Goal: Communication & Community: Answer question/provide support

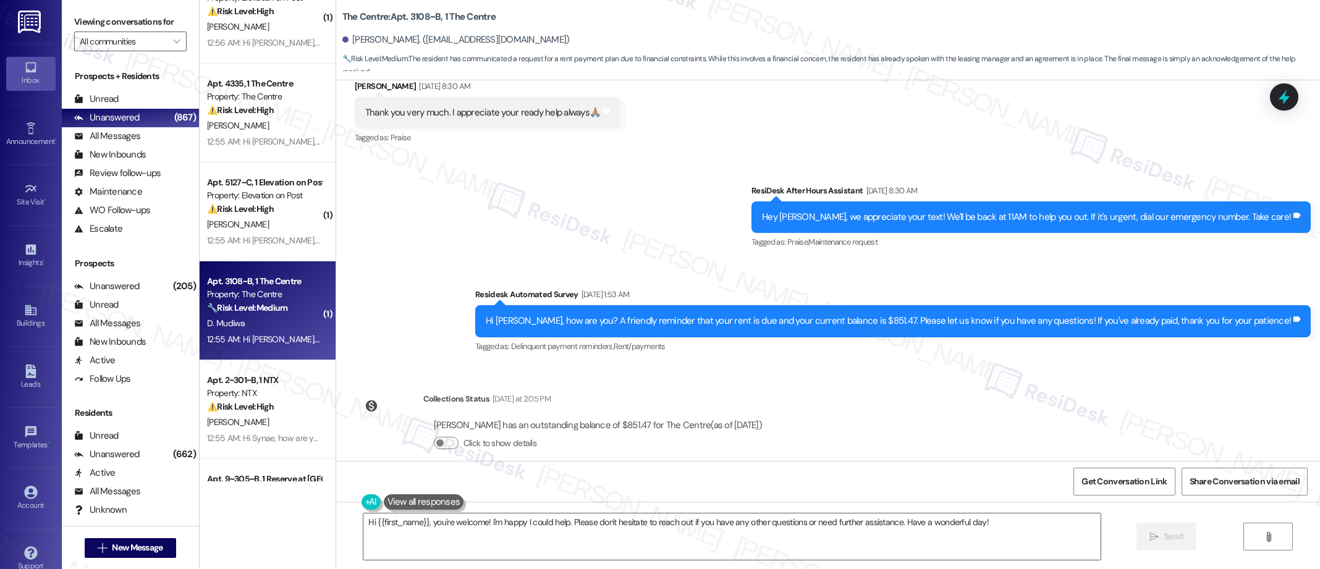
scroll to position [3134, 0]
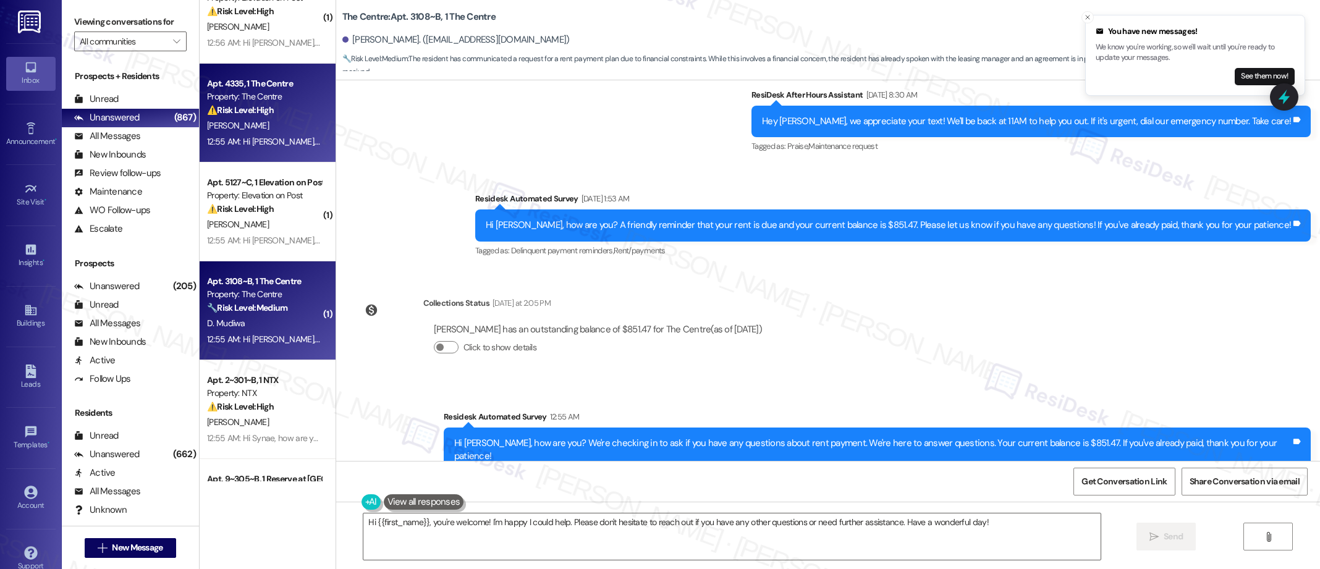
click at [289, 133] on div "D. Dickson" at bounding box center [264, 125] width 117 height 15
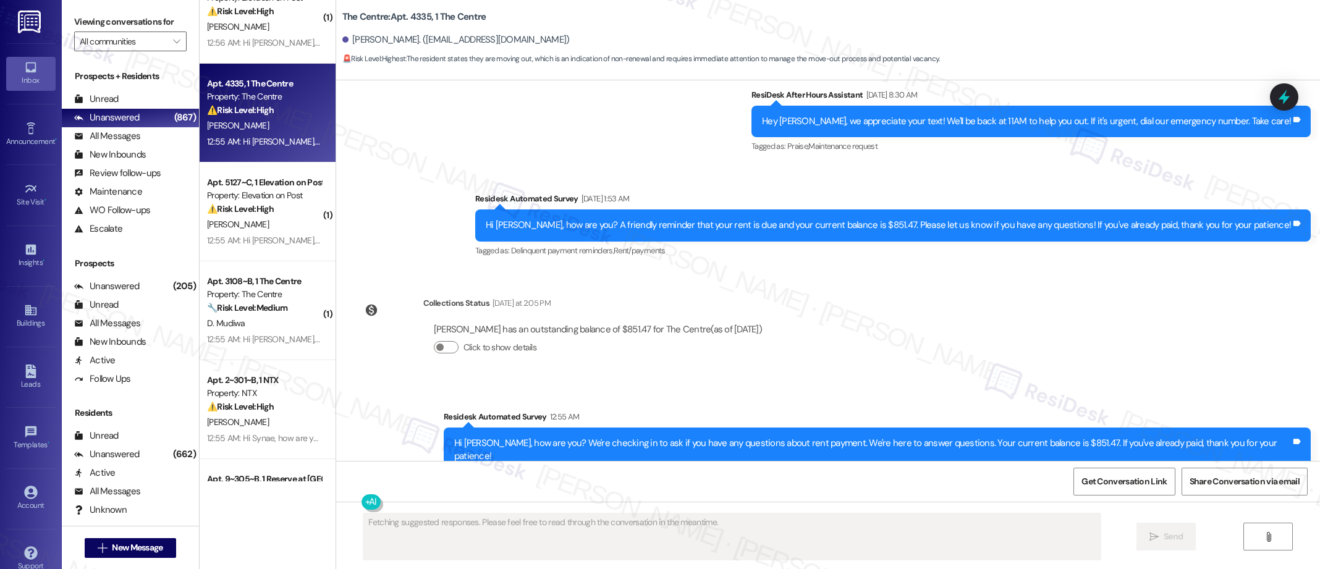
scroll to position [1403, 0]
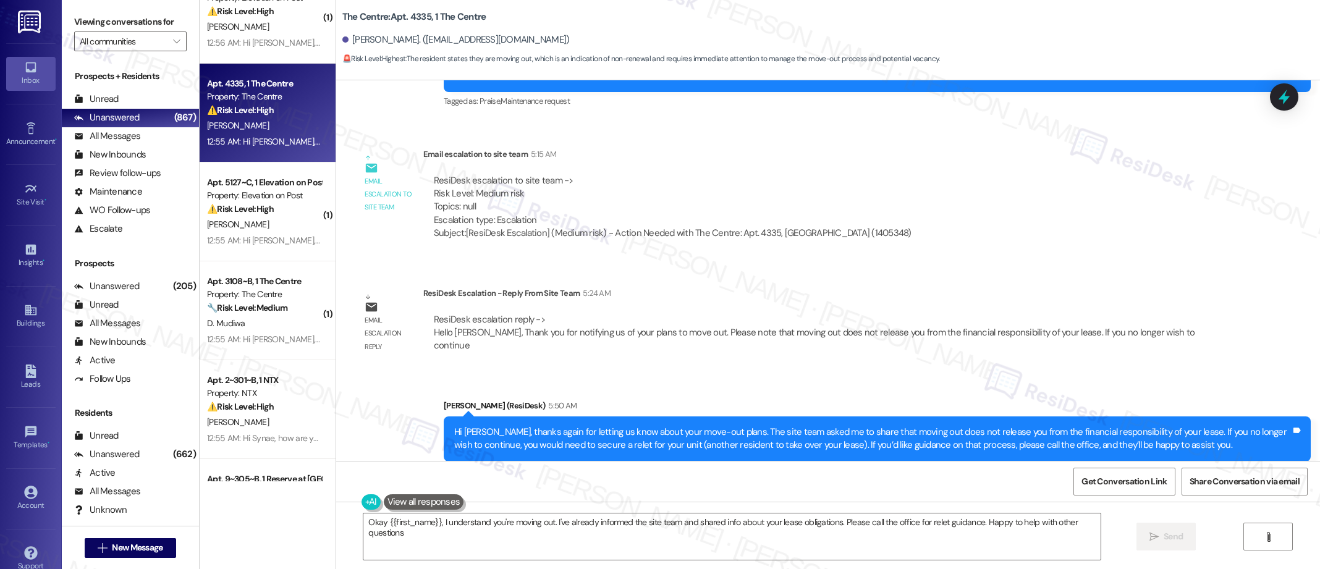
type textarea "Okay {{first_name}}, I understand you're moving out. I've already informed the …"
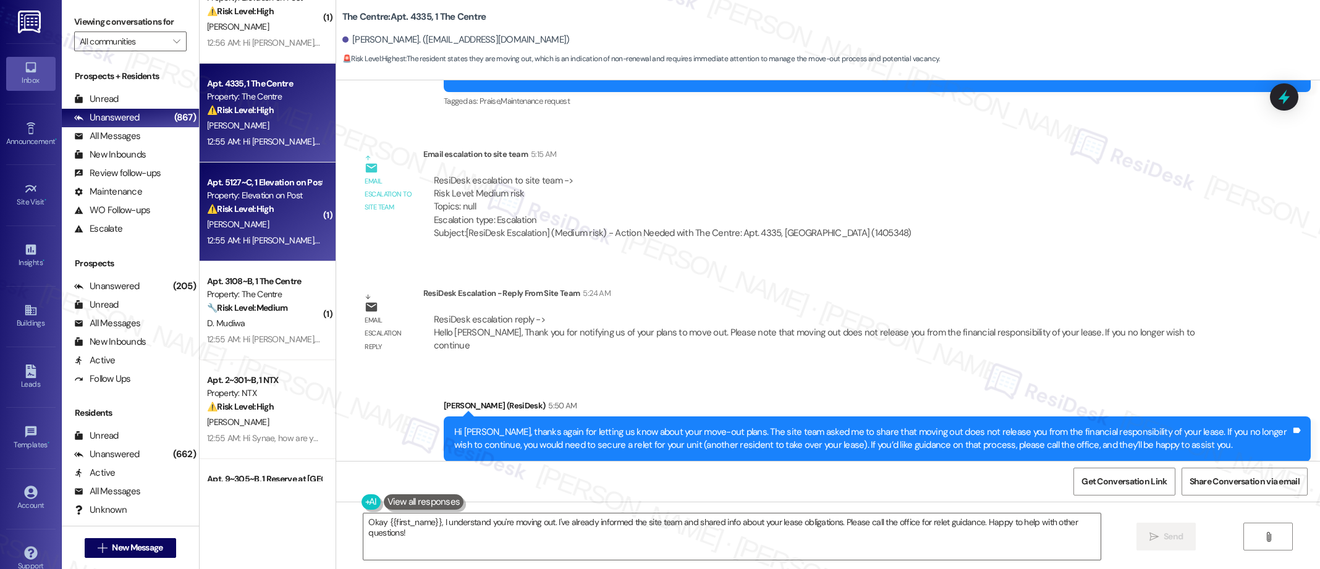
click at [259, 166] on div "Apt. 5127~C, 1 Elevation on Post Property: Elevation on Post ⚠️ Risk Level: Hig…" at bounding box center [268, 212] width 136 height 99
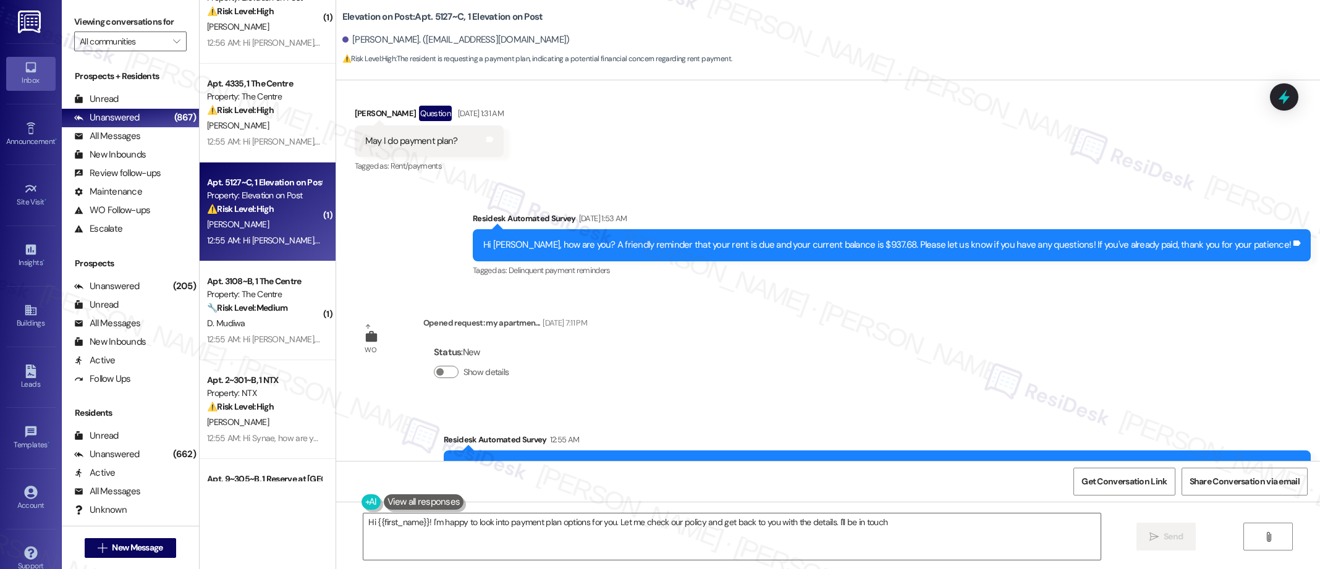
scroll to position [2163, 0]
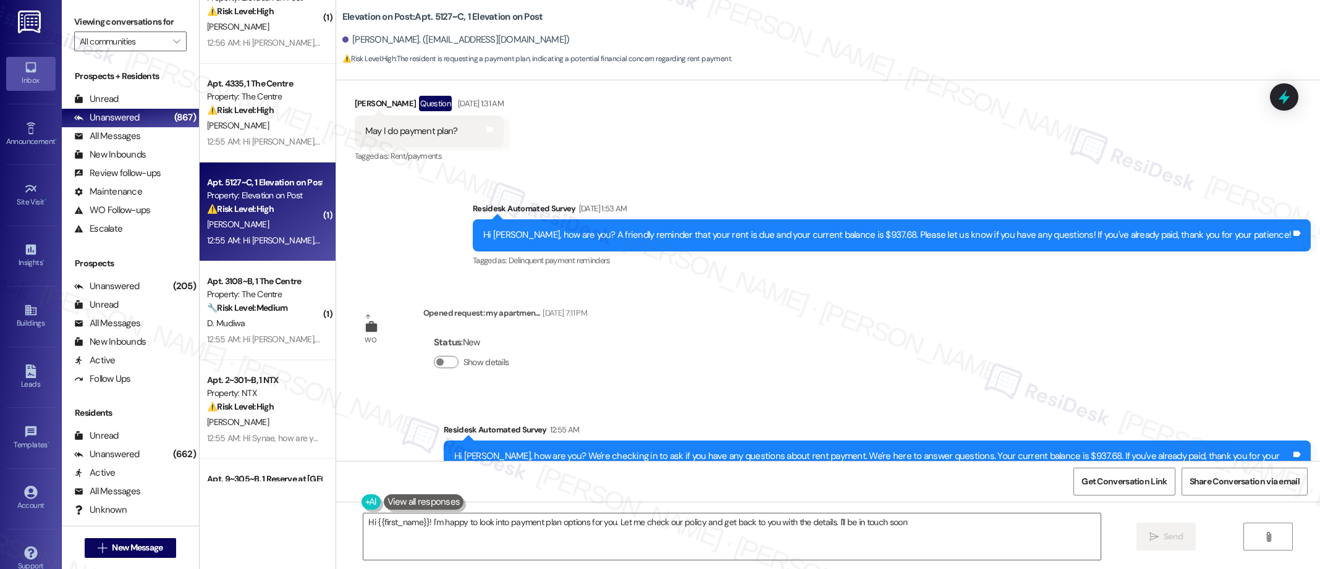
type textarea "Hi {{first_name}}! I'm happy to look into payment plan options for you. Let me …"
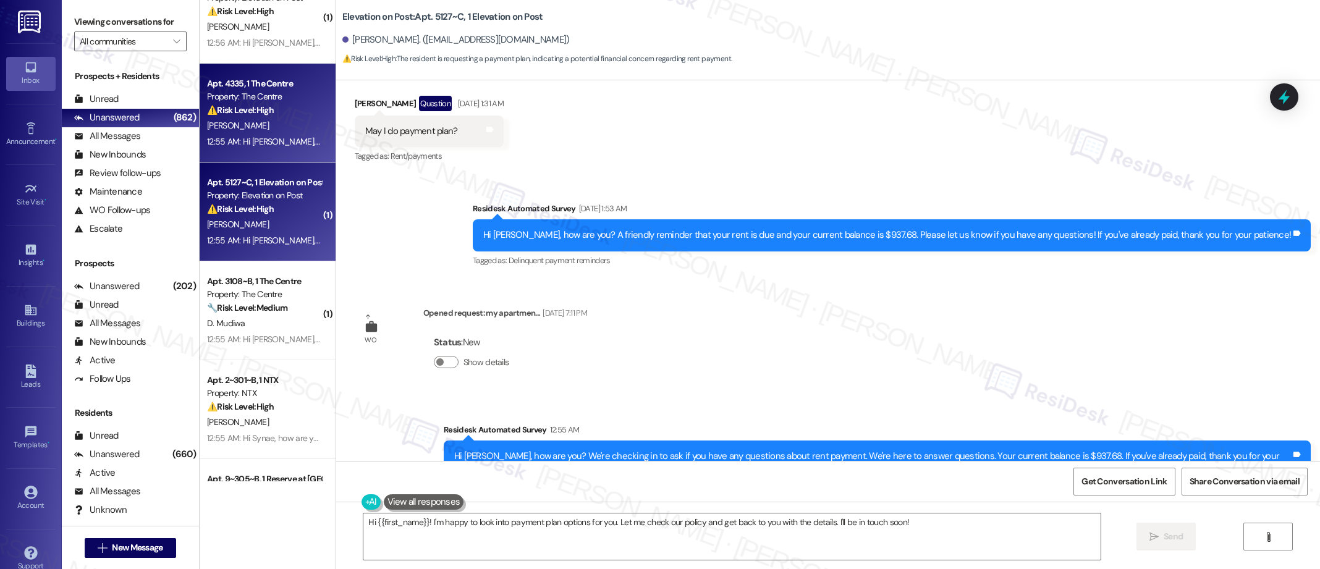
click at [273, 122] on div "D. Dickson" at bounding box center [264, 125] width 117 height 15
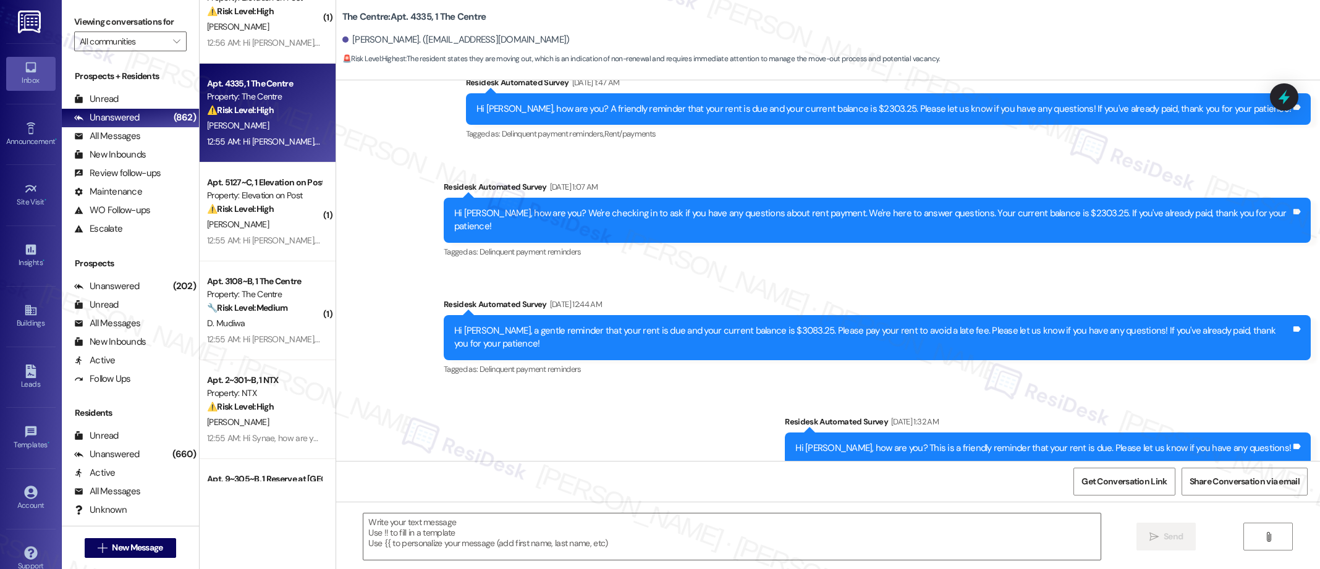
type textarea "Fetching suggested responses. Please feel free to read through the conversation…"
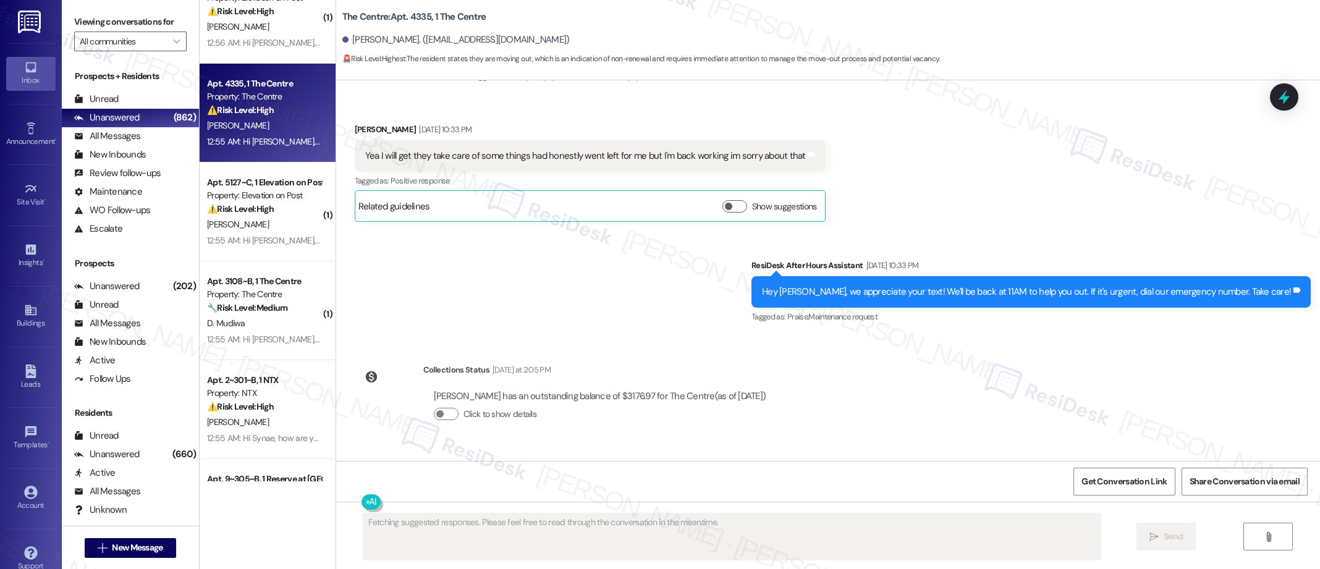
scroll to position [917, 0]
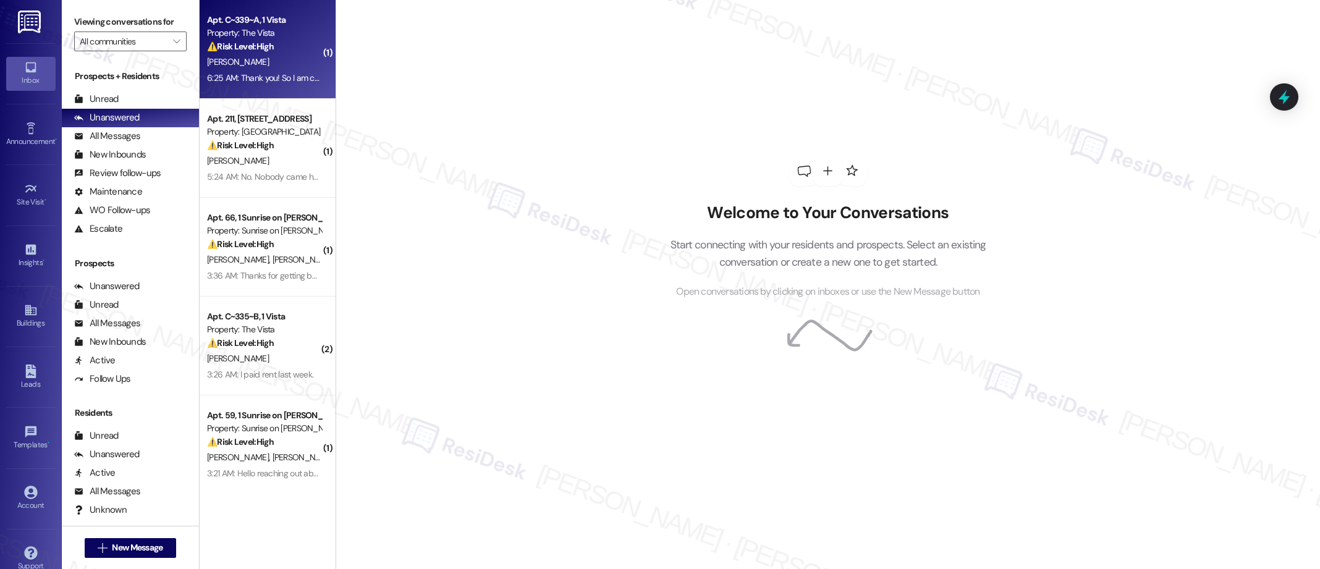
click at [246, 79] on div "6:25 AM: Thank you! So I am currently in the process of getting my fafsa appeal…" at bounding box center [978, 77] width 1543 height 11
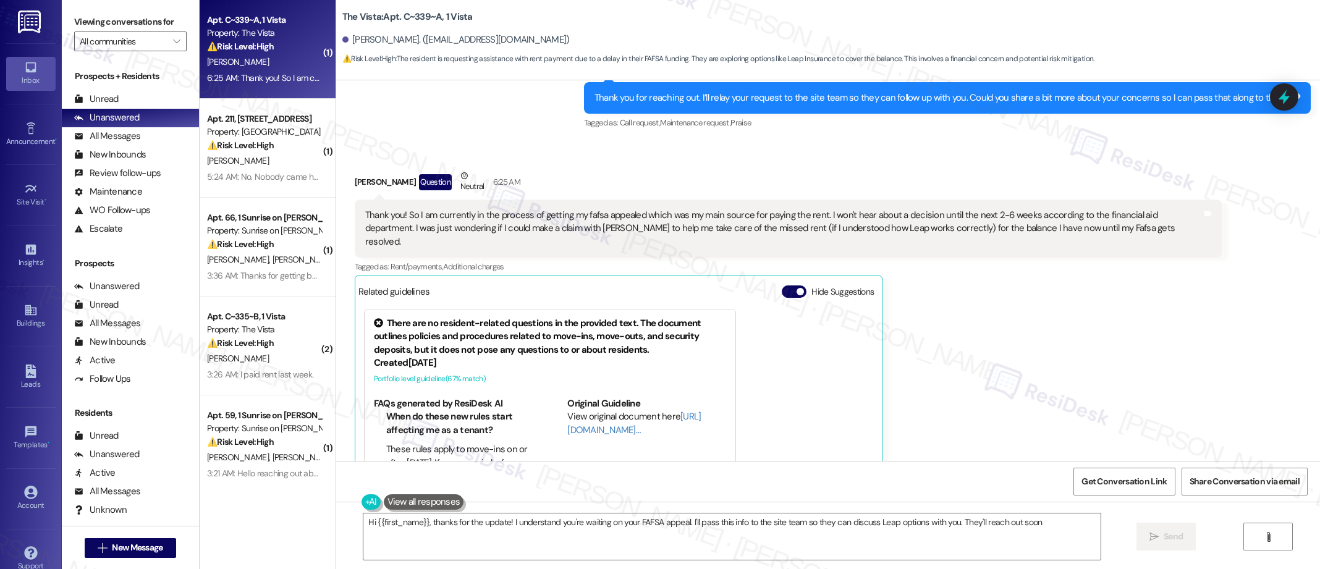
type textarea "Hi {{first_name}}, thanks for the update! I understand you're waiting on your F…"
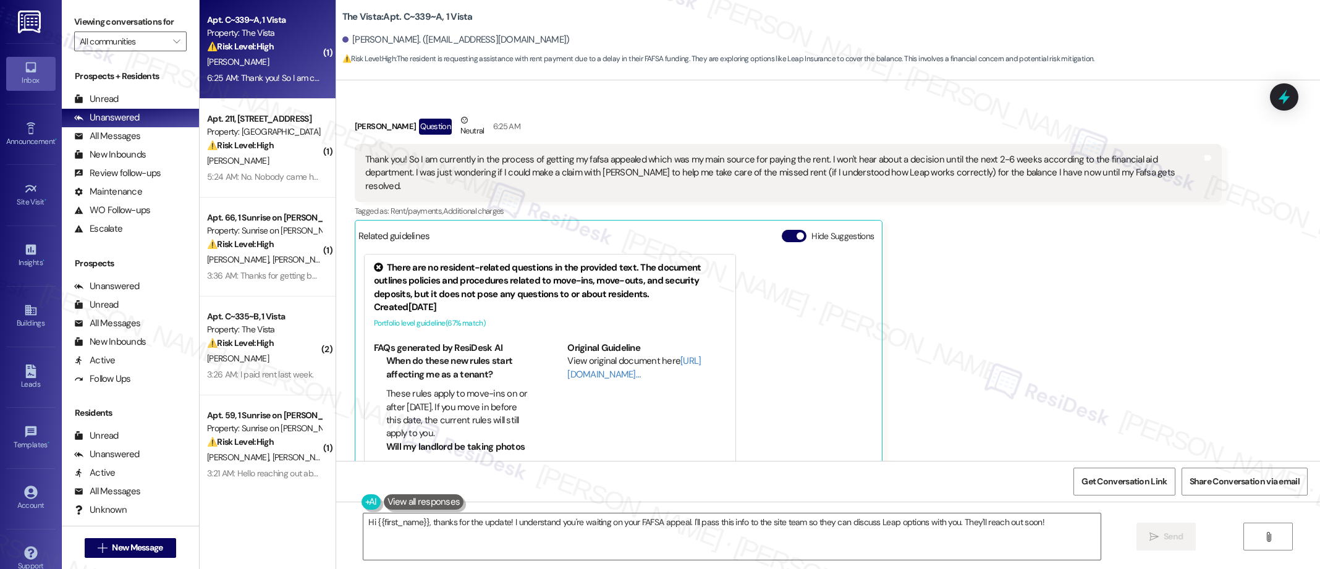
scroll to position [1020, 0]
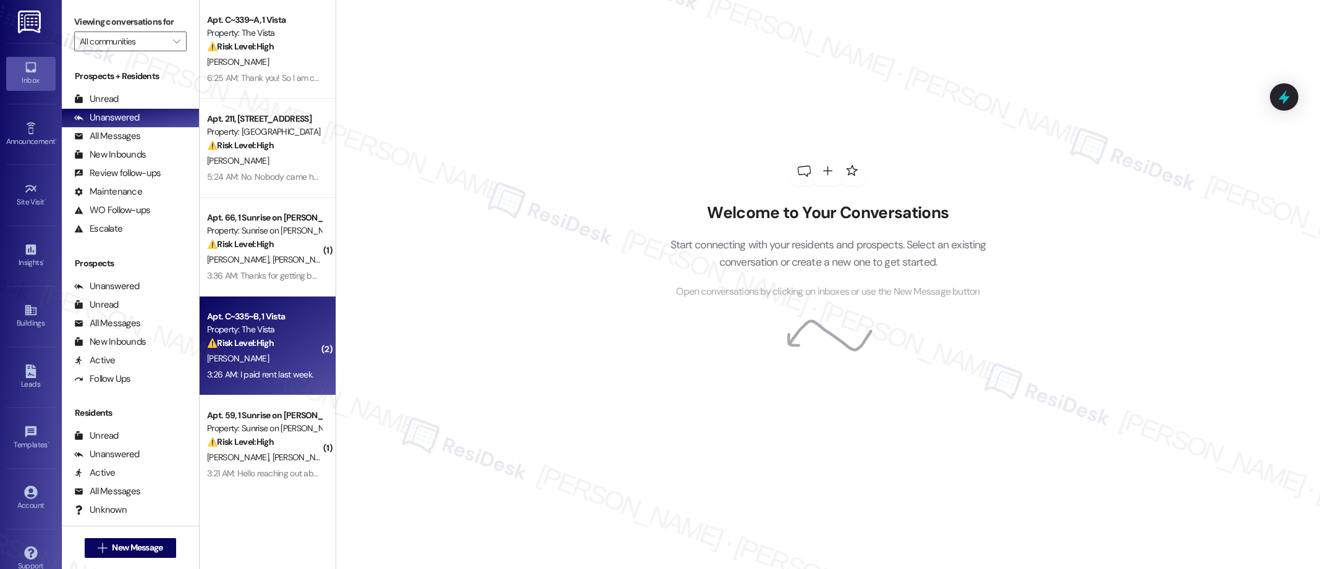
click at [247, 344] on strong "⚠️ Risk Level: High" at bounding box center [240, 342] width 67 height 11
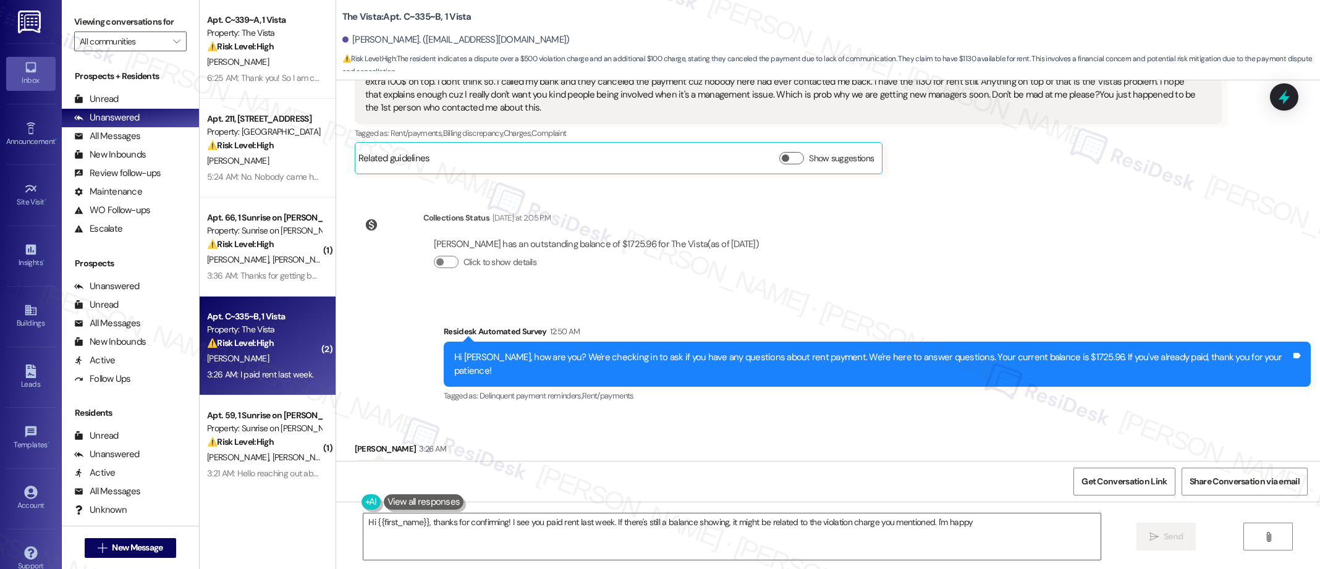
scroll to position [448, 0]
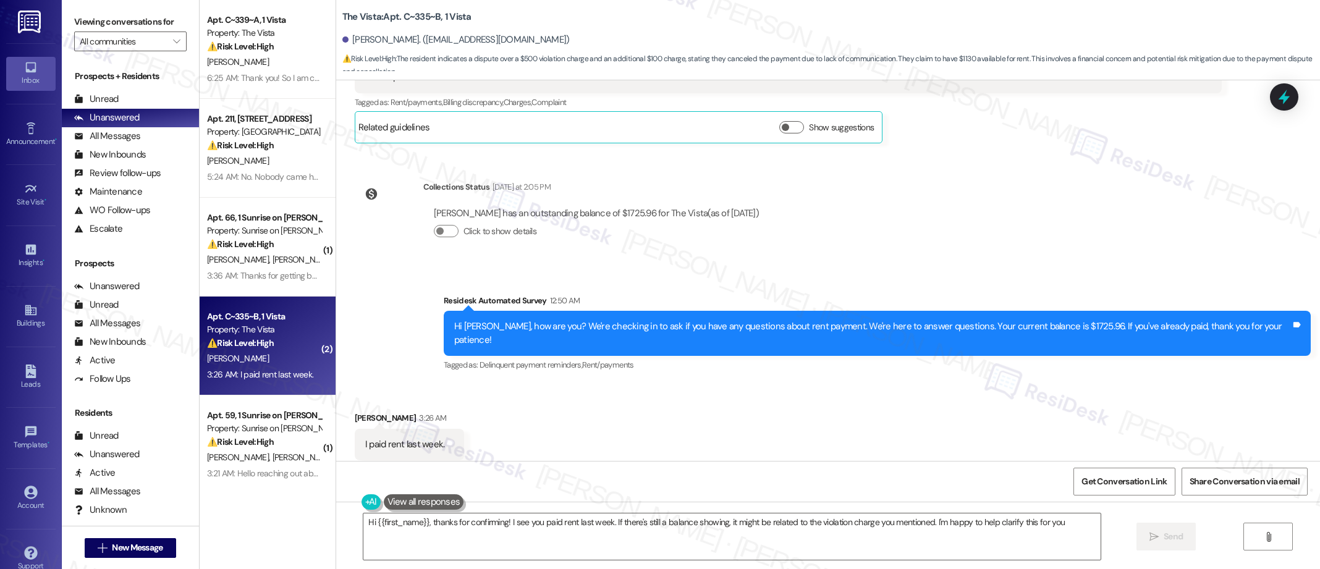
type textarea "Hi {{first_name}}, thanks for confirming! I see you paid rent last week. If the…"
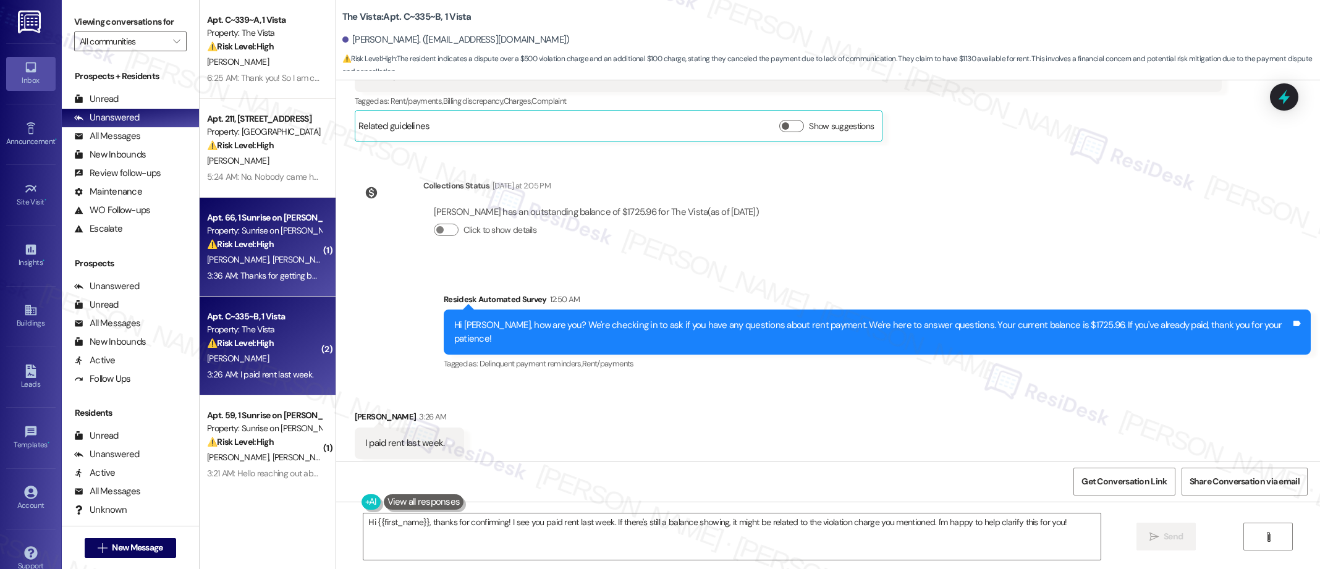
click at [255, 243] on strong "⚠️ Risk Level: High" at bounding box center [240, 244] width 67 height 11
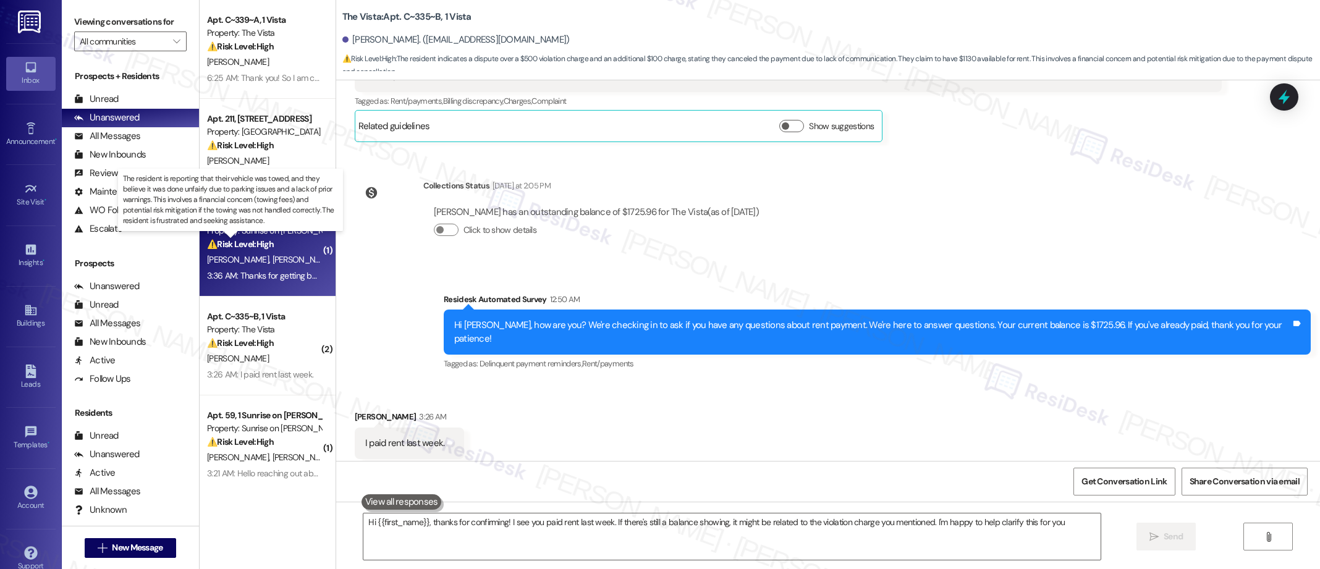
type textarea "Hi {{first_name}}, thanks for confirming! I see you paid rent last week. If the…"
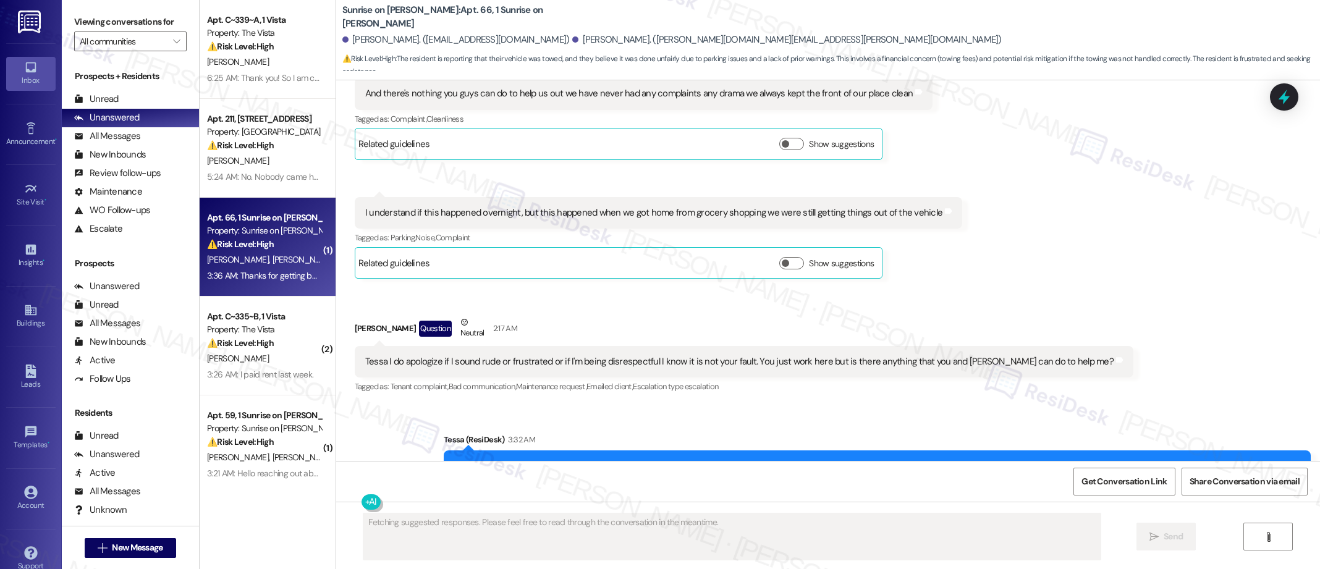
scroll to position [15403, 0]
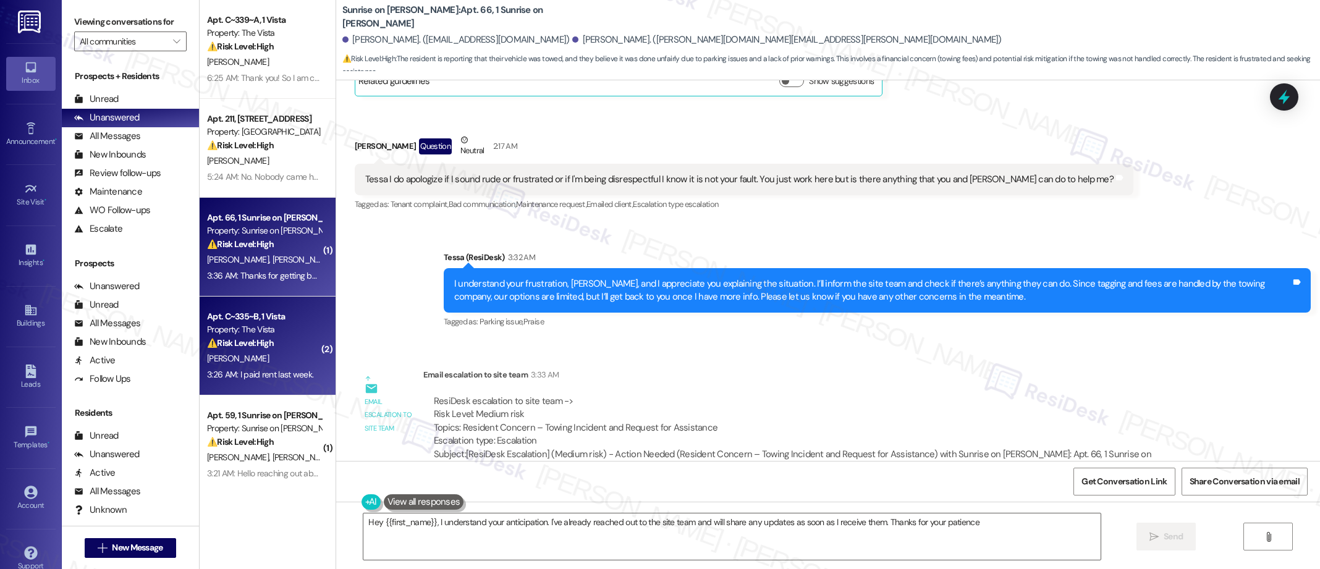
type textarea "Hey {{first_name}}, I understand your anticipation. I've already reached out to…"
click at [276, 356] on div "[PERSON_NAME]" at bounding box center [264, 358] width 117 height 15
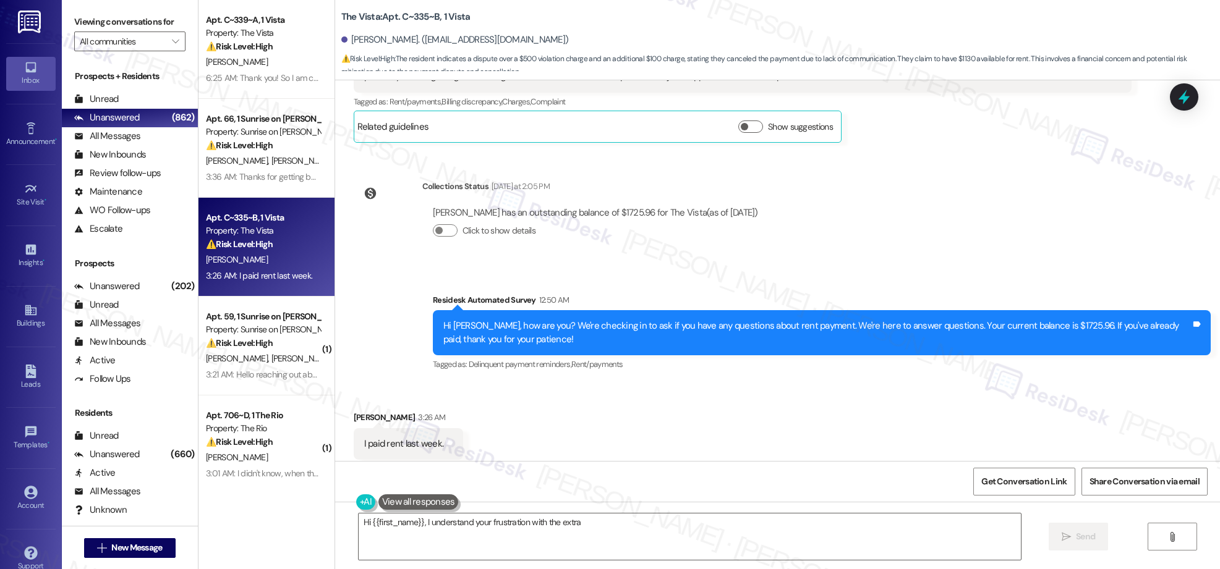
scroll to position [461, 0]
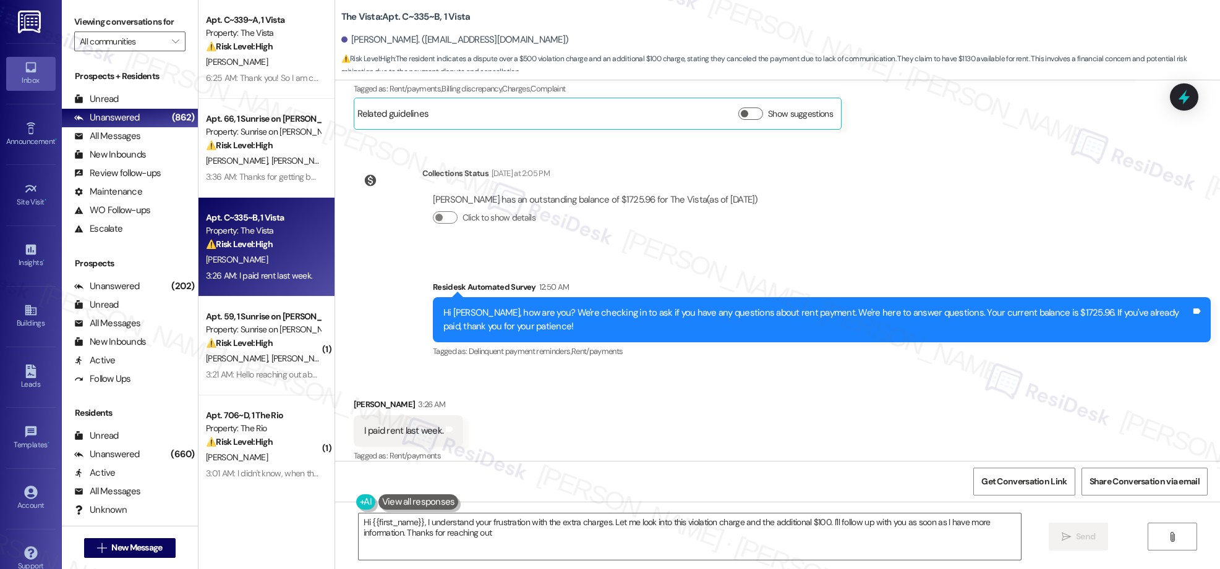
type textarea "Hi {{first_name}}, I understand your frustration with the extra charges. Let me…"
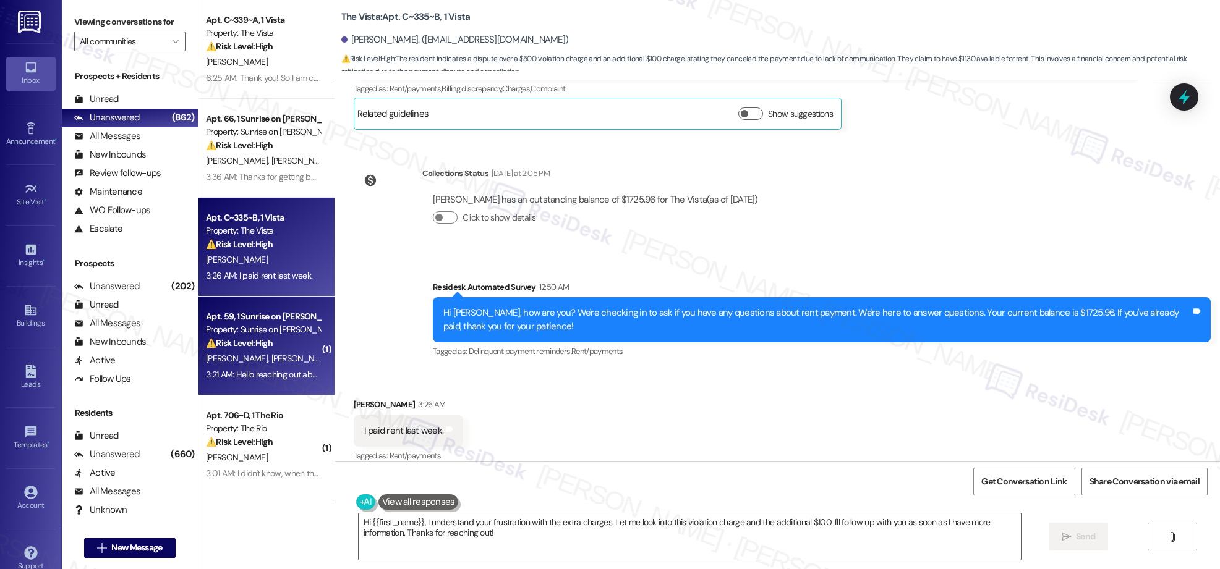
click at [252, 336] on div "Property: Sunrise on [PERSON_NAME]" at bounding box center [263, 329] width 114 height 13
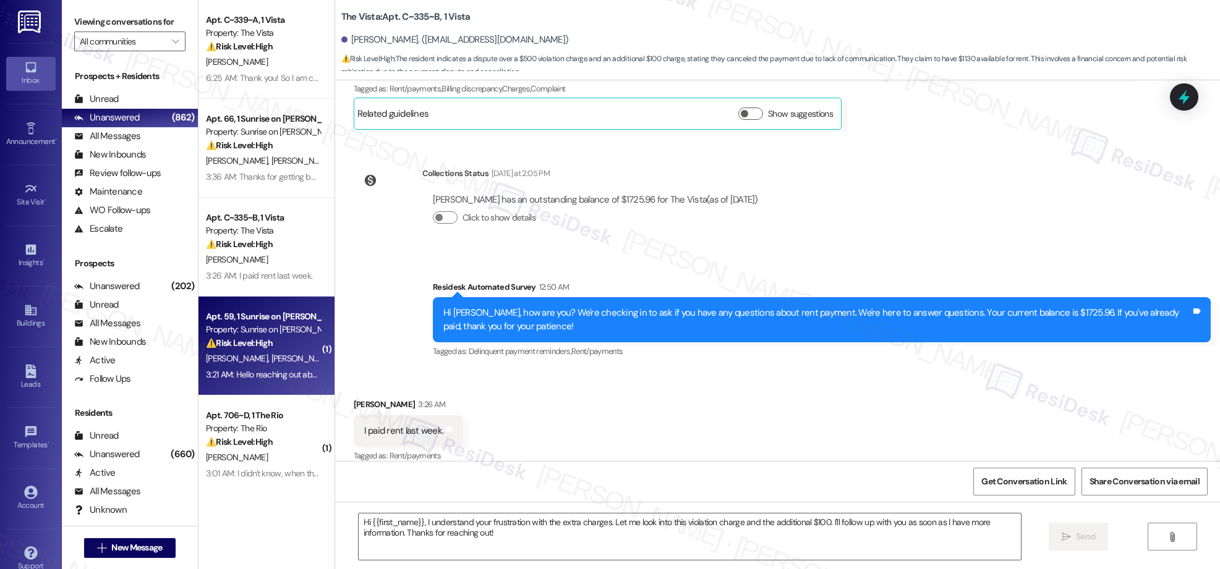
type textarea "Fetching suggested responses. Please feel free to read through the conversation…"
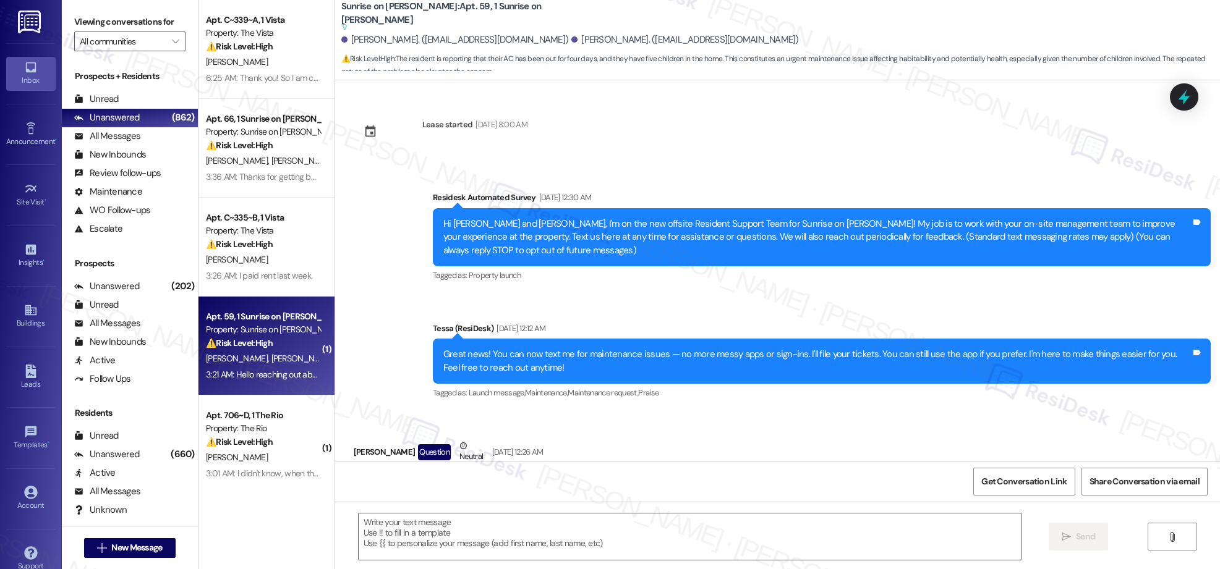
scroll to position [4025, 0]
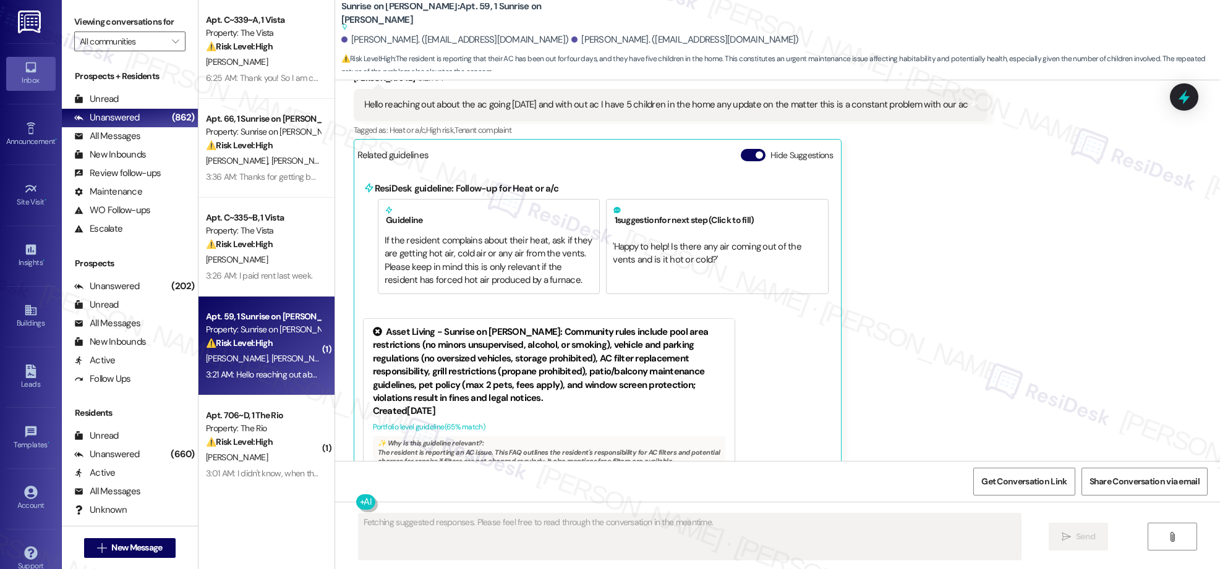
drag, startPoint x: 922, startPoint y: 312, endPoint x: 895, endPoint y: 308, distance: 27.4
click at [908, 310] on div "[PERSON_NAME] 3:21 AM Hello reaching out about the ac going [DATE] and with out…" at bounding box center [671, 308] width 634 height 472
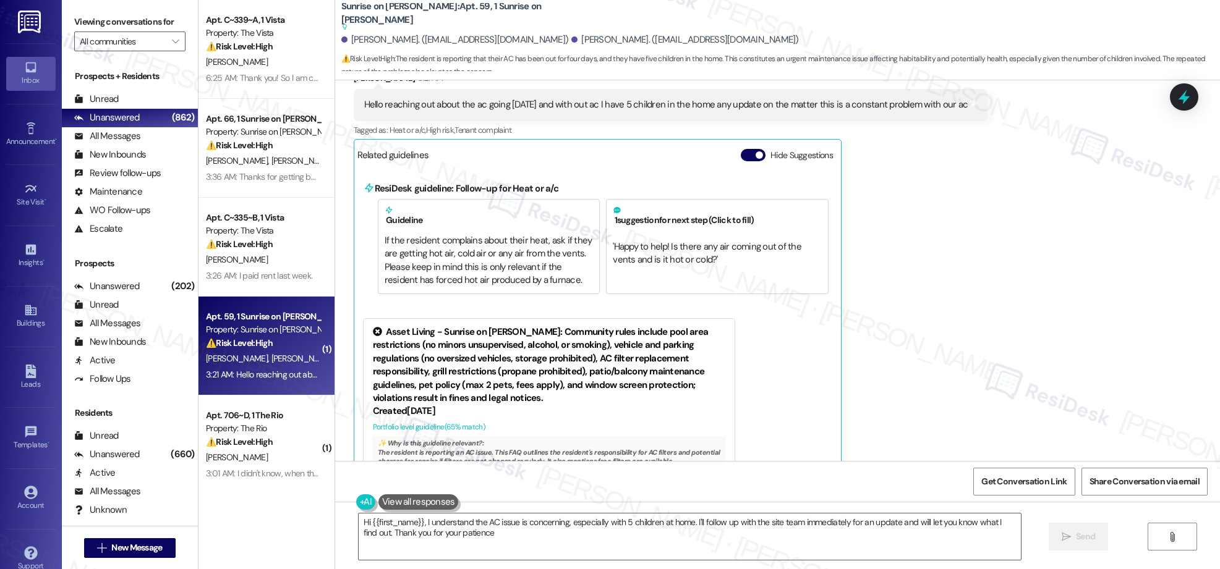
type textarea "Hi {{first_name}}, I understand the AC issue is concerning, especially with 5 c…"
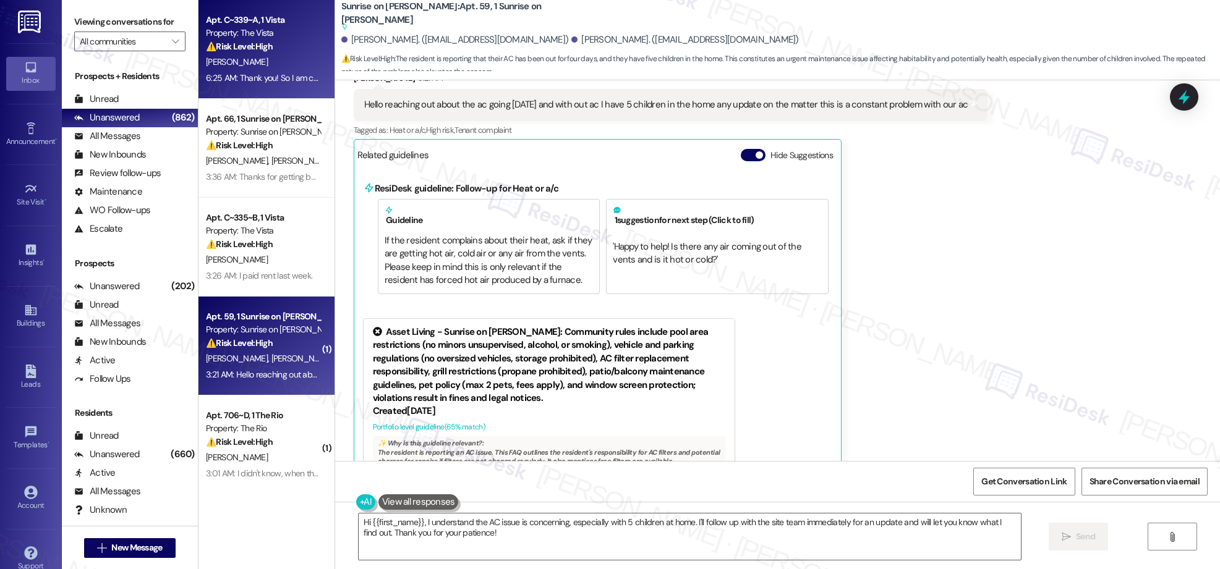
click at [245, 44] on strong "⚠️ Risk Level: High" at bounding box center [239, 46] width 67 height 11
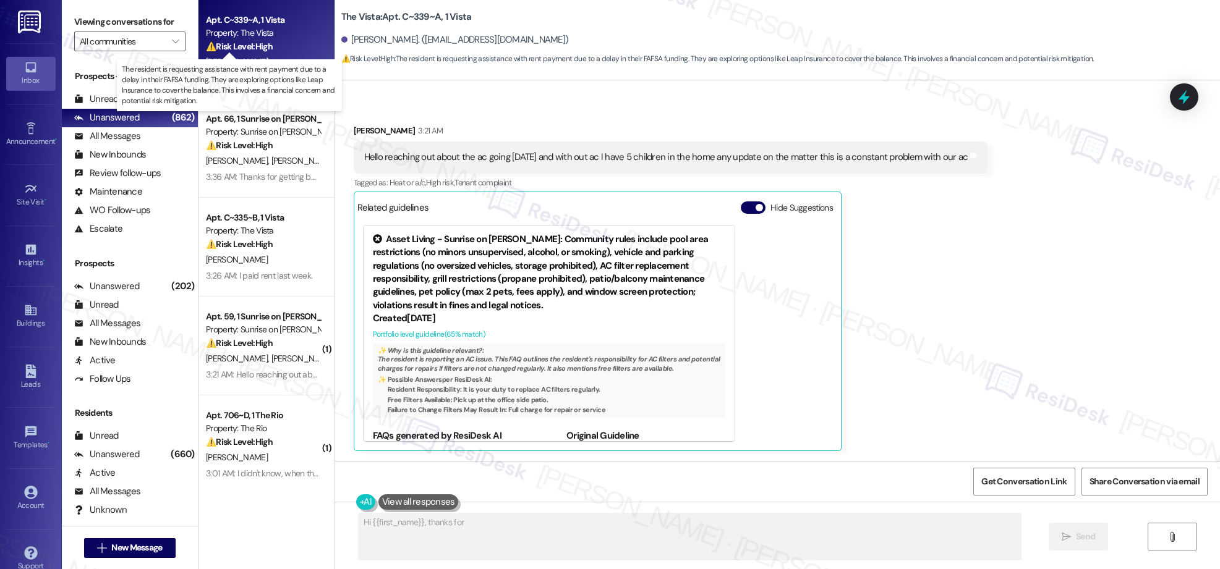
scroll to position [1061, 0]
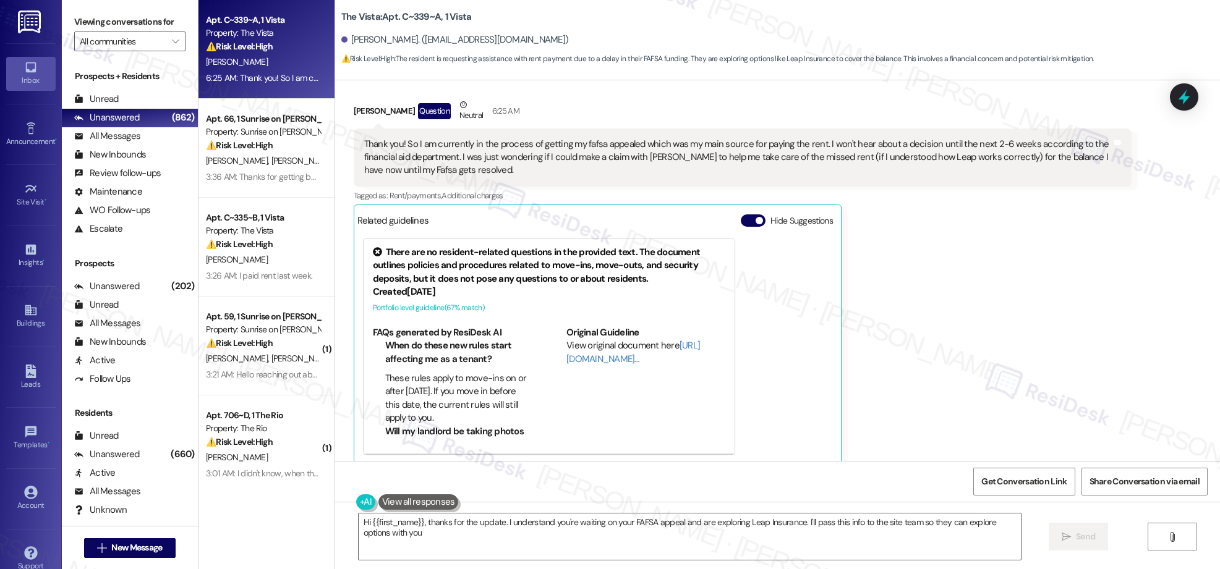
type textarea "Hi {{first_name}}, thanks for the update. I understand you're waiting on your F…"
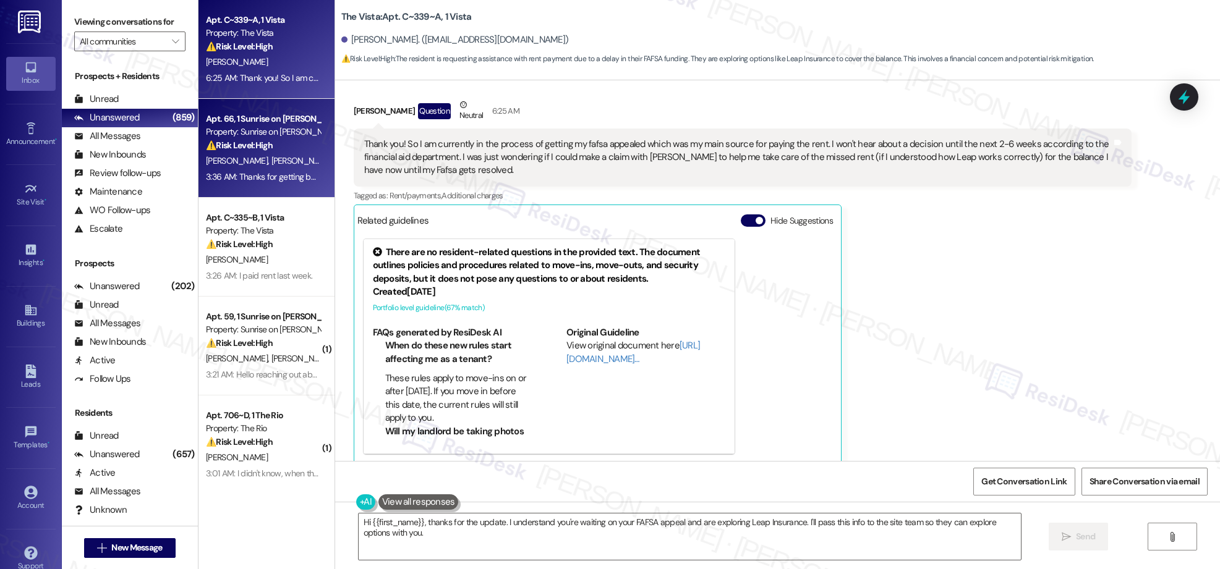
click at [258, 130] on div "Property: Sunrise on [PERSON_NAME]" at bounding box center [263, 131] width 114 height 13
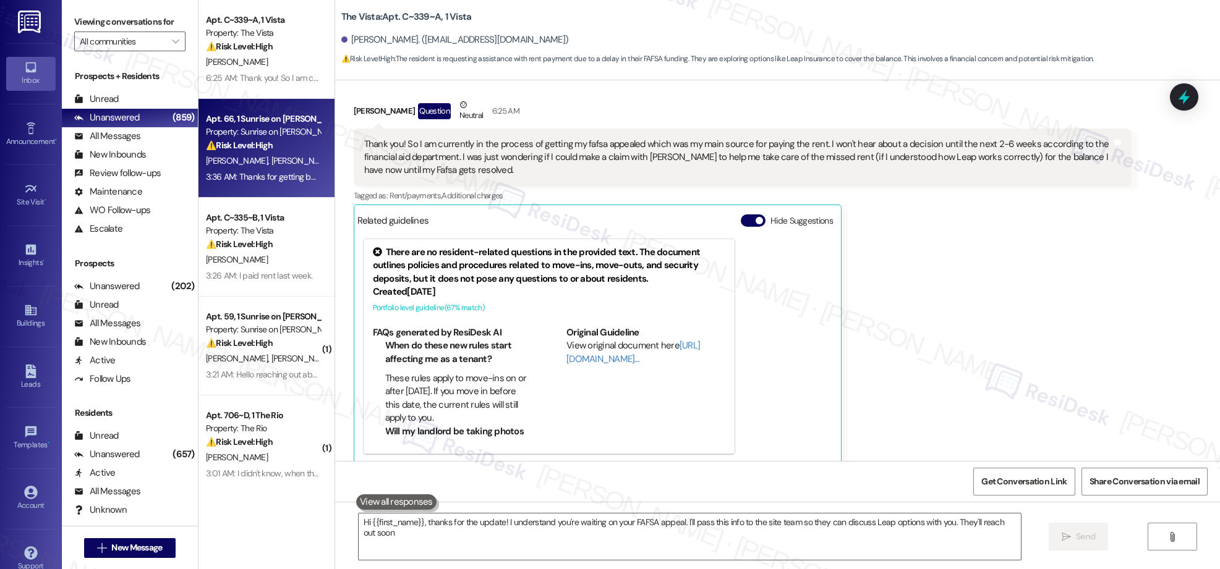
type textarea "Hi {{first_name}}, thanks for the update! I understand you're waiting on your F…"
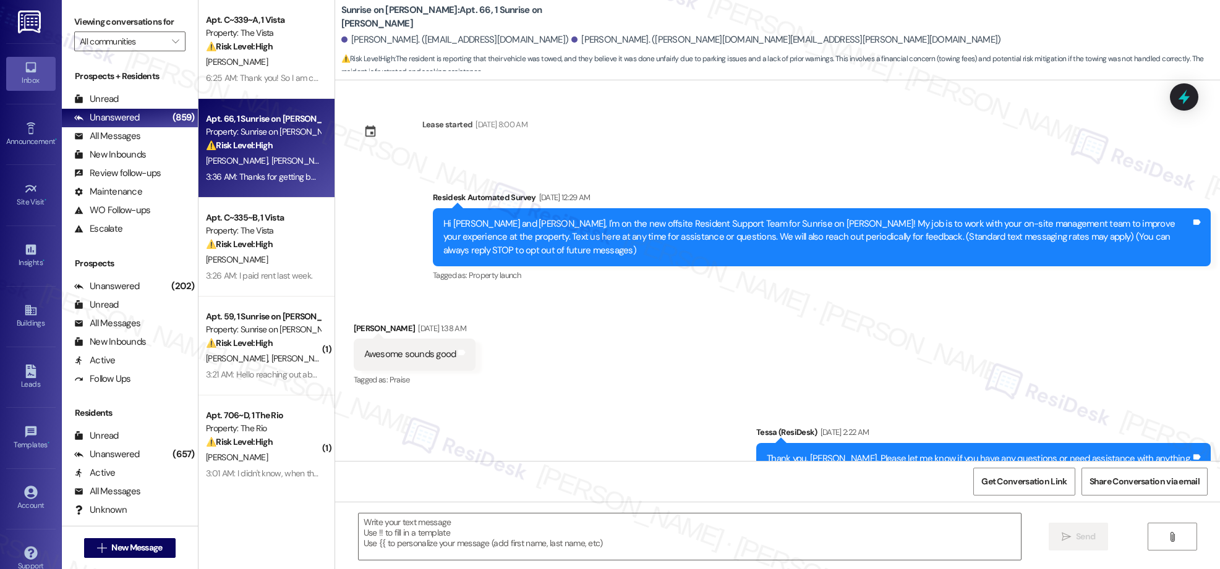
type textarea "Fetching suggested responses. Please feel free to read through the conversation…"
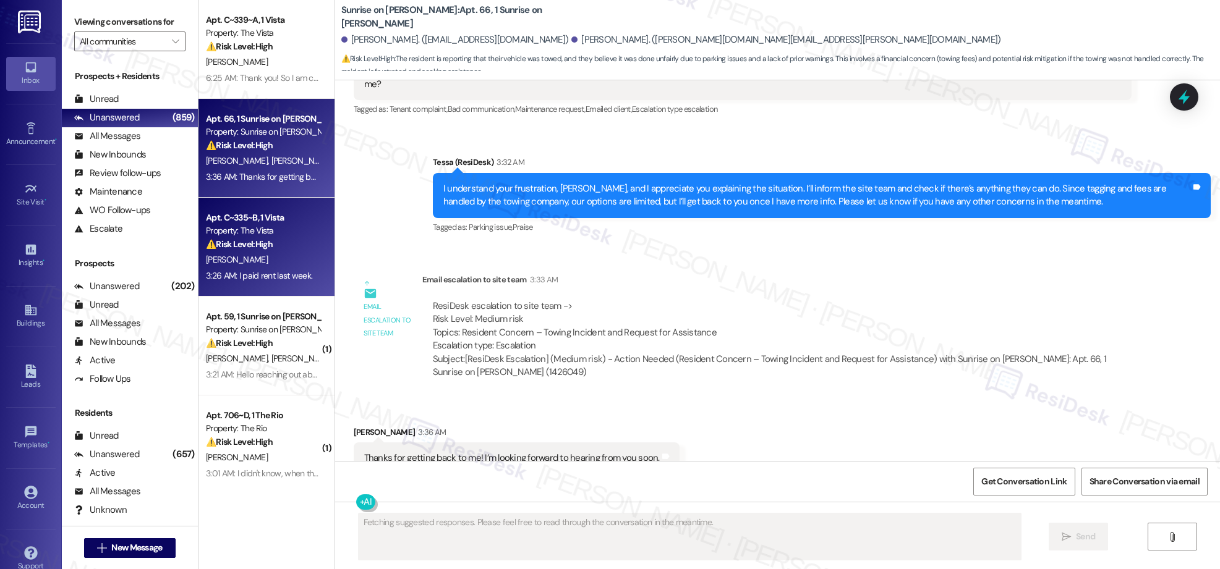
click at [254, 239] on strong "⚠️ Risk Level: High" at bounding box center [239, 244] width 67 height 11
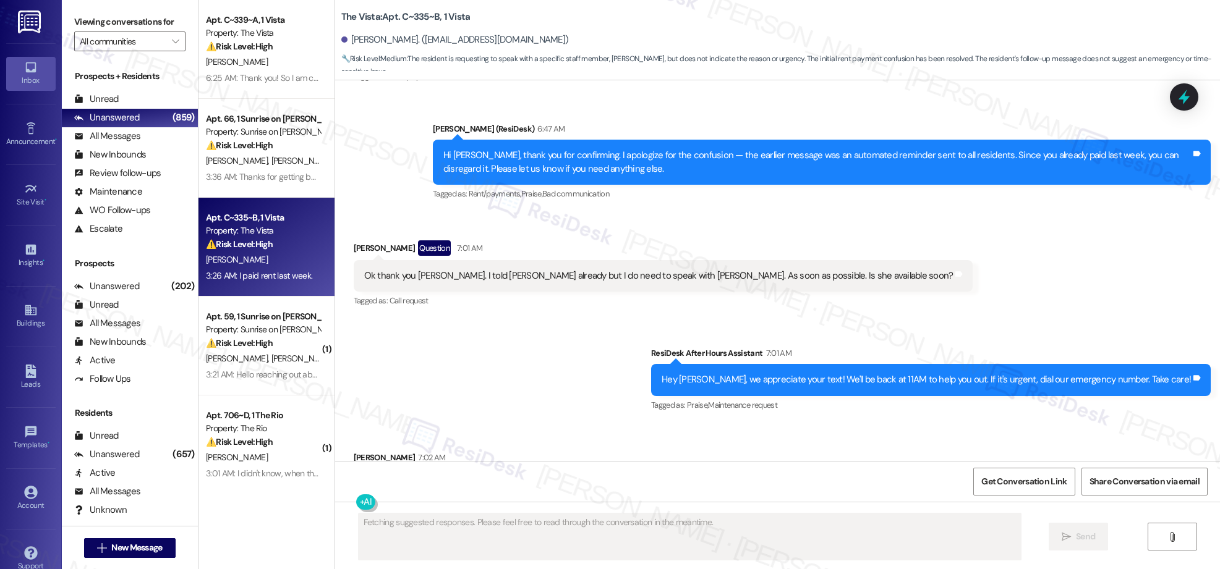
scroll to position [907, 0]
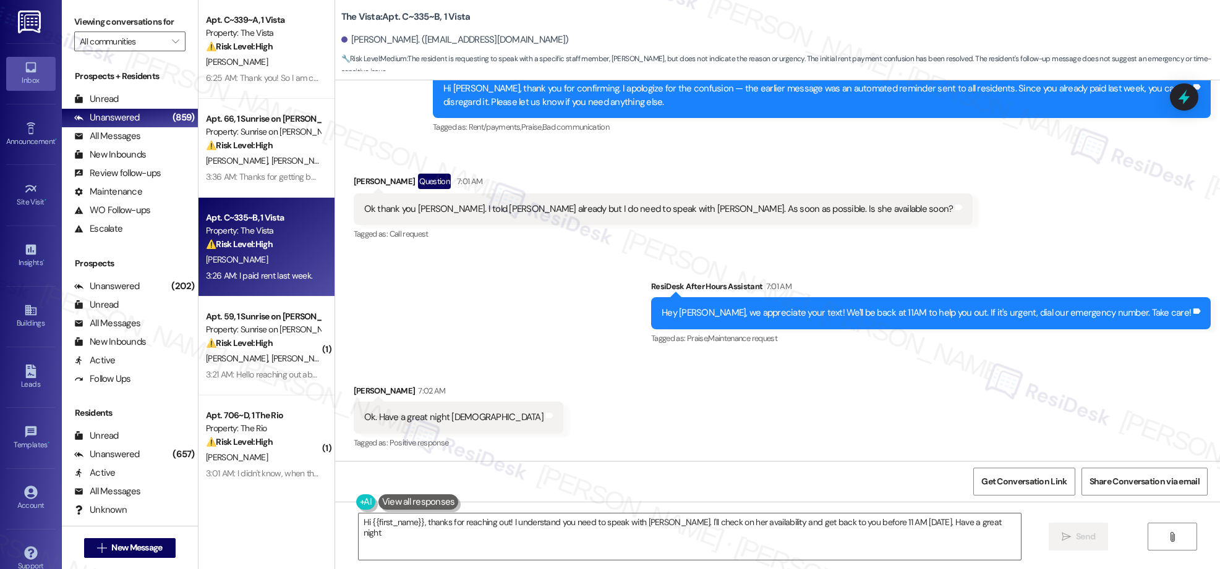
type textarea "Hi {{first_name}}, thanks for reaching out! I understand you need to speak with…"
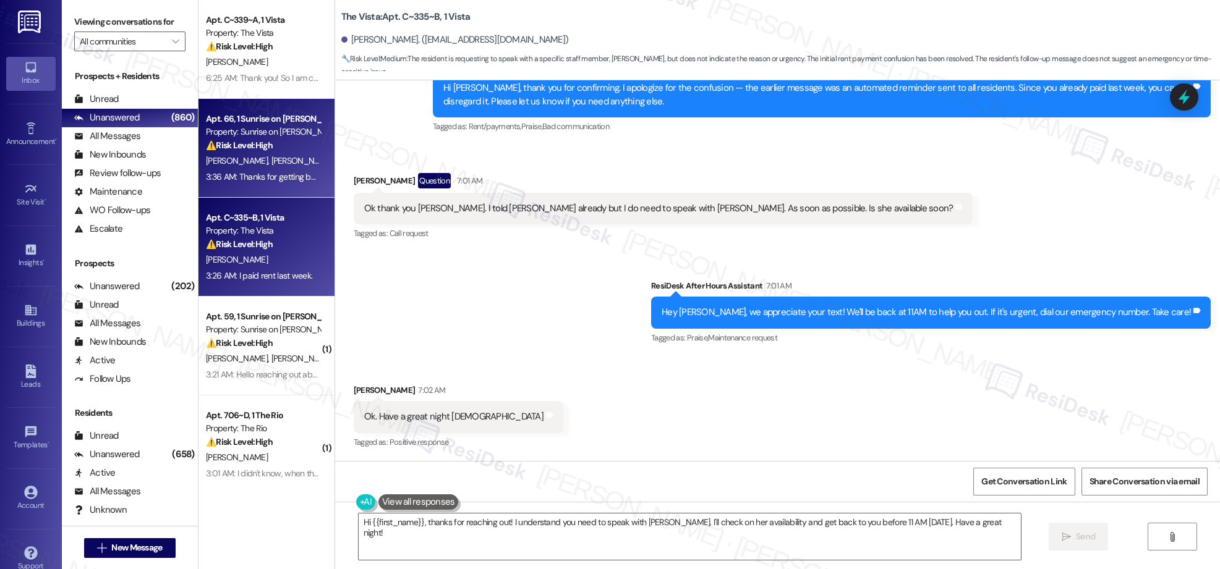
click at [261, 150] on strong "⚠️ Risk Level: High" at bounding box center [239, 145] width 67 height 11
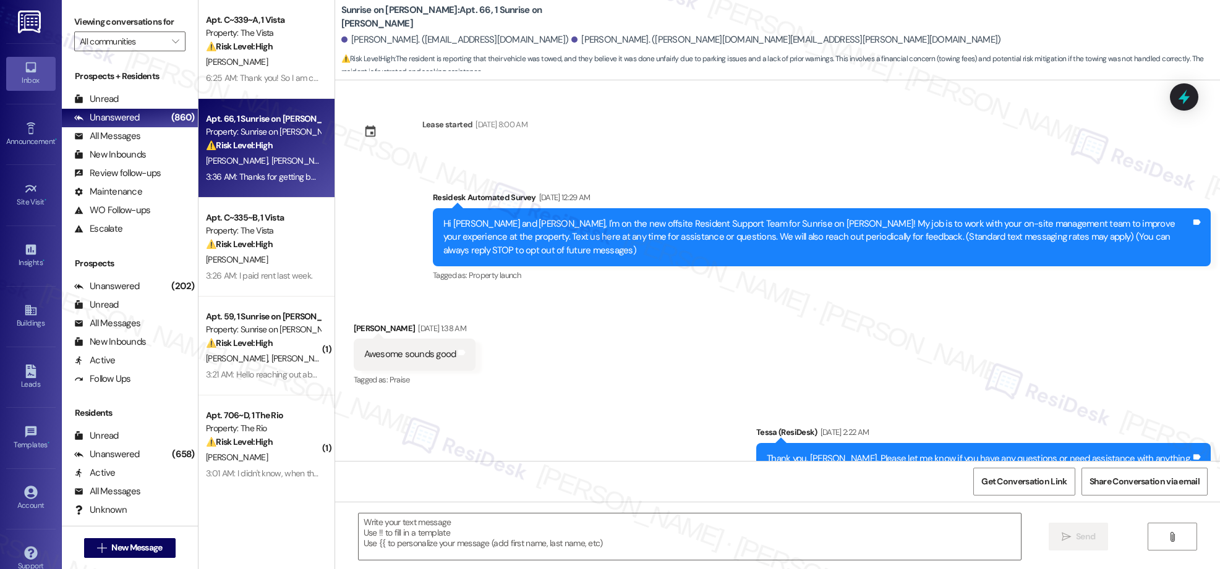
type textarea "Fetching suggested responses. Please feel free to read through the conversation…"
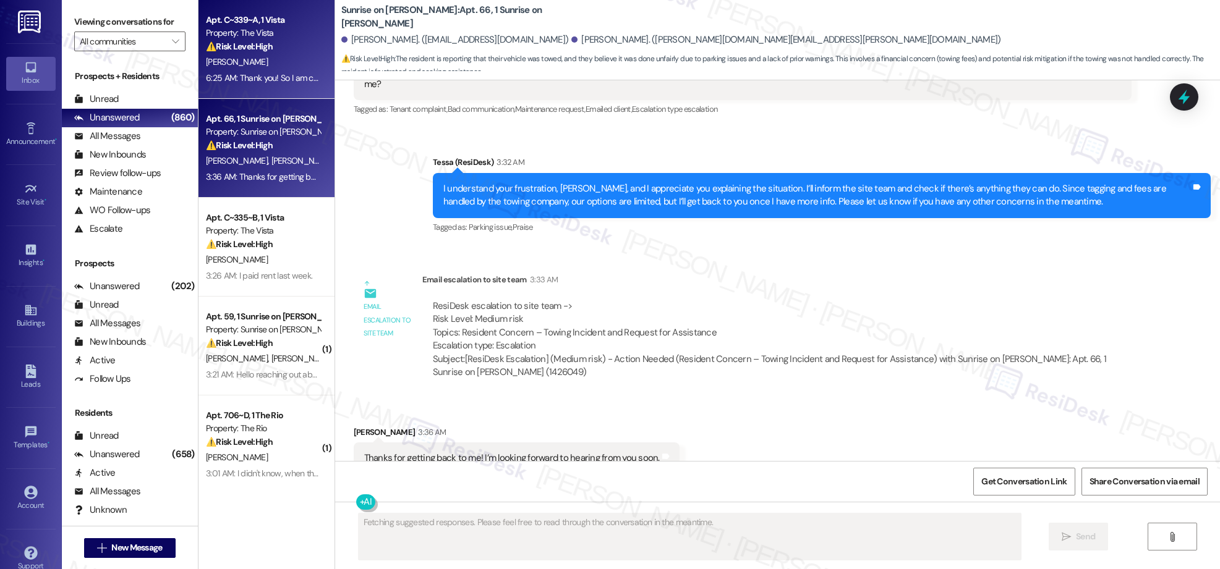
click at [255, 83] on div "6:25 AM: Thank you! So I am currently in the process of getting my fafsa appeal…" at bounding box center [977, 77] width 1543 height 11
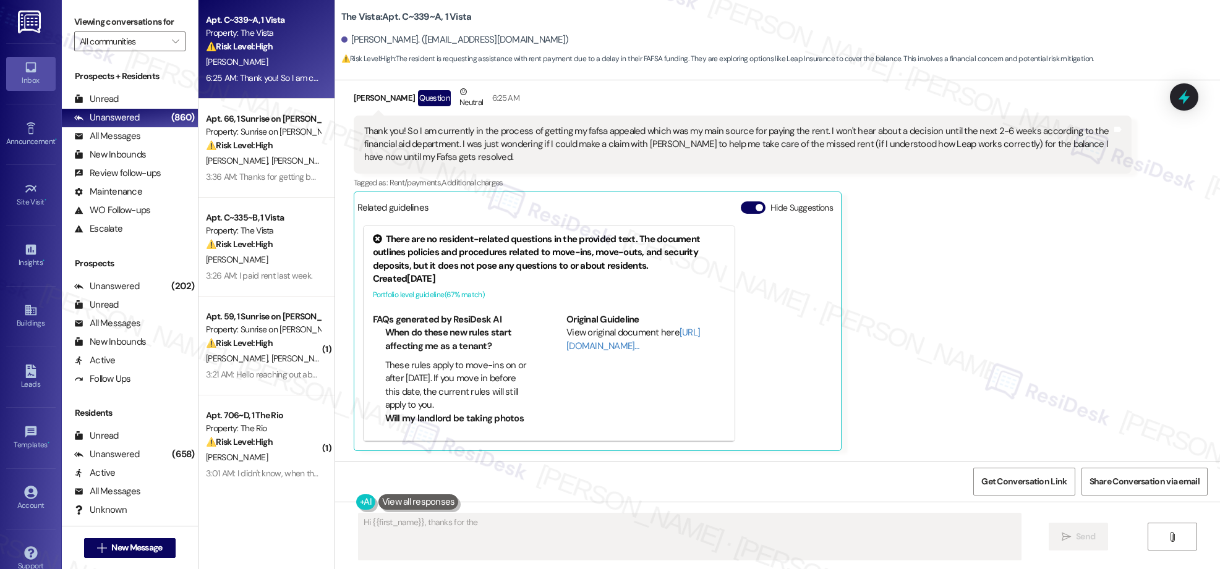
scroll to position [1061, 0]
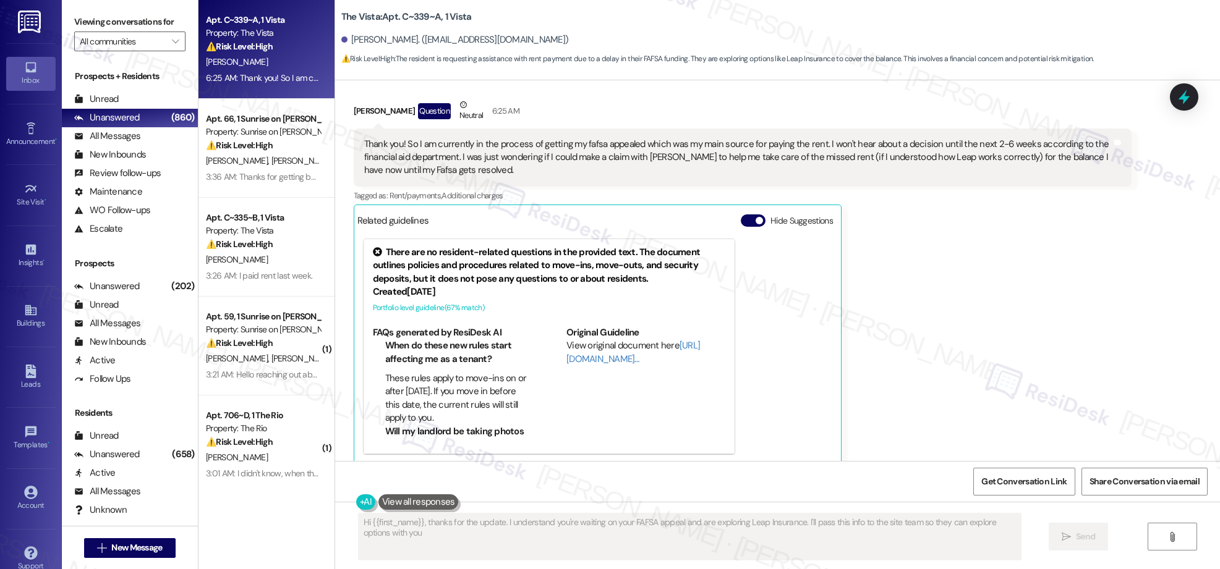
type textarea "Hi {{first_name}}, thanks for the update. I understand you're waiting on your F…"
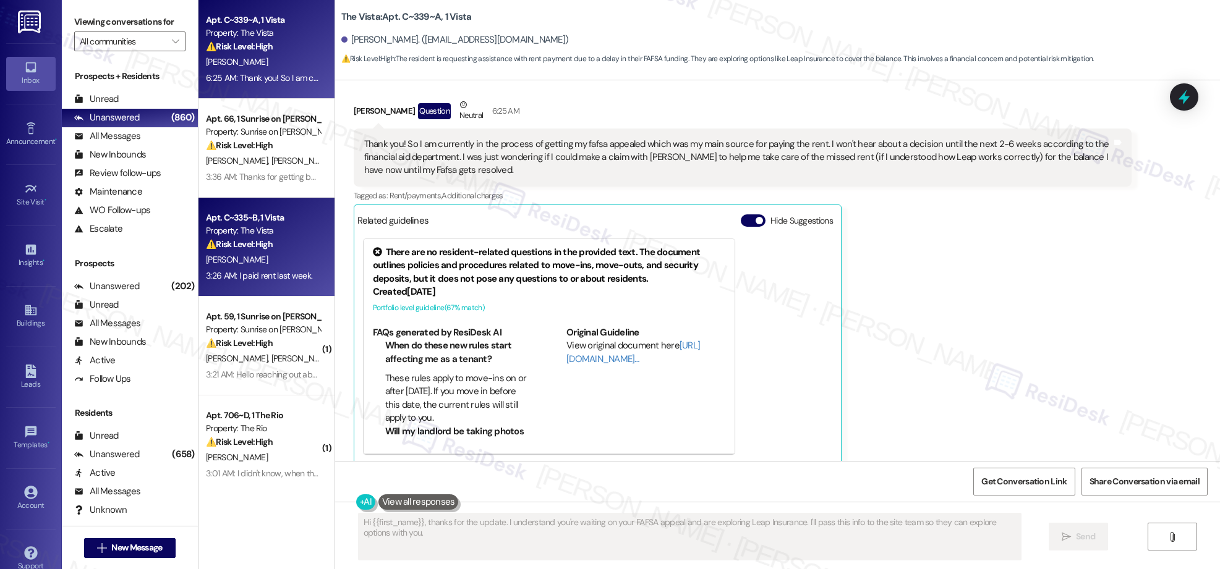
click at [279, 253] on div "[PERSON_NAME]" at bounding box center [263, 259] width 117 height 15
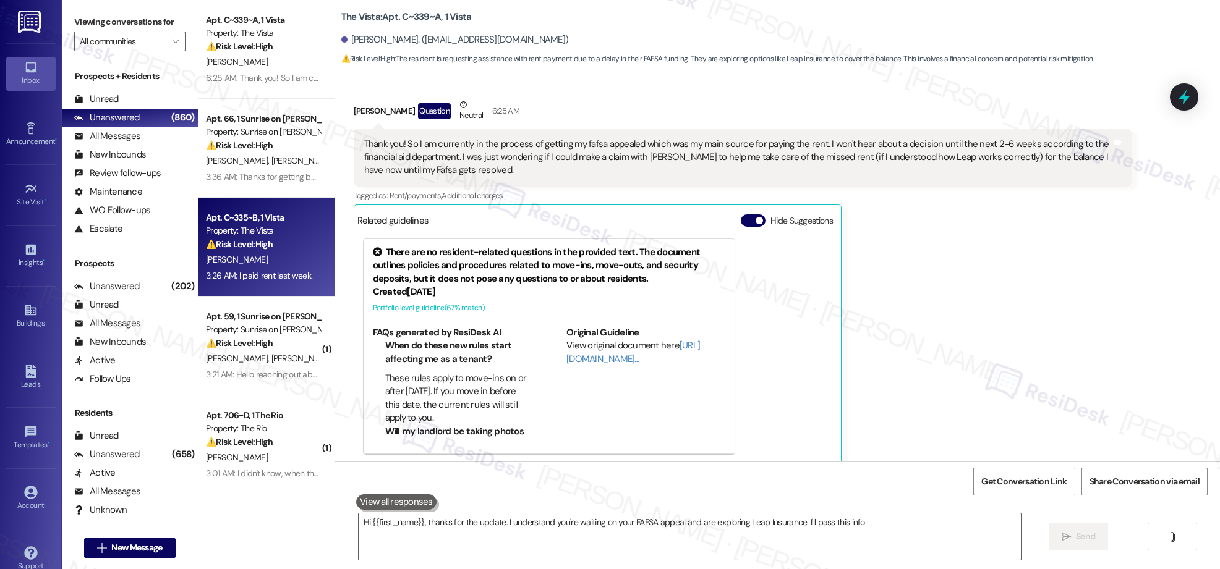
type textarea "Hi {{first_name}}, thanks for the update. I understand you're waiting on your F…"
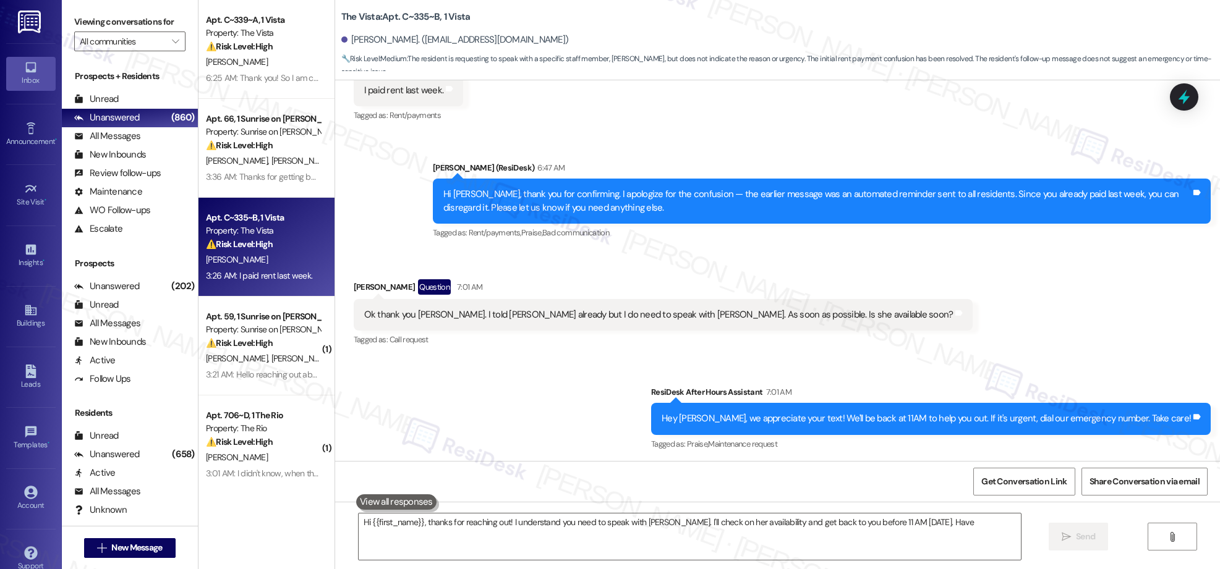
scroll to position [907, 0]
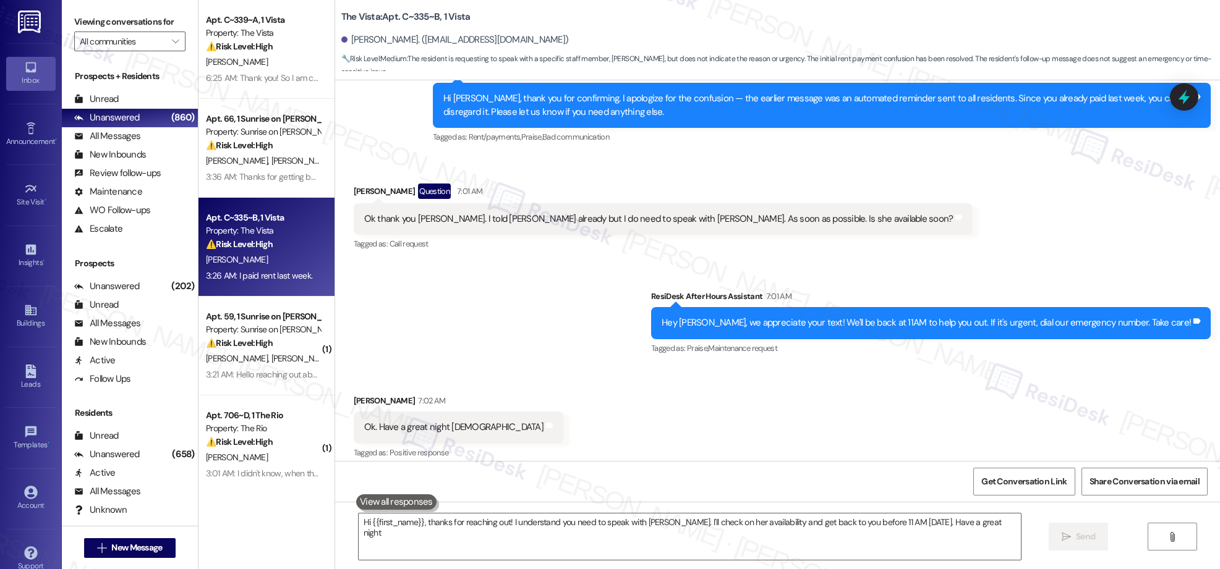
type textarea "Hi {{first_name}}, thanks for reaching out! I understand you need to speak with…"
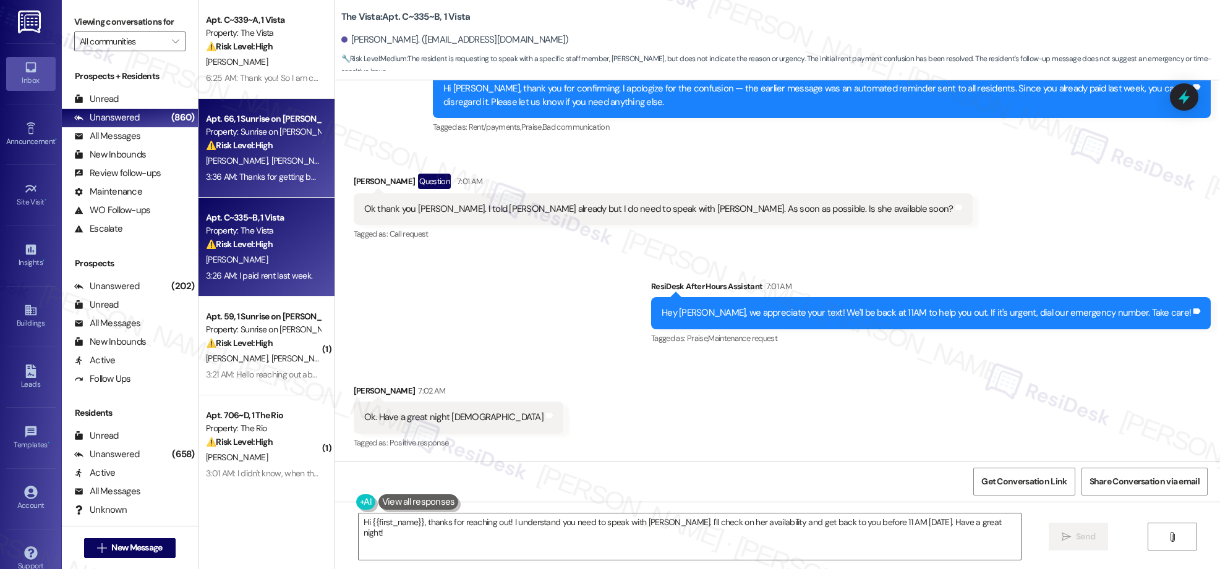
click at [257, 172] on div "3:36 AM: Thanks for getting back to me! I’m looking forward to hearing from you…" at bounding box center [358, 176] width 305 height 11
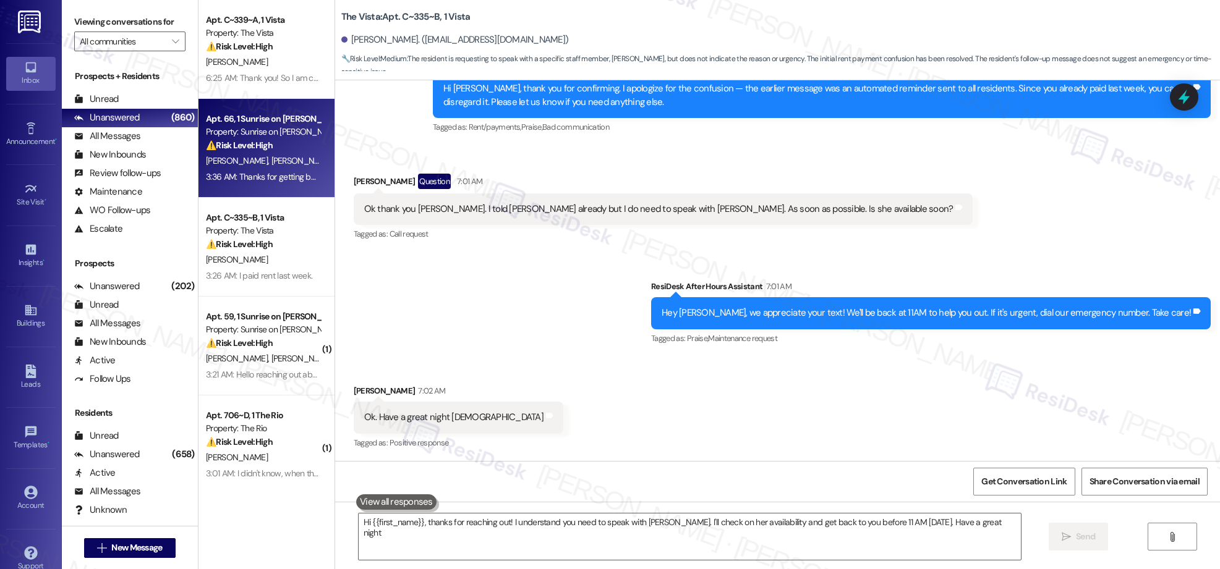
type textarea "Hi {{first_name}}, thanks for reaching out! I understand you need to speak with…"
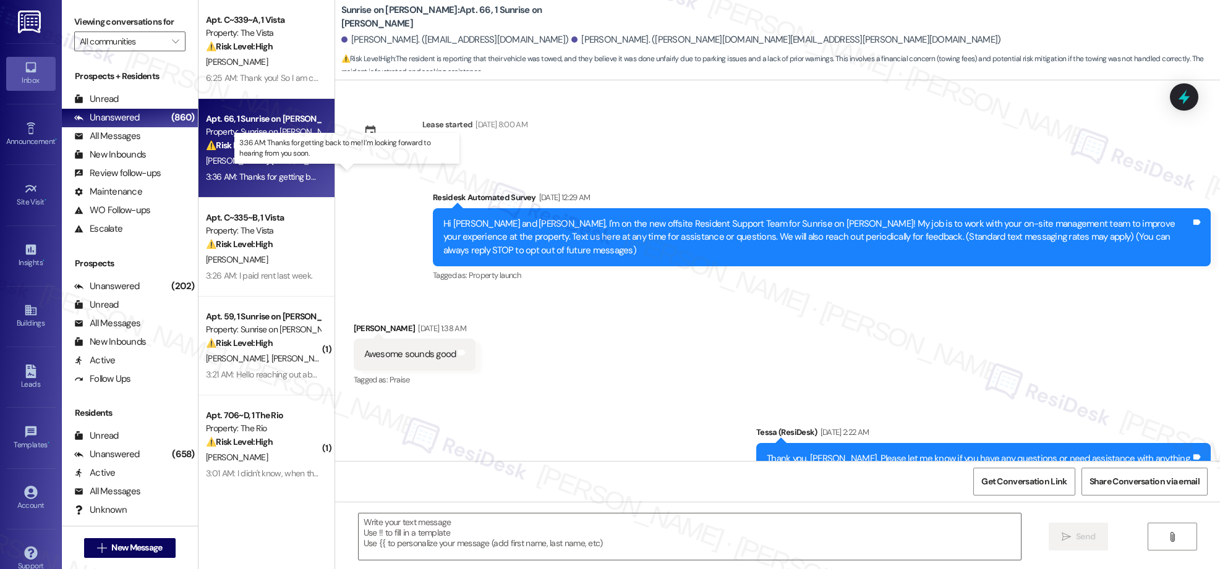
scroll to position [15677, 0]
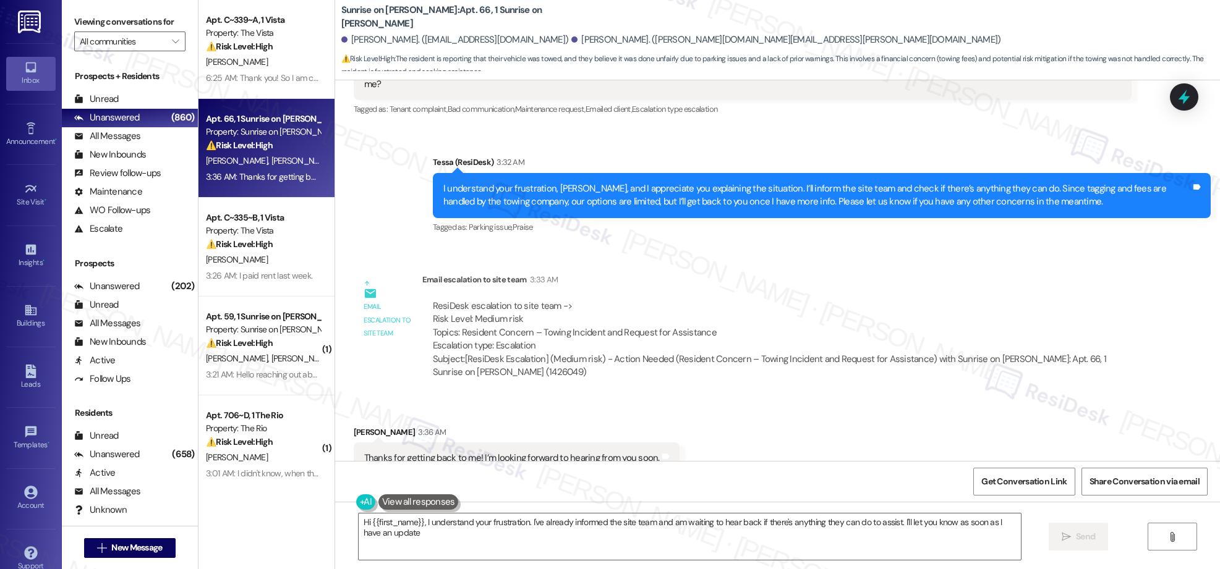
type textarea "Hi {{first_name}}, I understand your frustration. I've already informed the sit…"
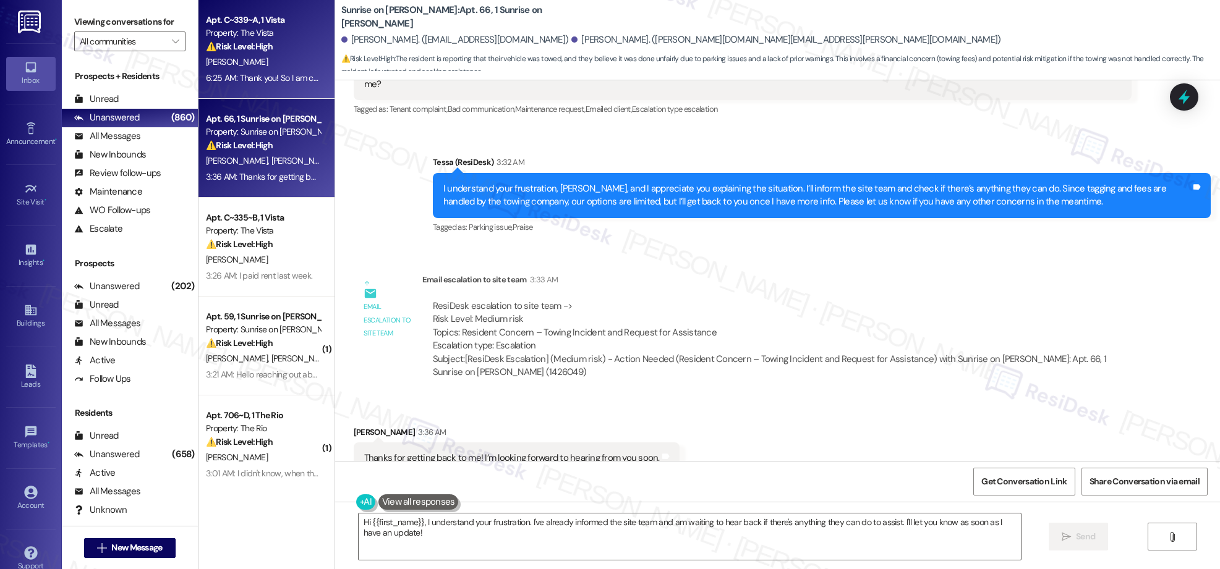
click at [268, 90] on div "Apt. C~339~A, 1 Vista Property: The Vista ⚠️ Risk Level: High The resident is r…" at bounding box center [266, 49] width 136 height 99
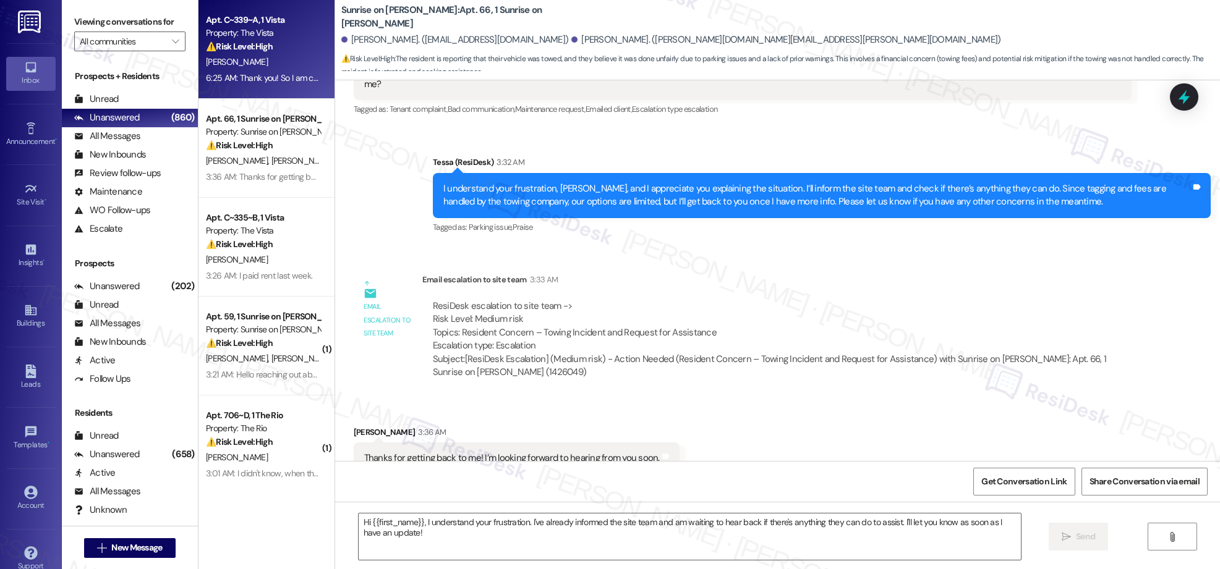
click at [256, 233] on div "Property: The Vista" at bounding box center [263, 230] width 114 height 13
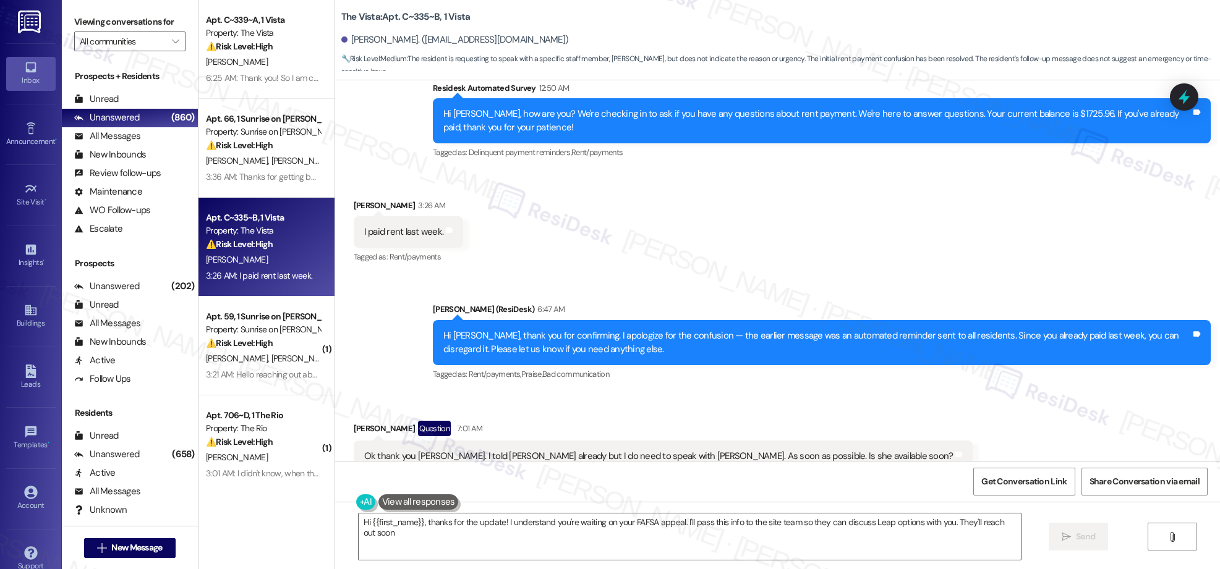
type textarea "Hi {{first_name}}, thanks for the update! I understand you're waiting on your F…"
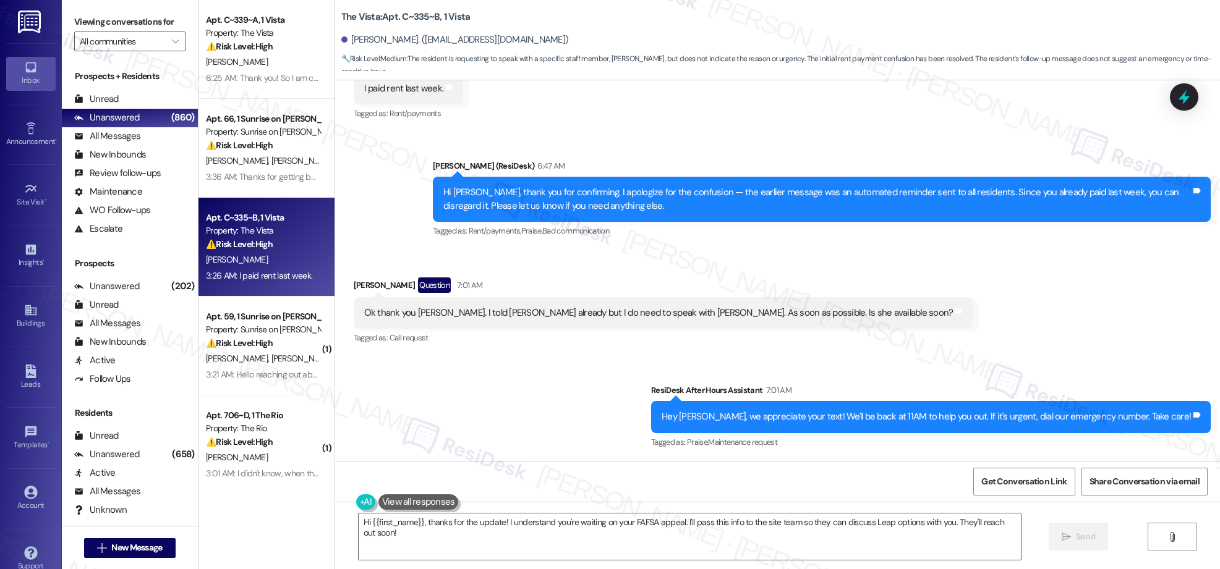
scroll to position [907, 0]
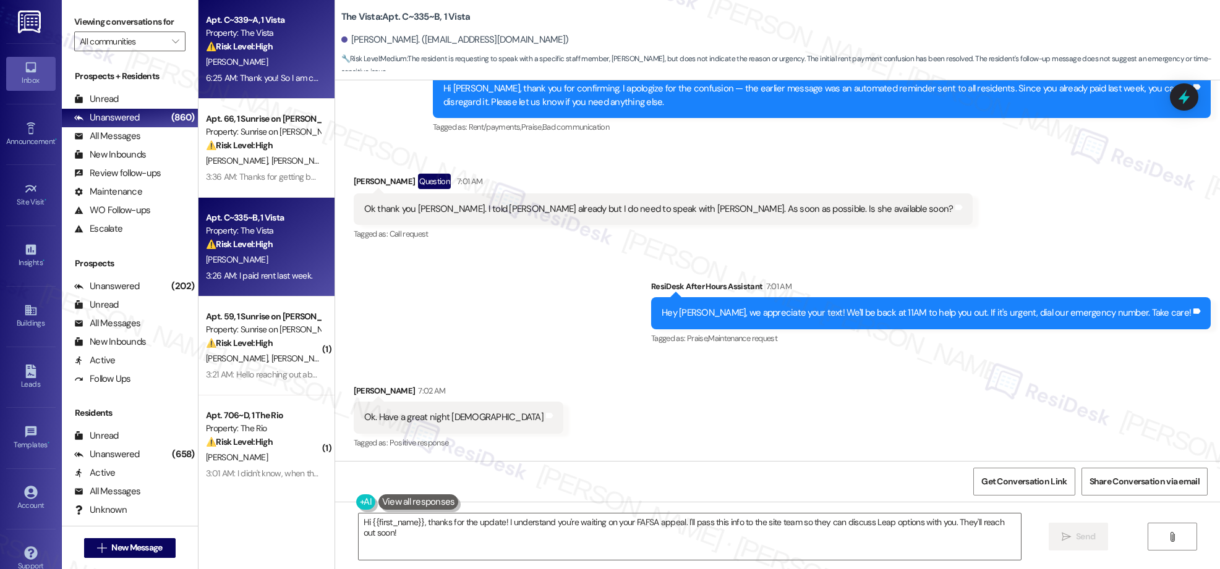
click at [267, 51] on div "⚠️ Risk Level: High The resident is requesting assistance with rent payment due…" at bounding box center [263, 46] width 114 height 13
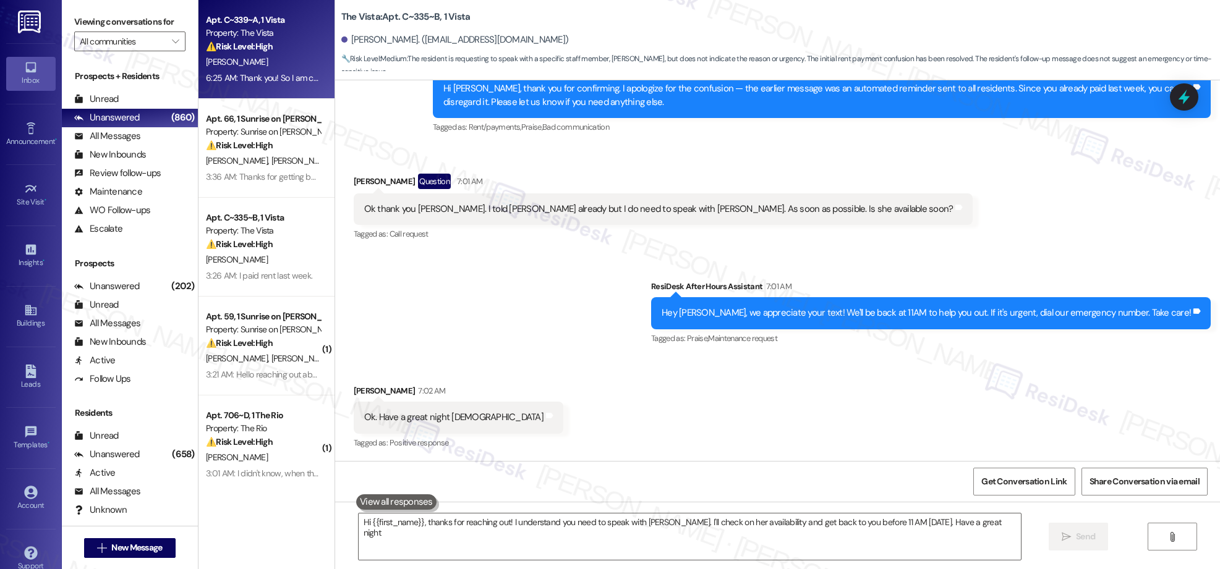
type textarea "Hi {{first_name}}, thanks for reaching out! I understand you need to speak with…"
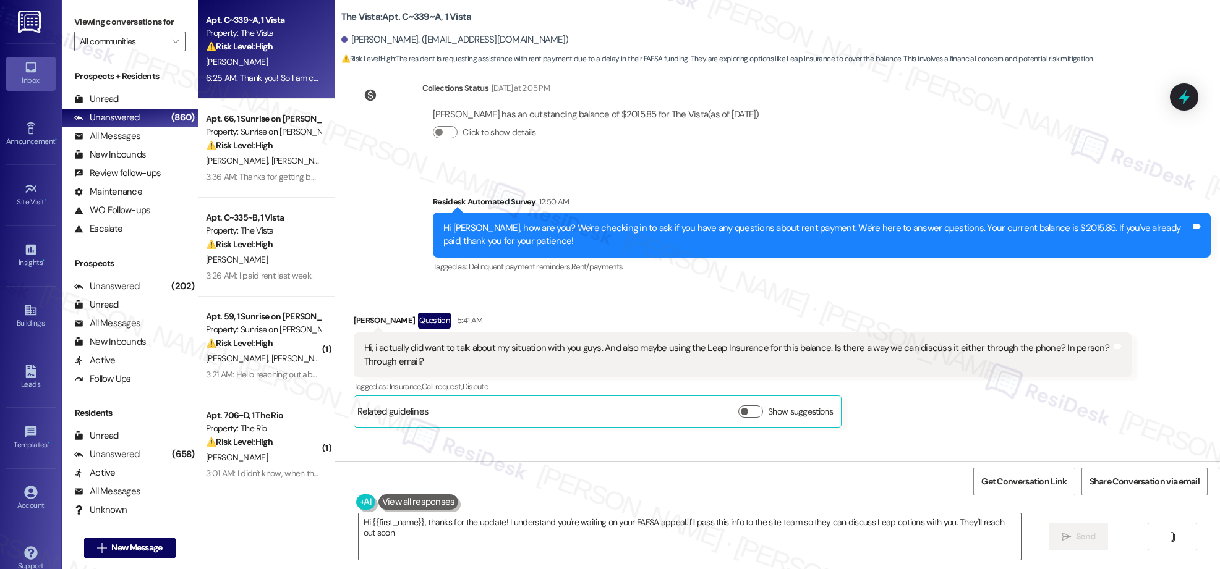
type textarea "Hi {{first_name}}, thanks for the update! I understand you're waiting on your F…"
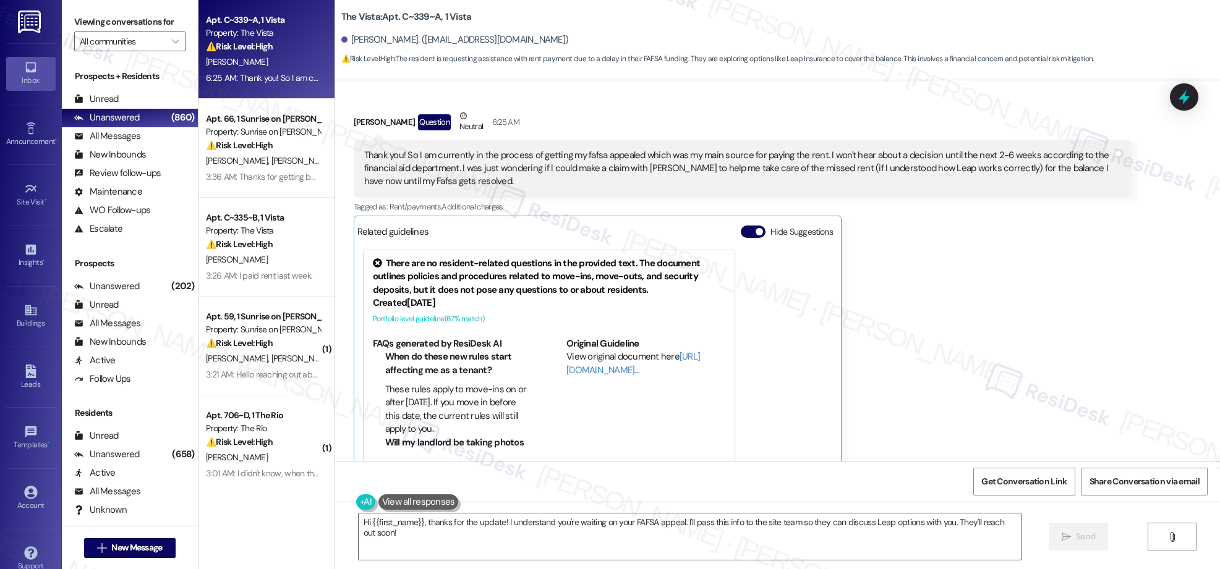
scroll to position [1060, 0]
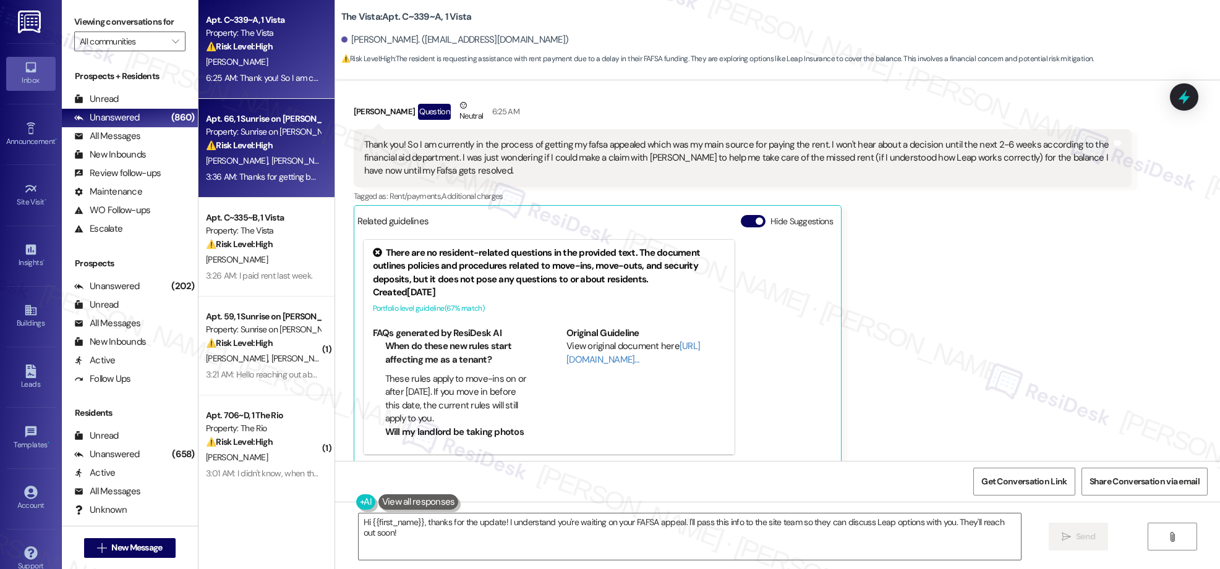
click at [247, 167] on div "[PERSON_NAME] [PERSON_NAME]" at bounding box center [263, 160] width 117 height 15
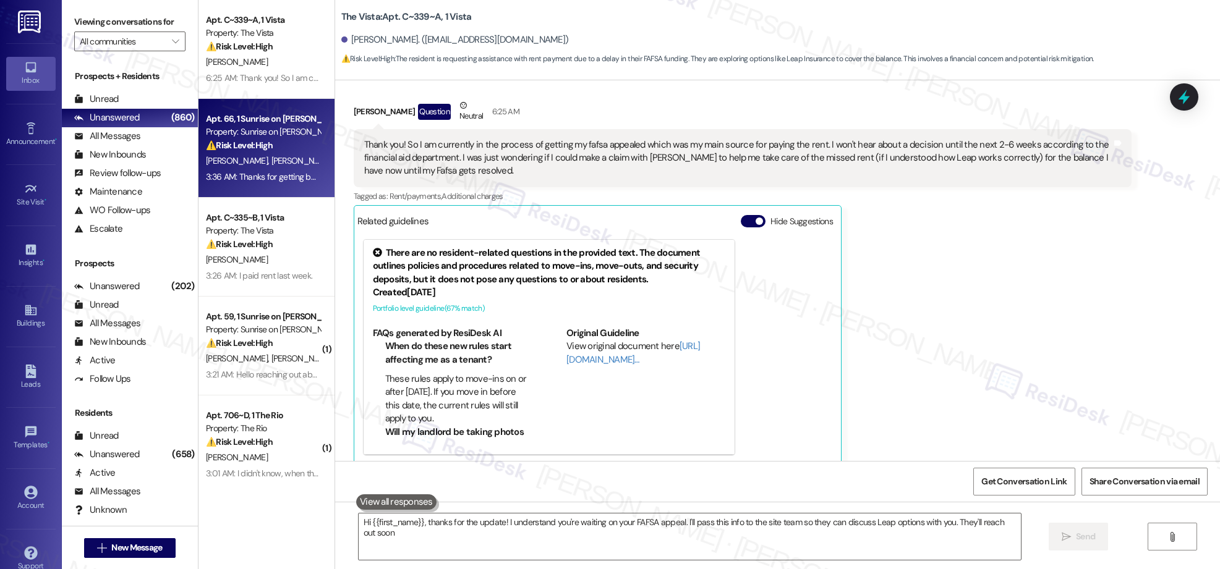
type textarea "Hi {{first_name}}, thanks for the update! I understand you're waiting on your F…"
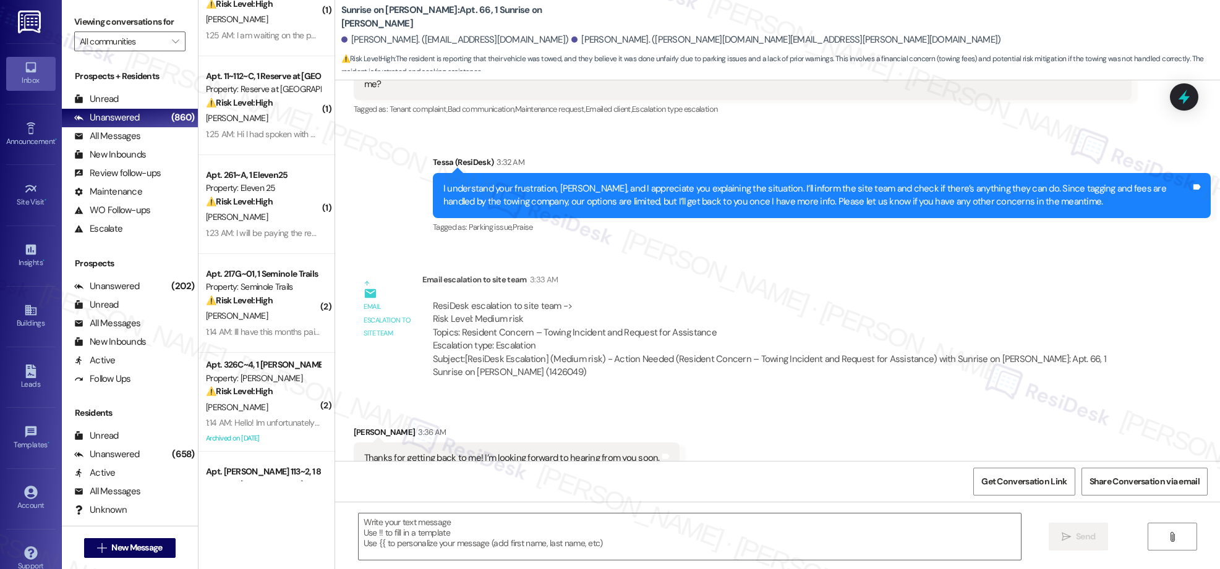
scroll to position [1234, 0]
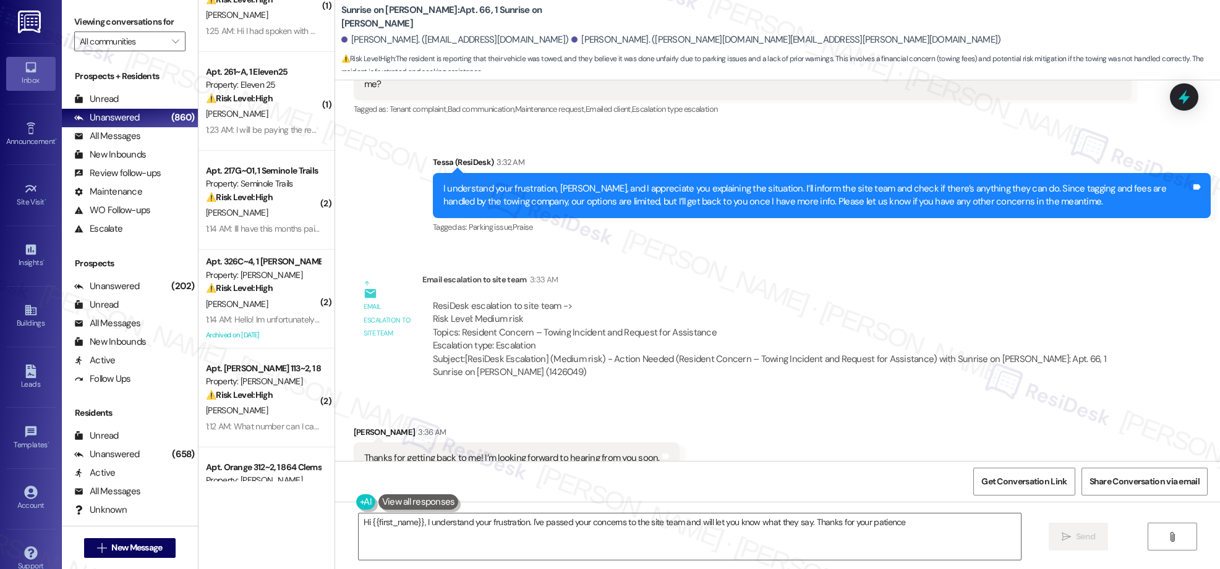
type textarea "Hi {{first_name}}, I understand your frustration. I've passed your concerns to …"
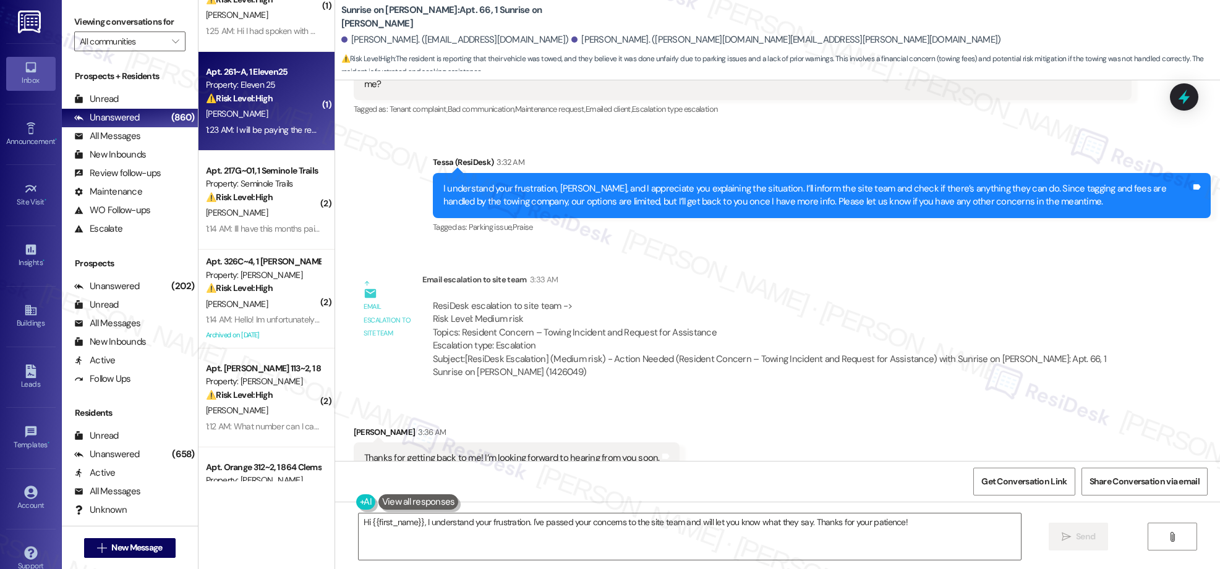
click at [257, 114] on div "[PERSON_NAME]" at bounding box center [263, 113] width 117 height 15
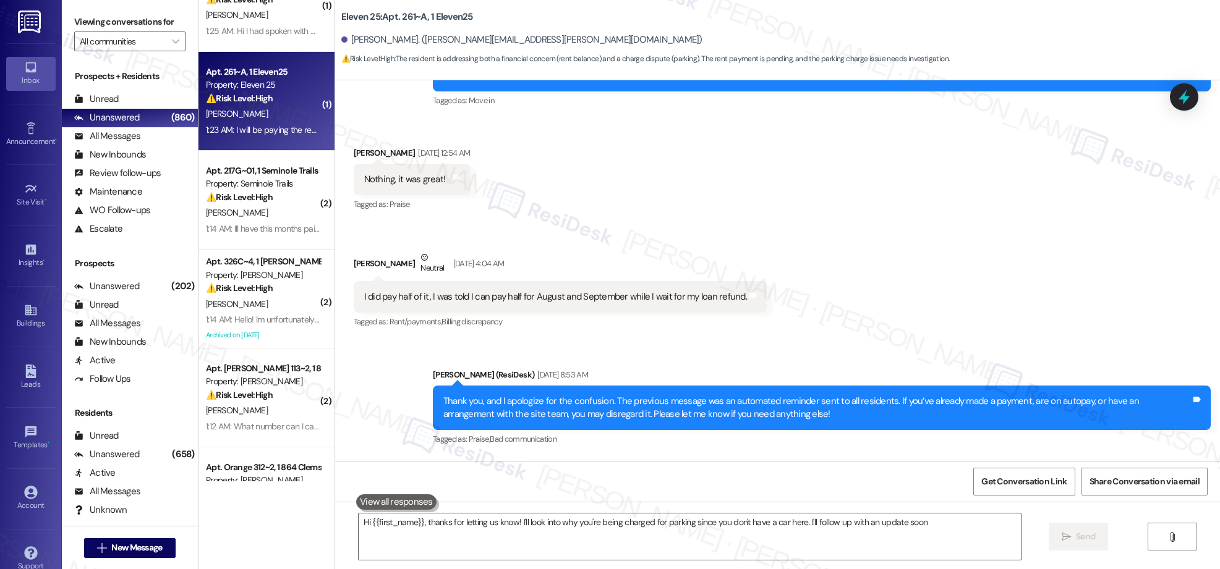
type textarea "Hi {{first_name}}, thanks for letting us know! I'll look into why you're being …"
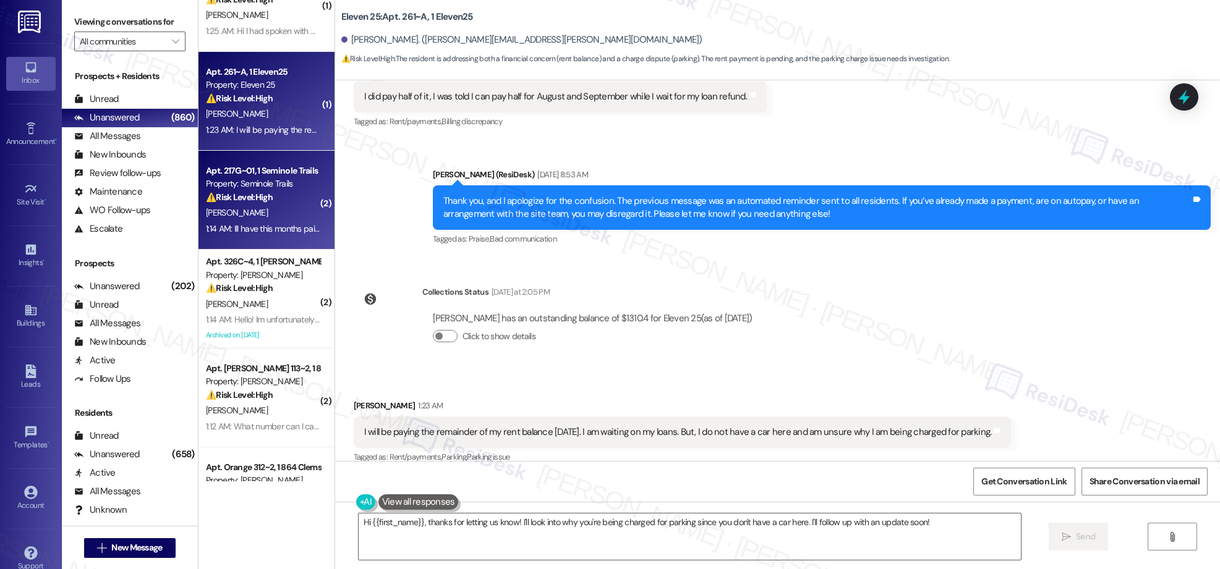
click at [247, 230] on div "1:14 AM: Ill have this months paid [DATE] 1:14 AM: Ill have this months paid [D…" at bounding box center [275, 228] width 138 height 11
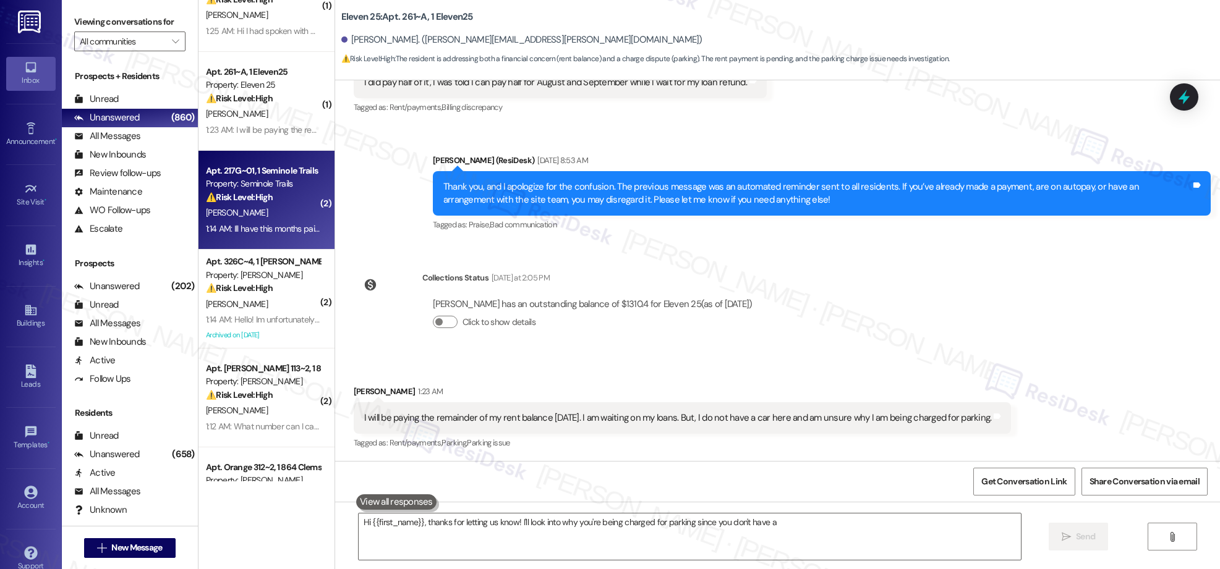
type textarea "Hi {{first_name}}, thanks for letting us know! I'll look into why you're being …"
click at [264, 288] on div "⚠️ Risk Level: High The resident indicates they can only make a partial rent pa…" at bounding box center [263, 288] width 114 height 13
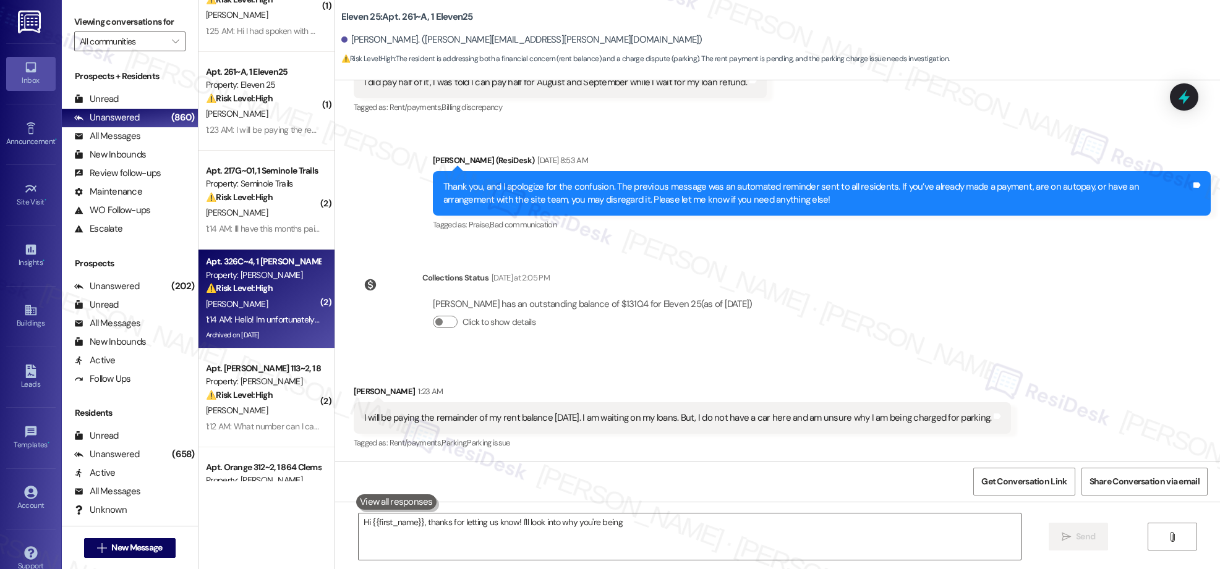
type textarea "Hi {{first_name}}, thanks for letting us know! I'll look into why you're being …"
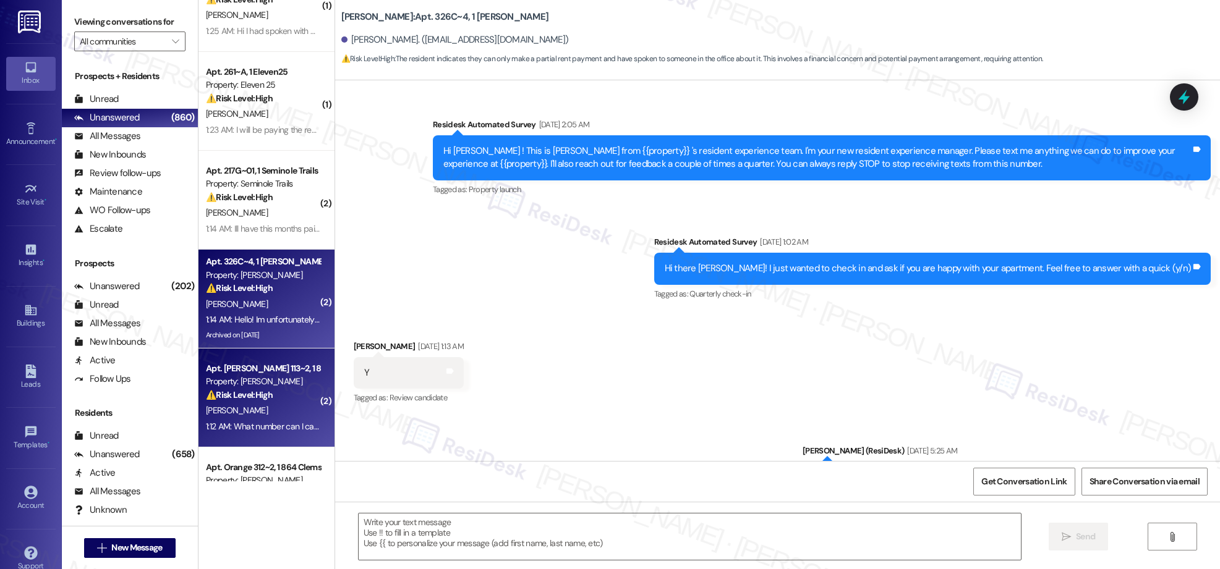
type textarea "Fetching suggested responses. Please feel free to read through the conversation…"
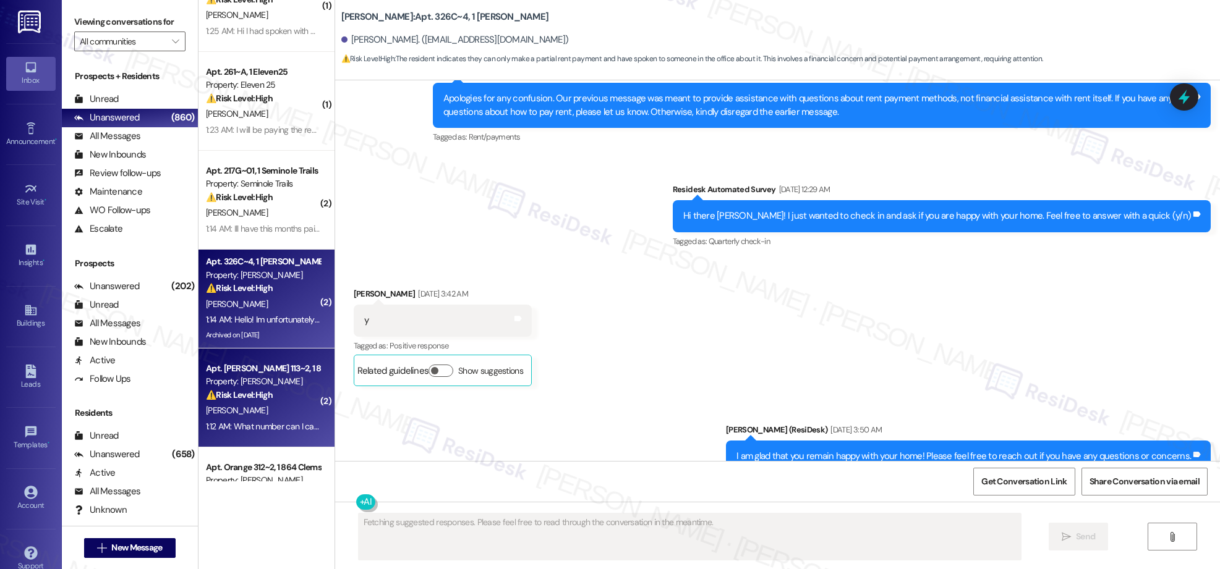
click at [233, 371] on div "Apt. [PERSON_NAME] 113~2, 1 864 Clemson" at bounding box center [263, 368] width 114 height 13
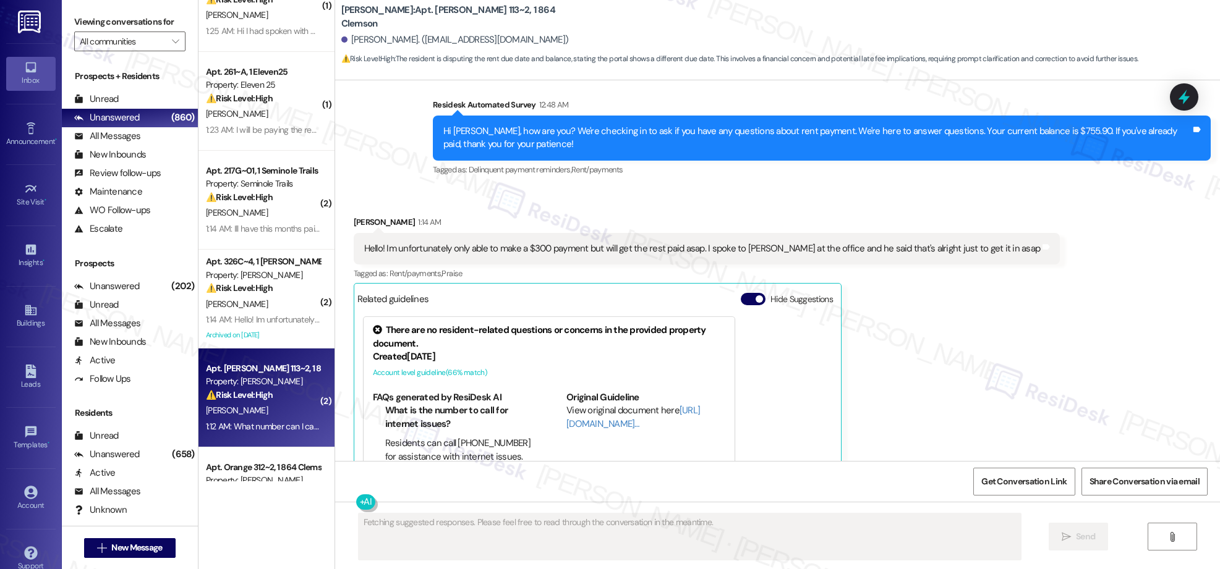
scroll to position [1653, 0]
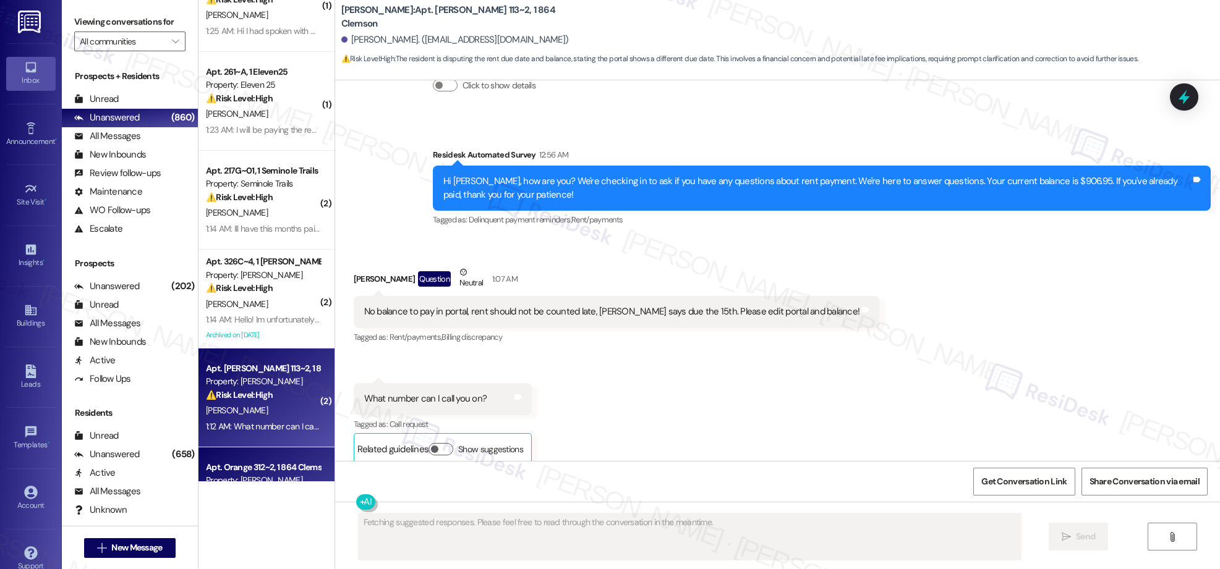
click at [241, 459] on div "Apt. Orange 312~2, 1 864 Clemson Property: [PERSON_NAME] ⚠️ Risk Level: High Th…" at bounding box center [266, 497] width 136 height 99
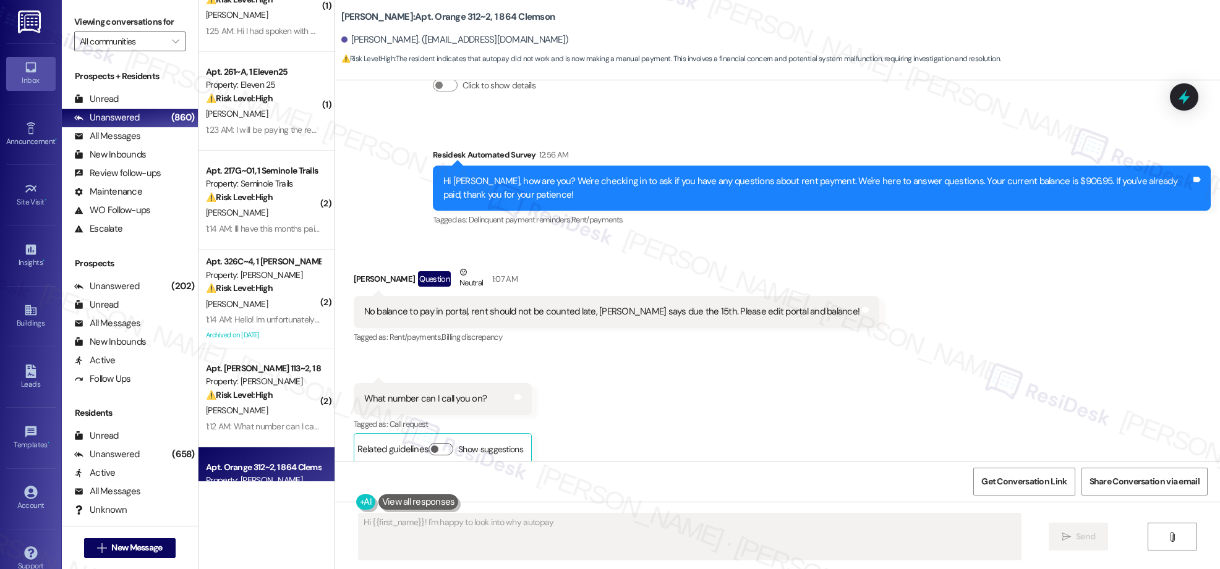
scroll to position [242, 0]
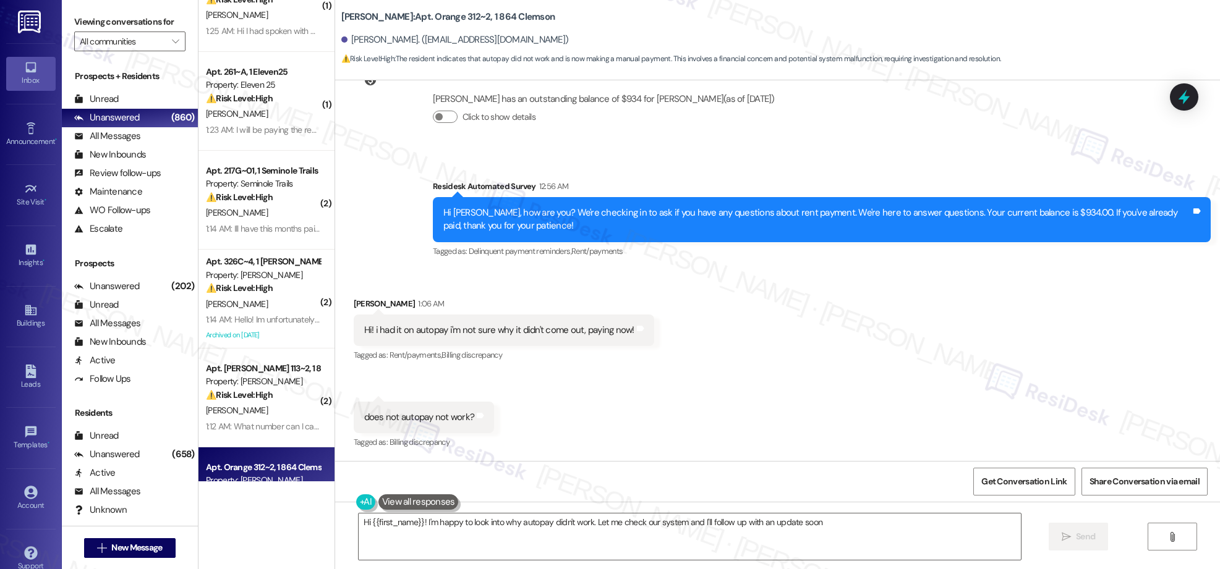
type textarea "Hi {{first_name}}! I'm happy to look into why autopay didn't work. Let me check…"
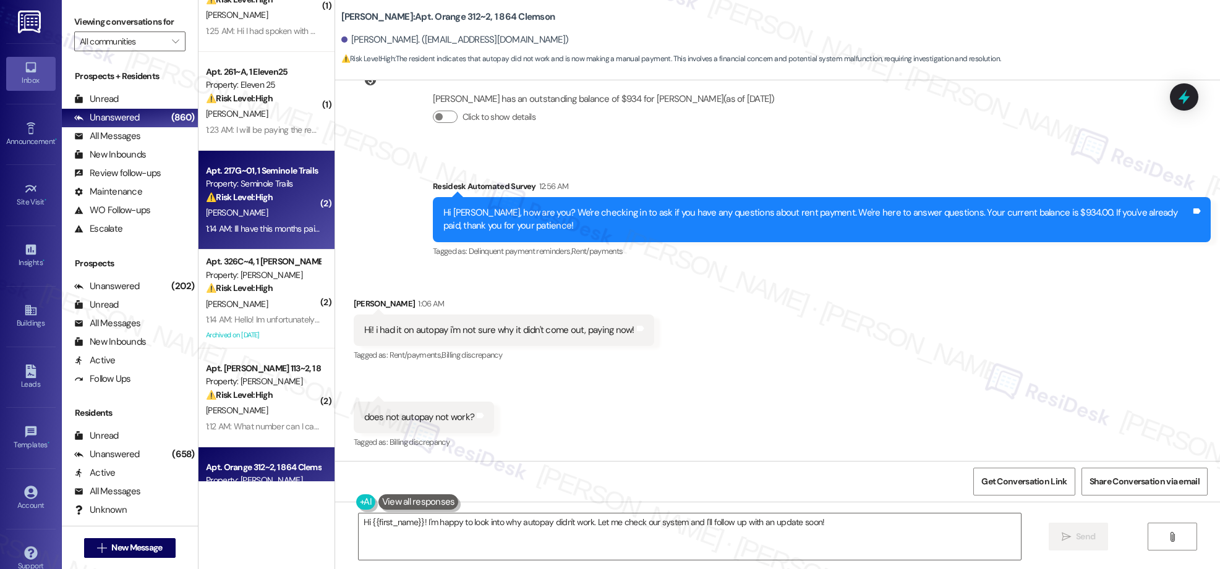
click at [277, 199] on div "⚠️ Risk Level: High The resident has acknowledged the outstanding rent and comm…" at bounding box center [263, 197] width 114 height 13
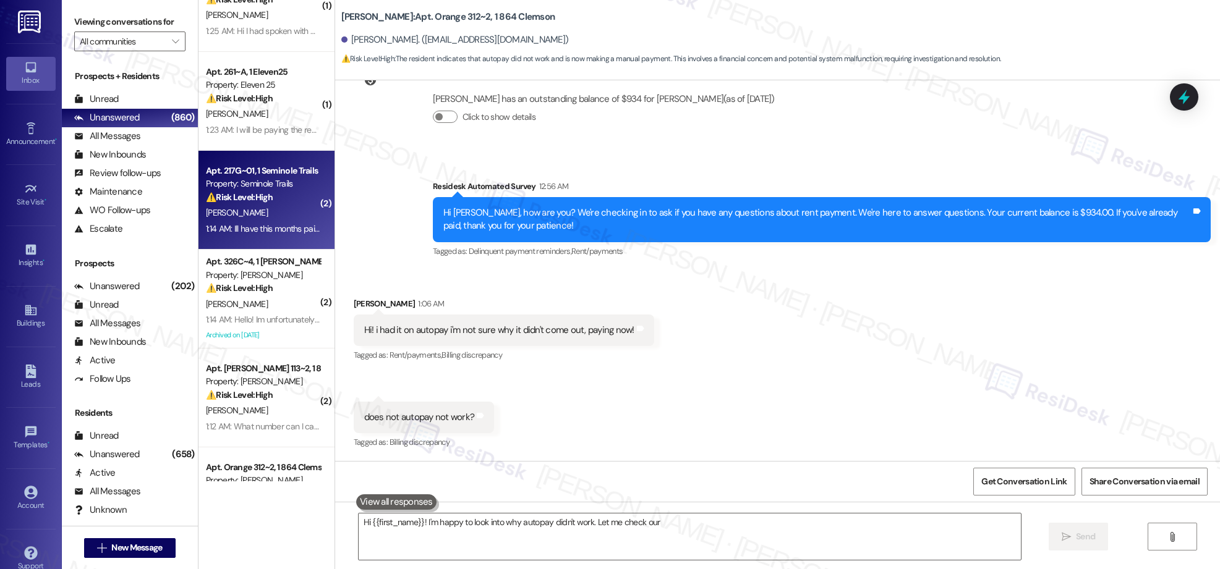
scroll to position [1234, 0]
type textarea "Hi {{first_name}}! I'm happy to look into why autopay didn't work. Let me check…"
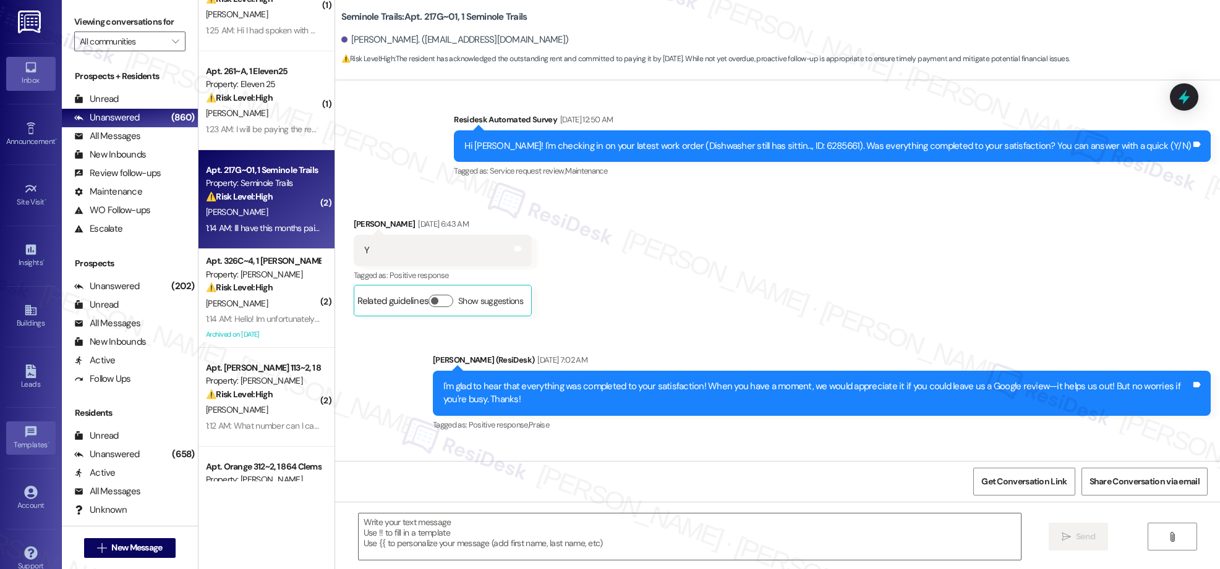
type textarea "Fetching suggested responses. Please feel free to read through the conversation…"
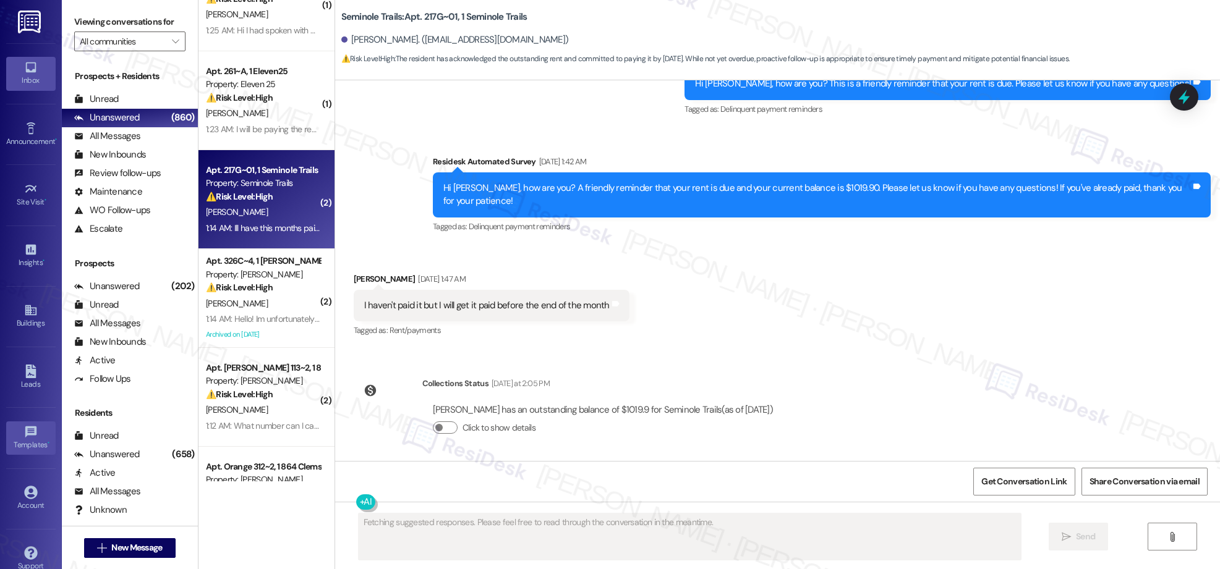
scroll to position [6621, 0]
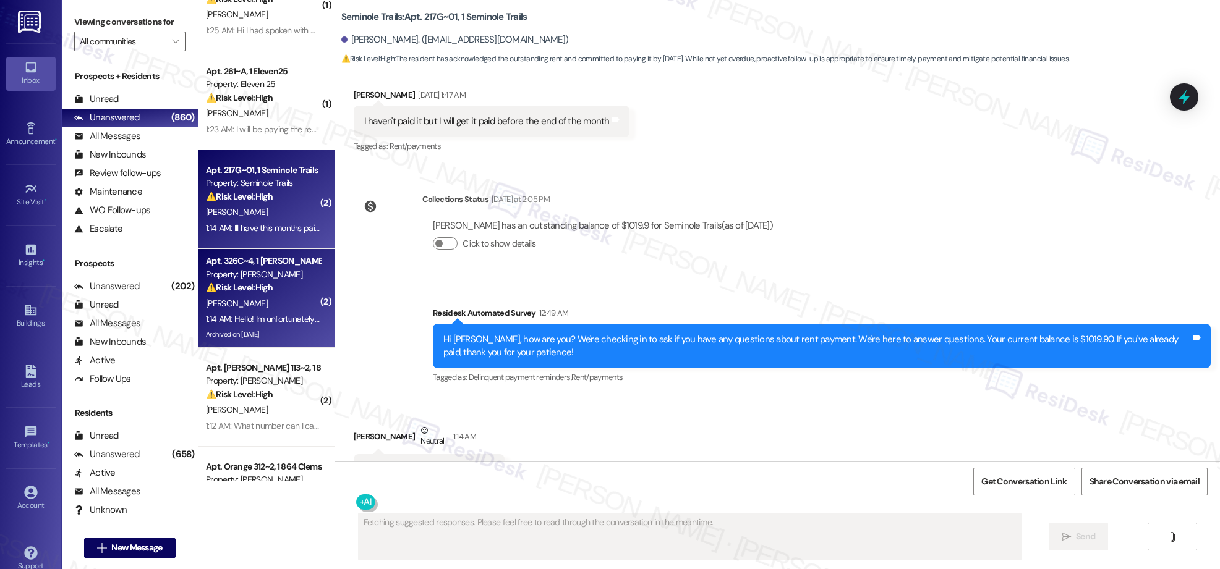
click at [300, 310] on div "[PERSON_NAME]" at bounding box center [263, 303] width 117 height 15
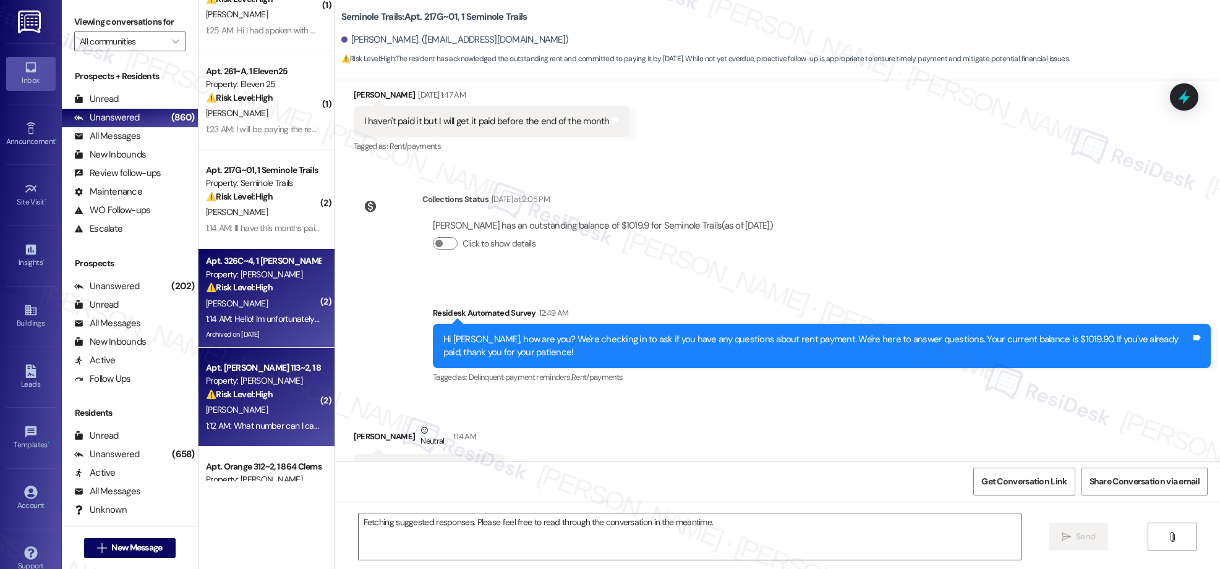
click at [282, 384] on div "Property: [PERSON_NAME]" at bounding box center [263, 381] width 114 height 13
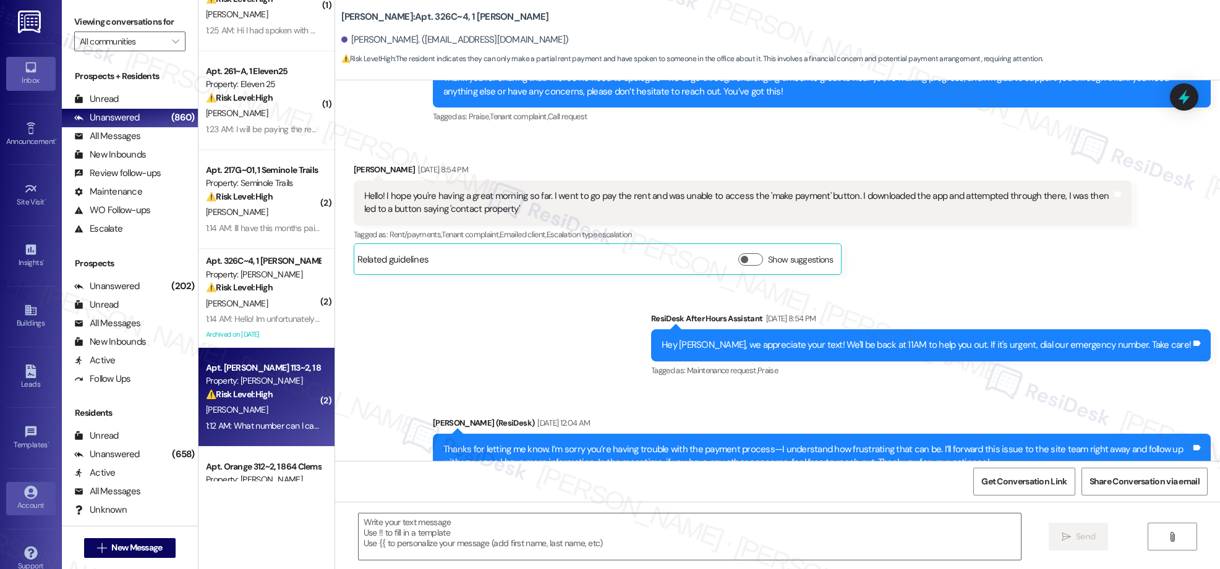
type textarea "Fetching suggested responses. Please feel free to read through the conversation…"
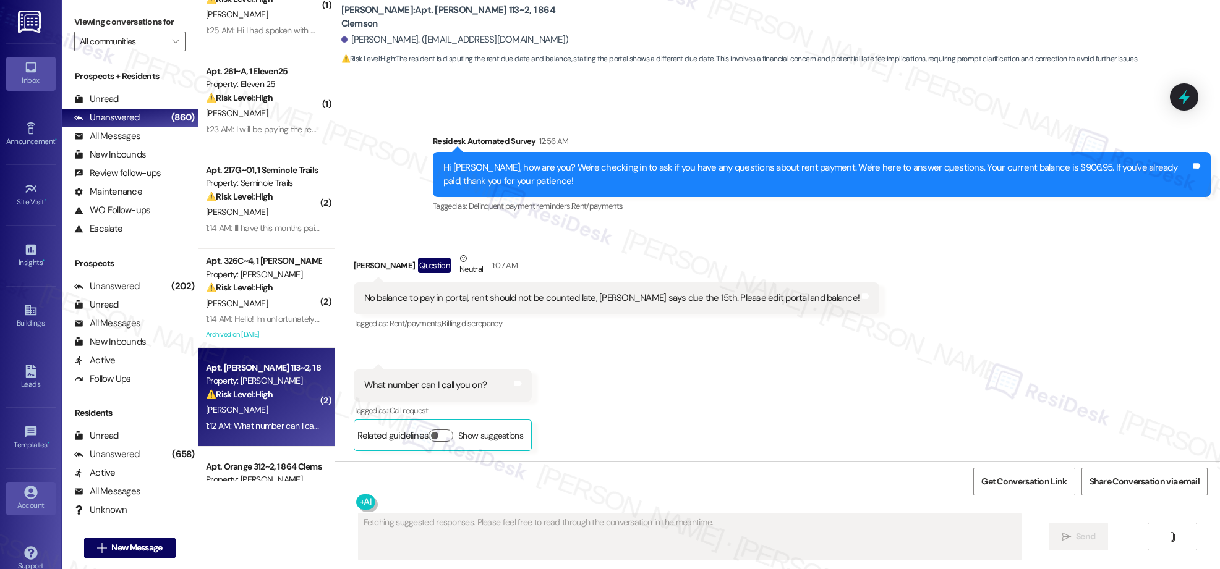
scroll to position [1654, 0]
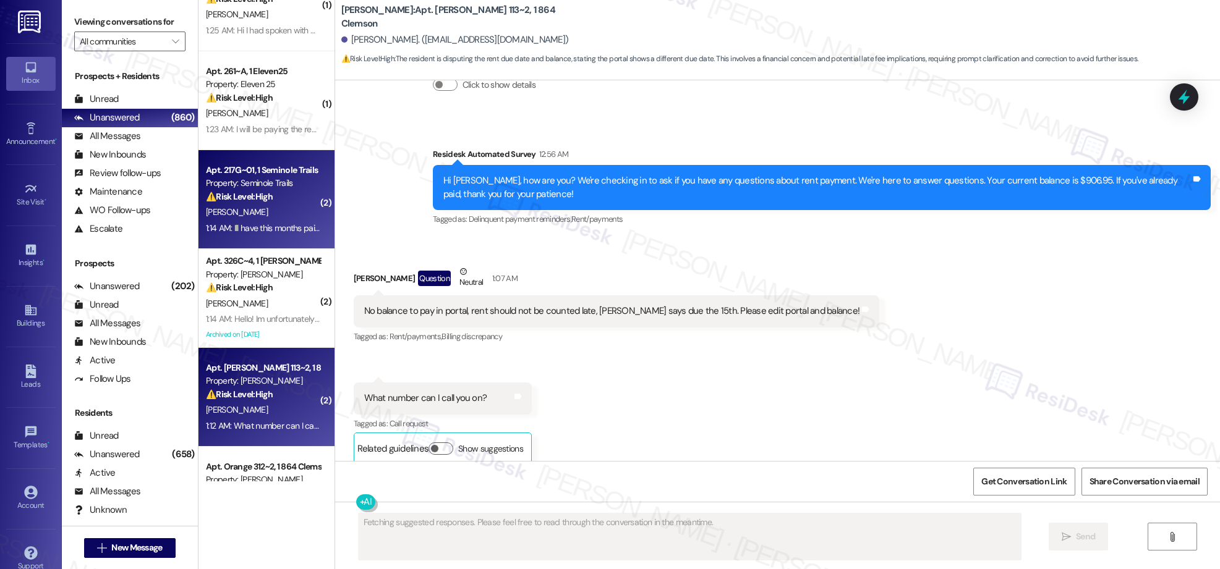
drag, startPoint x: 272, startPoint y: 189, endPoint x: 270, endPoint y: 181, distance: 8.2
click at [270, 181] on div "Property: Seminole Trails" at bounding box center [263, 183] width 114 height 13
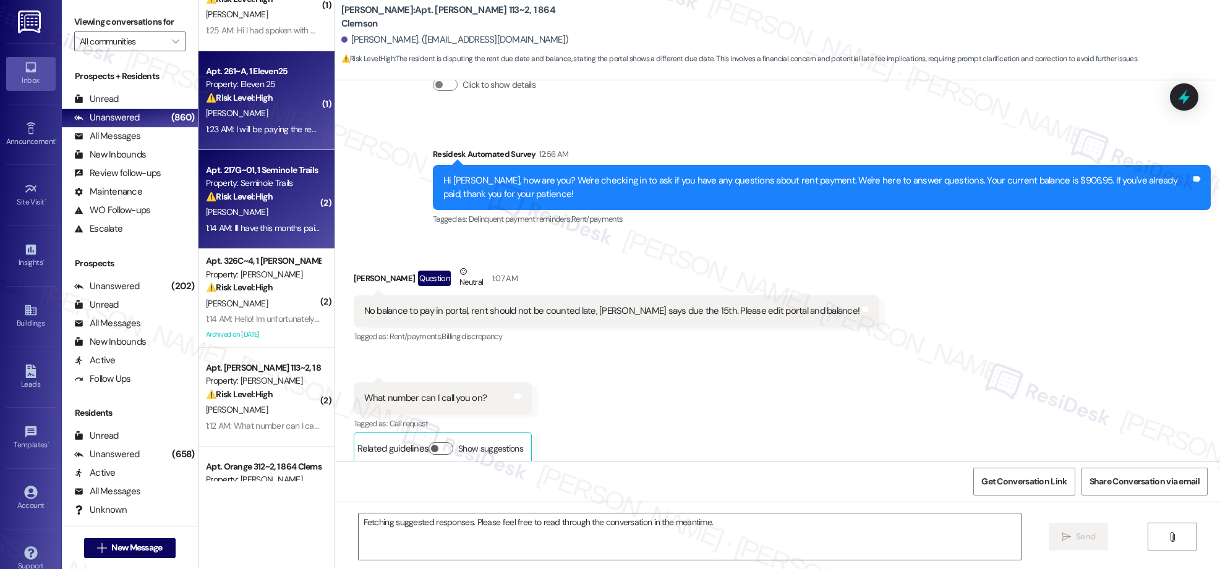
click at [262, 128] on div "1:23 AM: I will be paying the remainder of my rent balance [DATE]. I am waiting…" at bounding box center [512, 129] width 613 height 11
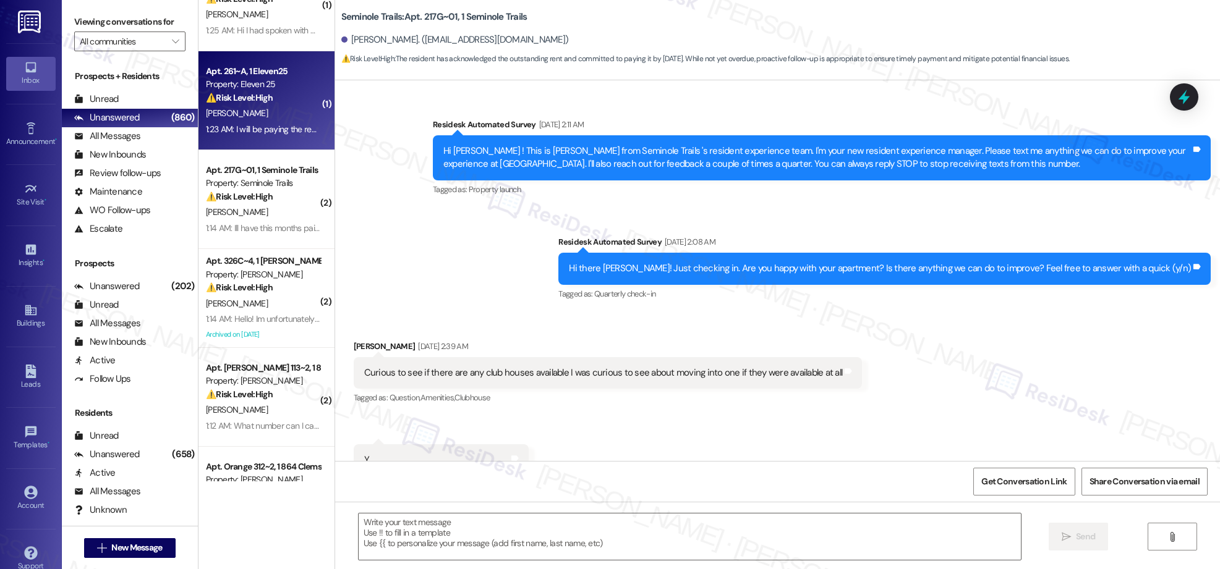
scroll to position [482, 0]
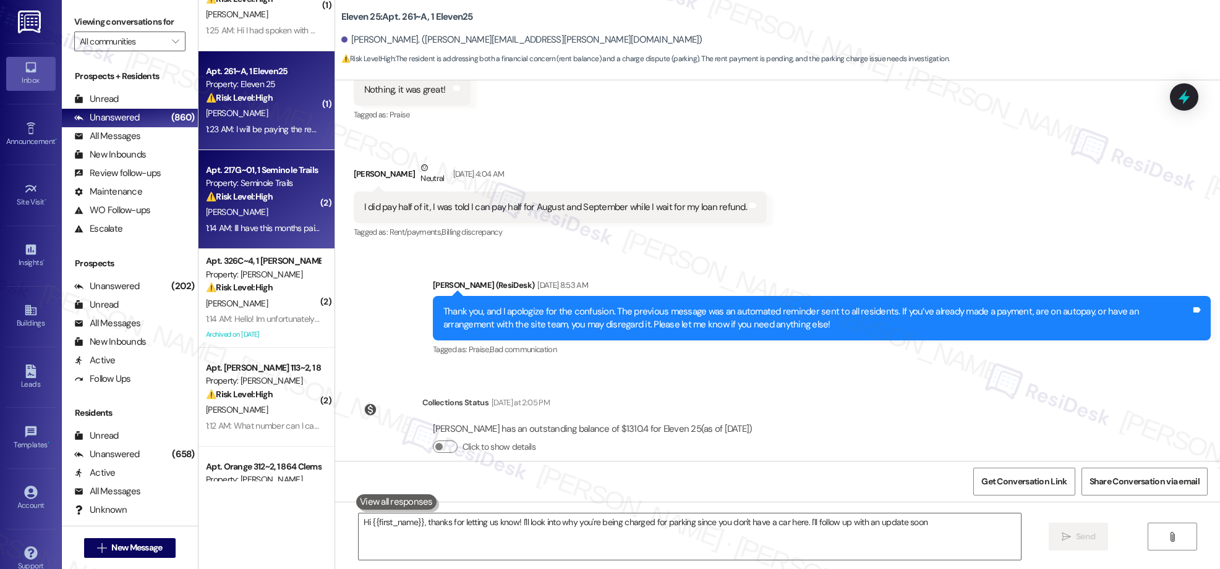
type textarea "Hi {{first_name}}, thanks for letting us know! I'll look into why you're being …"
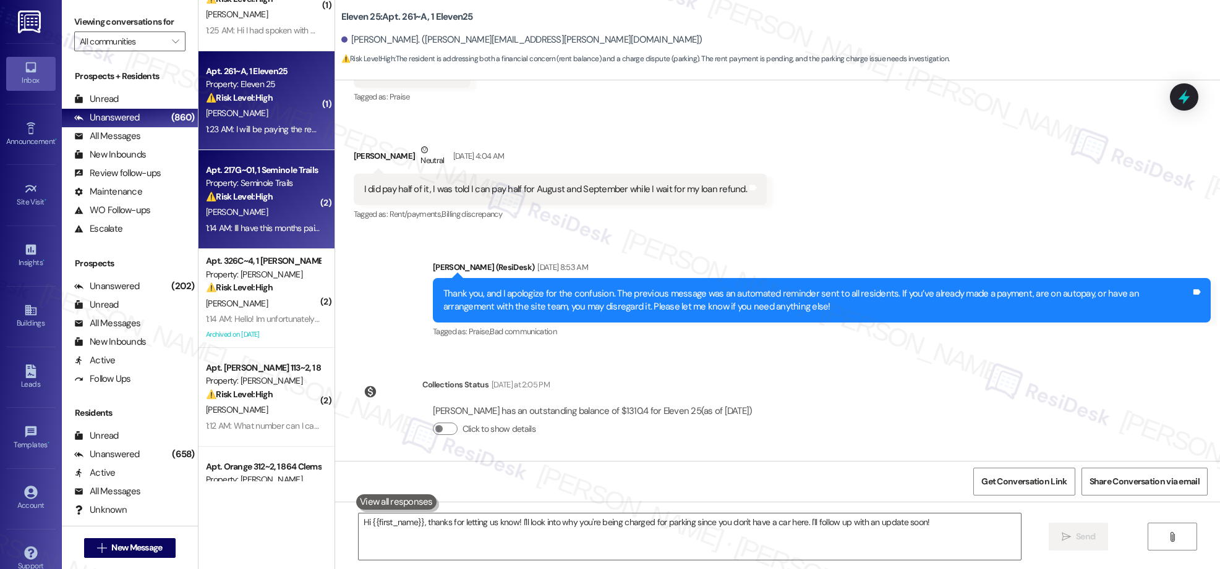
click at [255, 226] on div "1:14 AM: Ill have this months paid [DATE] 1:14 AM: Ill have this months paid [D…" at bounding box center [275, 228] width 138 height 11
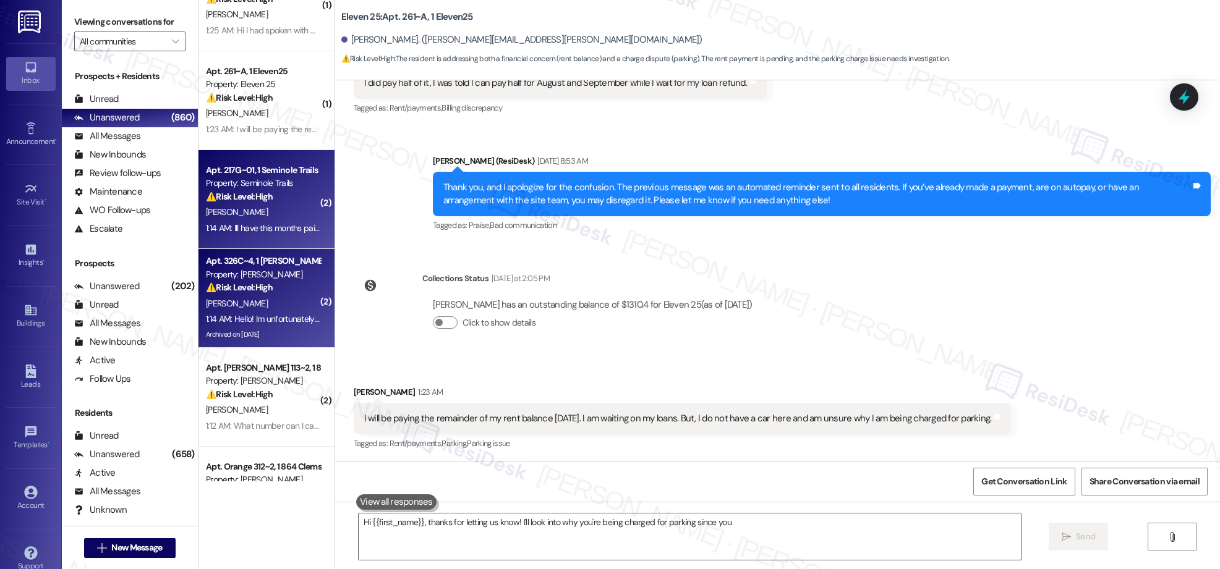
scroll to position [376, 0]
type textarea "Hi {{first_name}}, thanks for letting us know! I'll look into why you're being …"
click at [258, 287] on strong "⚠️ Risk Level: High" at bounding box center [239, 287] width 67 height 11
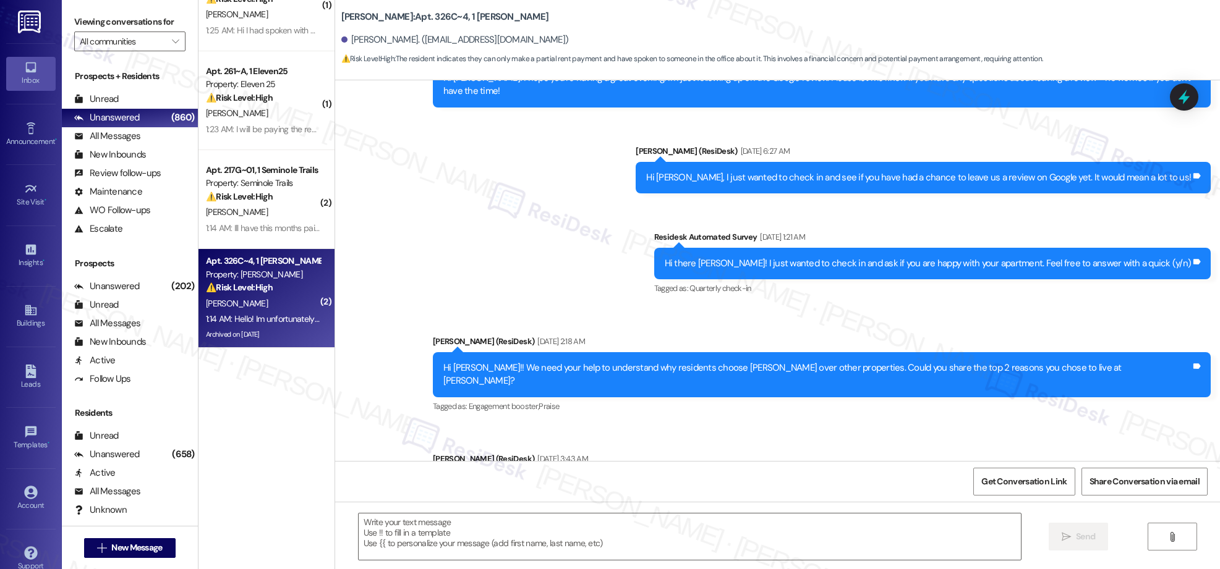
type textarea "Fetching suggested responses. Please feel free to read through the conversation…"
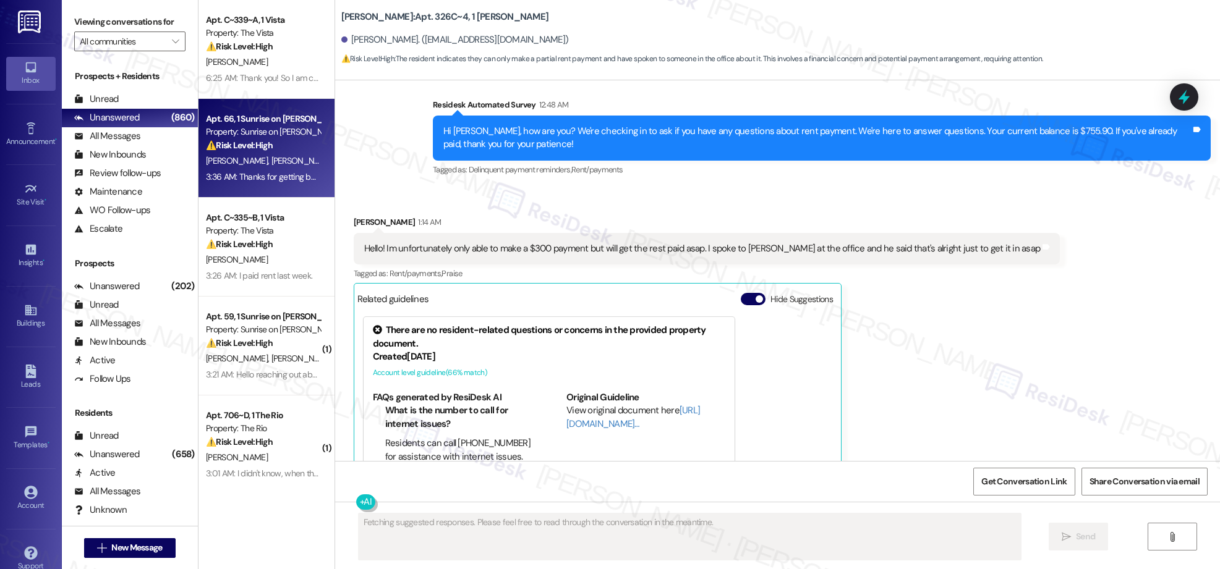
scroll to position [1, 0]
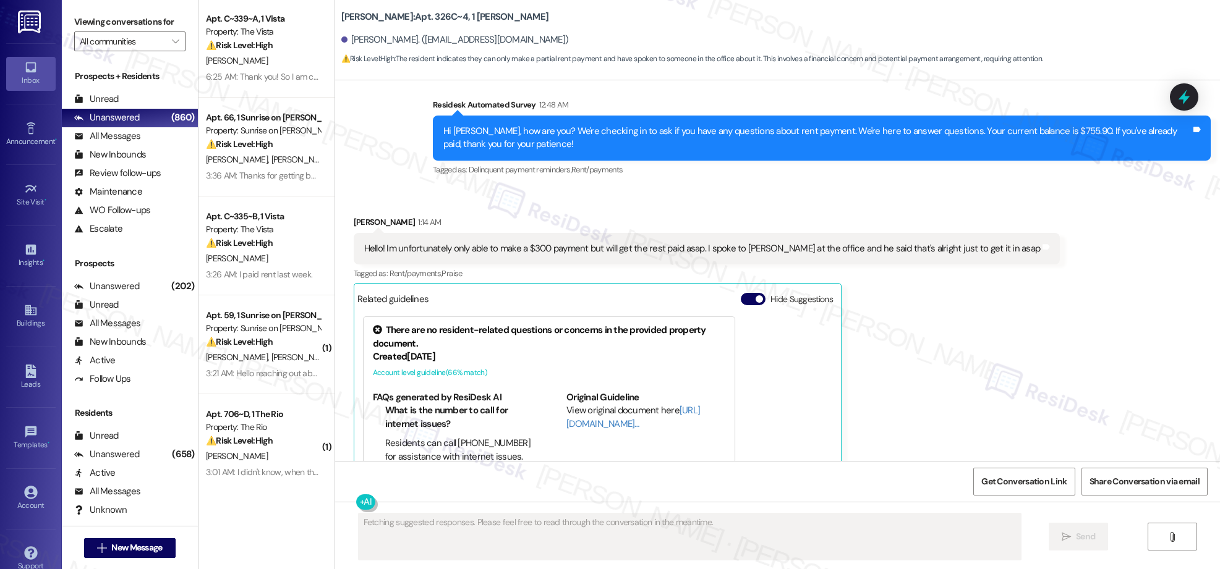
drag, startPoint x: 260, startPoint y: 137, endPoint x: 252, endPoint y: 93, distance: 44.1
click at [260, 134] on div "Apt. C~339~A, 1 Vista Property: The Vista ⚠️ Risk Level: High The resident is r…" at bounding box center [266, 241] width 136 height 482
click at [250, 82] on div "6:25 AM: Thank you! So I am currently in the process of getting my fafsa appeal…" at bounding box center [977, 76] width 1543 height 11
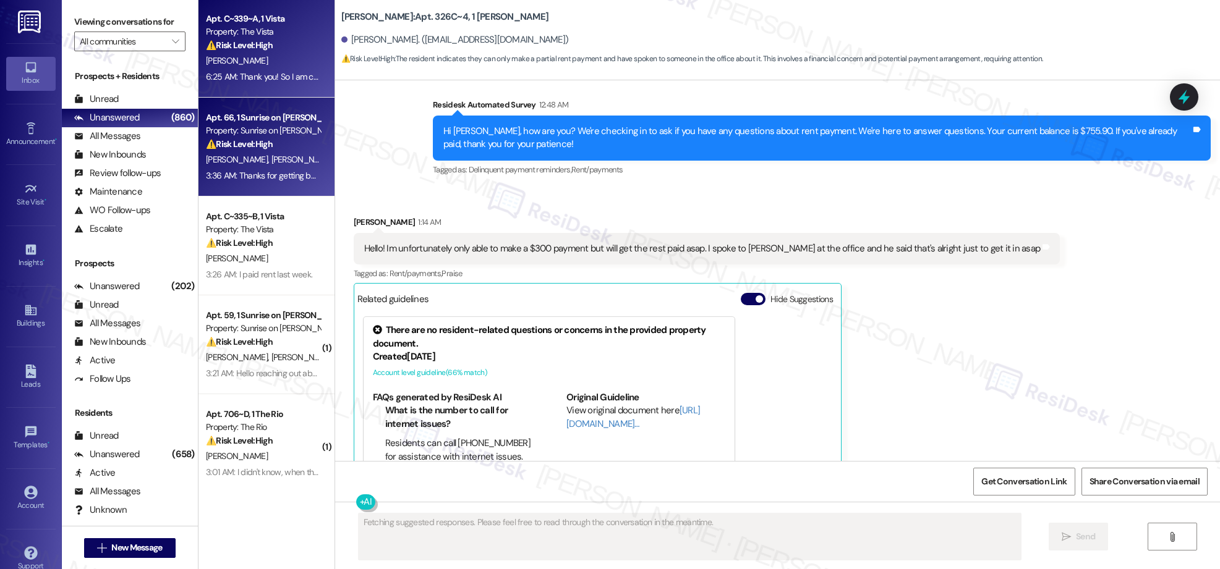
click at [253, 150] on div "⚠️ Risk Level: High The resident is reporting that their vehicle was towed, and…" at bounding box center [263, 144] width 114 height 13
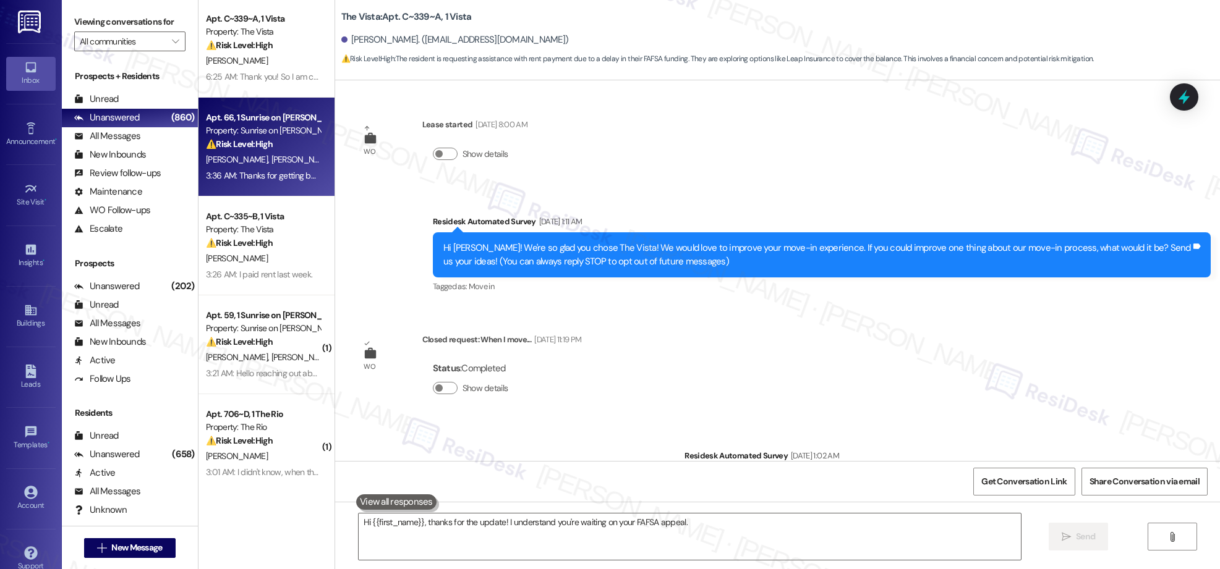
scroll to position [320, 0]
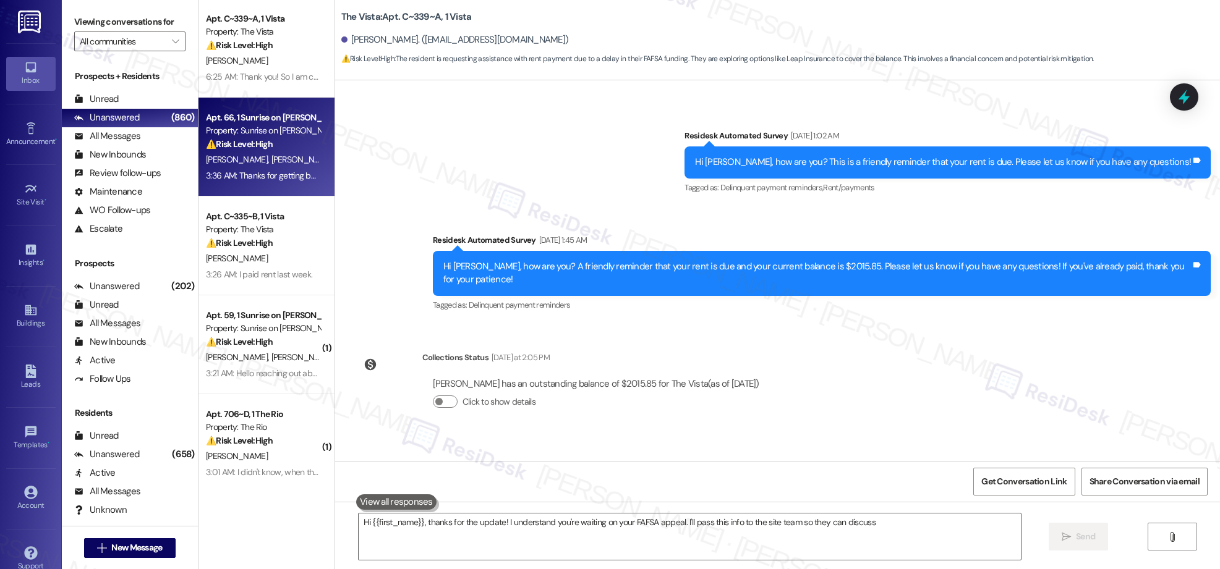
type textarea "Hi {{first_name}}, thanks for the update! I understand you're waiting on your F…"
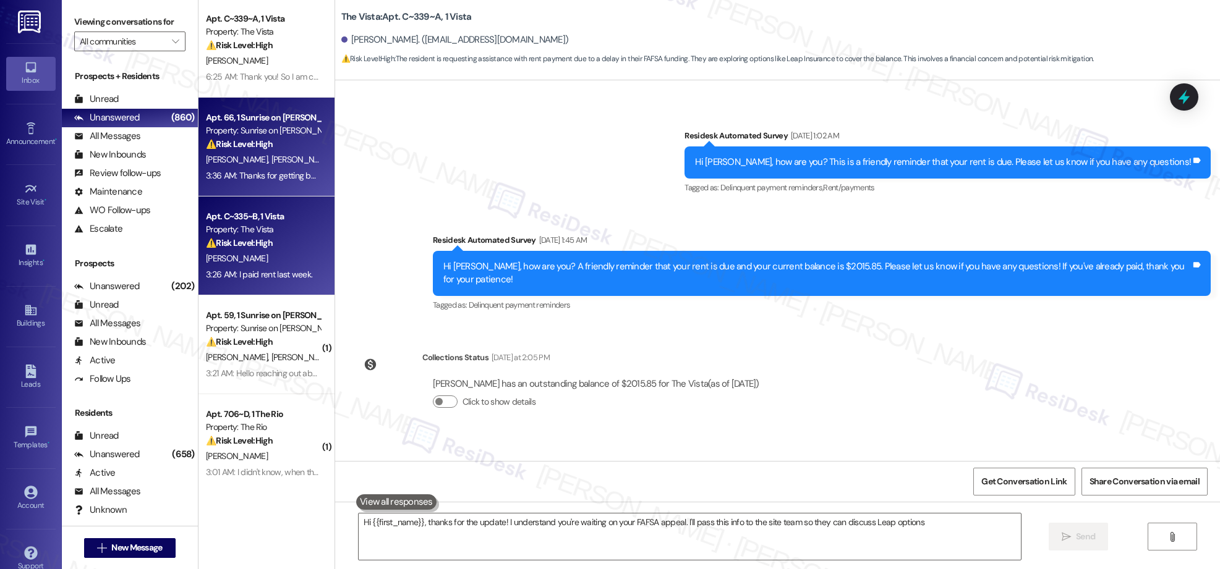
scroll to position [0, 0]
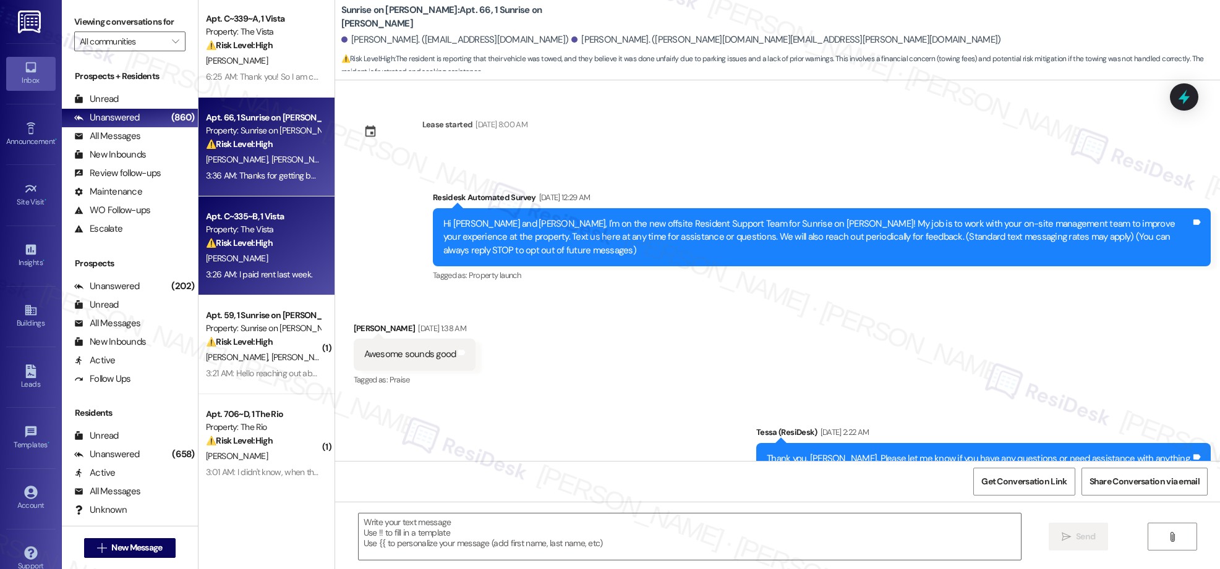
click at [257, 253] on div "[PERSON_NAME]" at bounding box center [263, 258] width 117 height 15
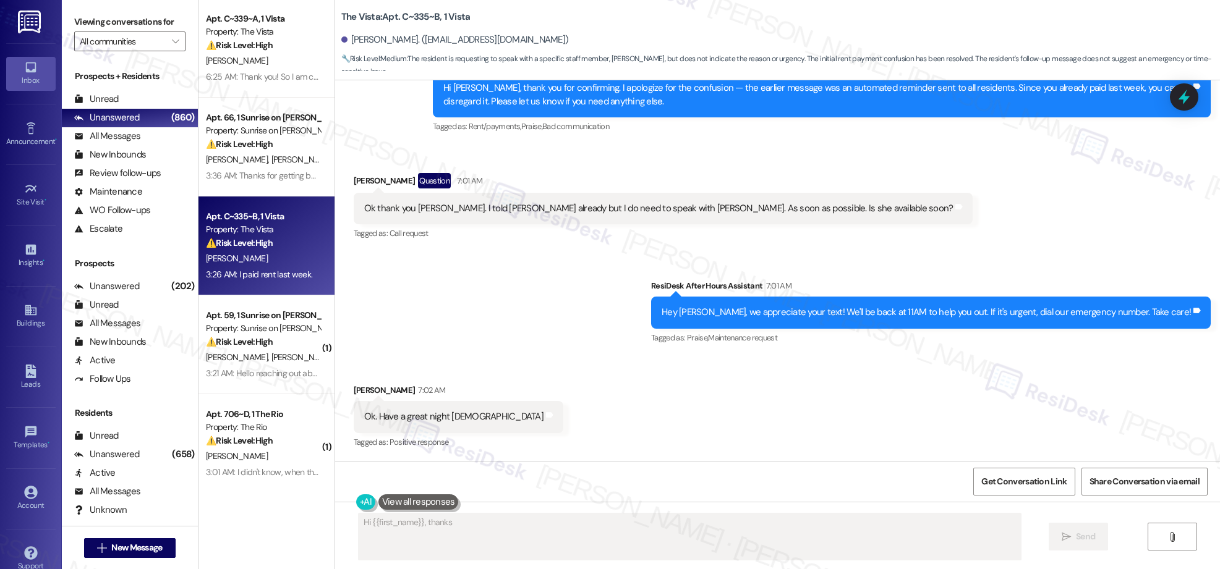
scroll to position [907, 0]
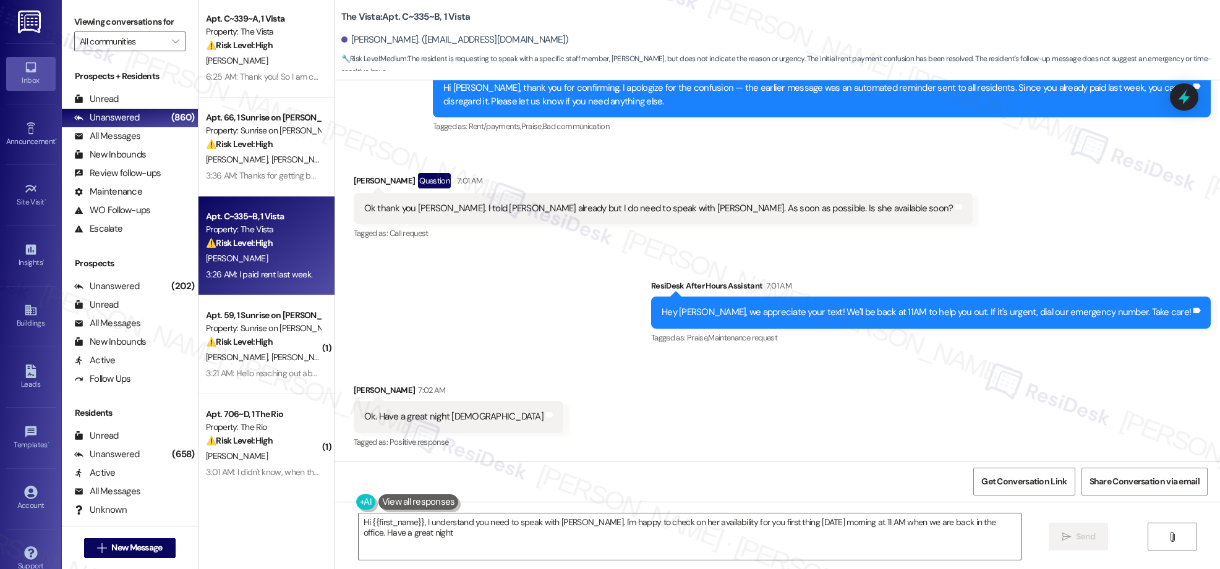
type textarea "Hi {{first_name}}, I understand you need to speak with [PERSON_NAME]. I'm happy…"
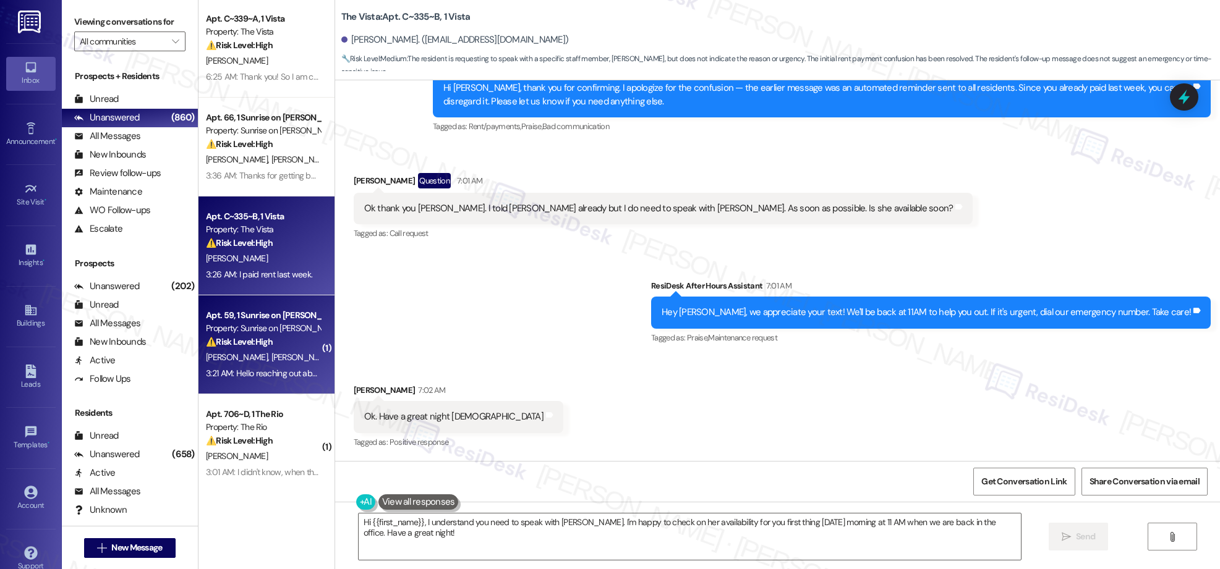
click at [278, 349] on div "Apt. 59, 1 Sunrise on [PERSON_NAME] Property: Sunrise on [PERSON_NAME] ⚠️ Risk …" at bounding box center [263, 329] width 117 height 42
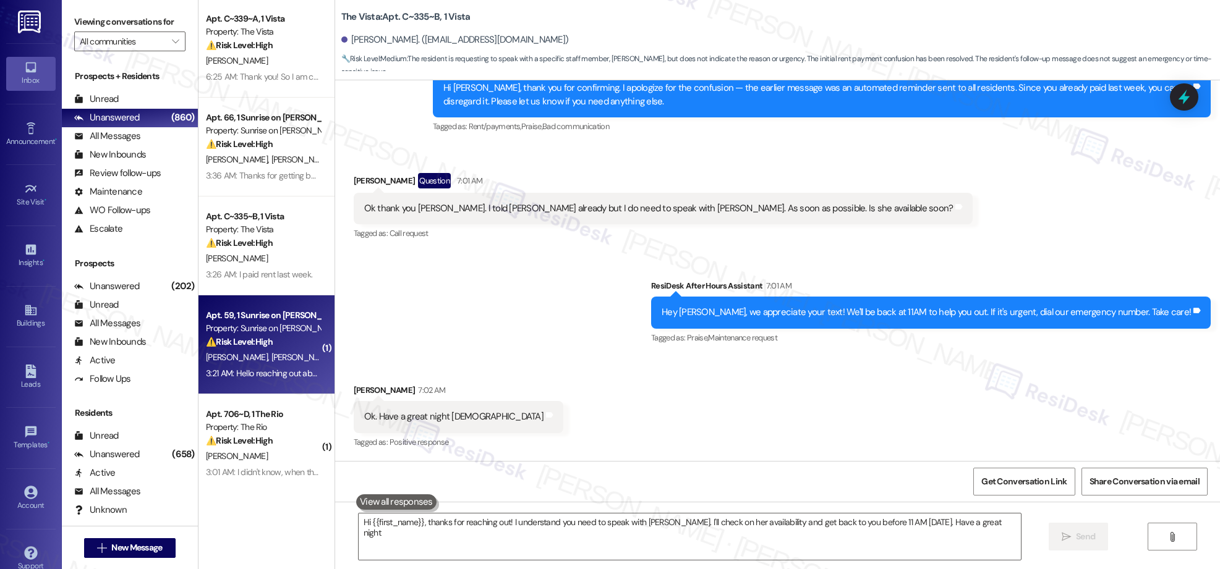
type textarea "Hi {{first_name}}, thanks for reaching out! I understand you need to speak with…"
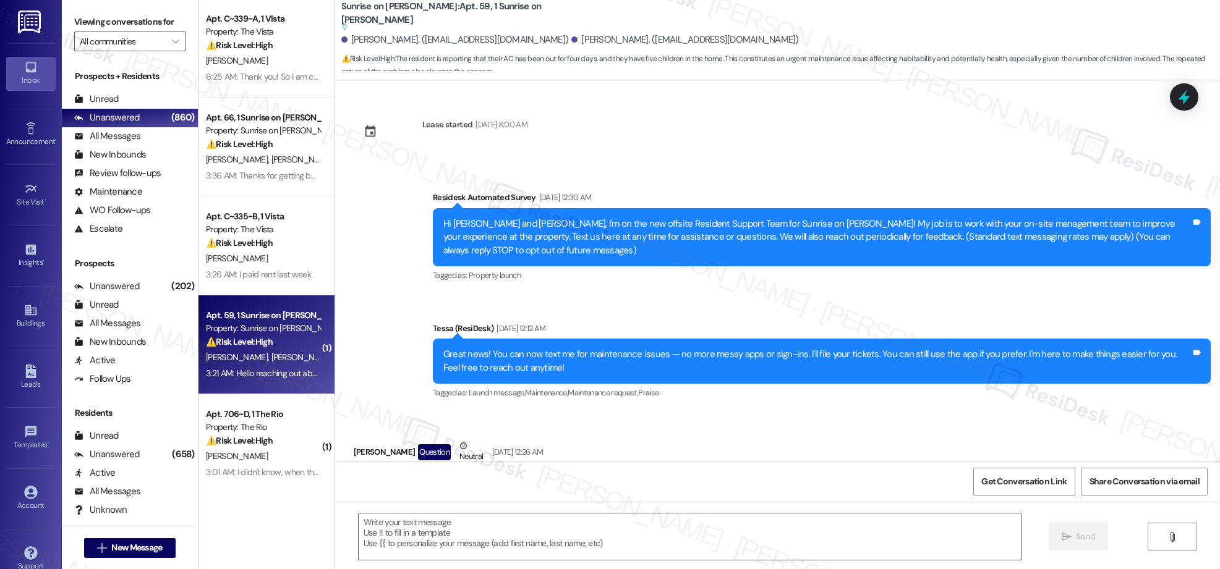
scroll to position [4408, 0]
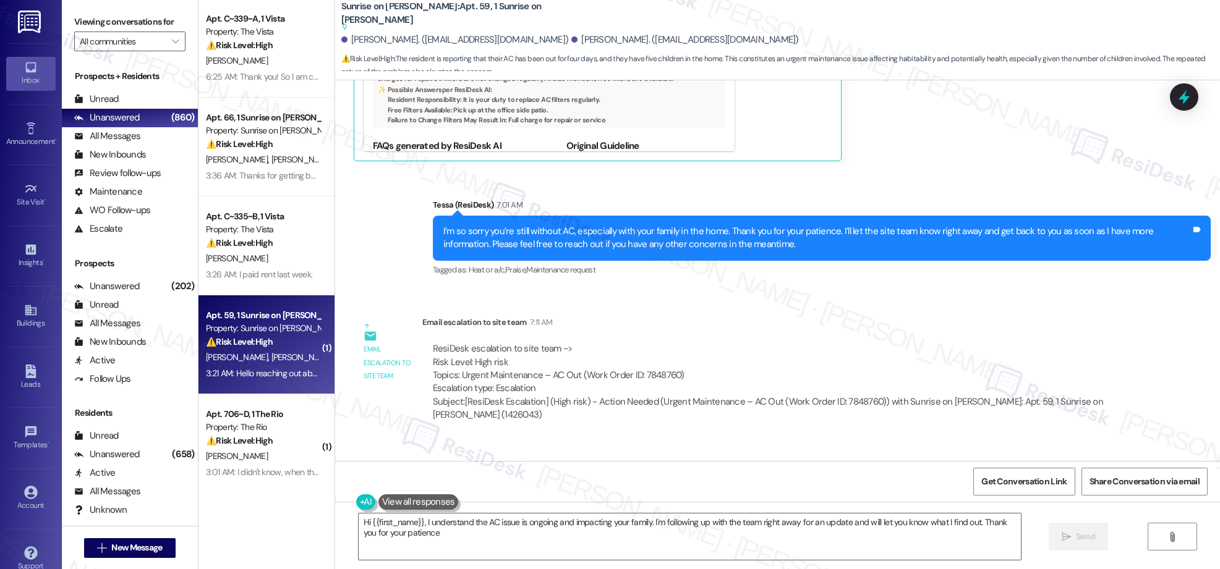
type textarea "Hi {{first_name}}, I understand the AC issue is ongoing and impacting your fami…"
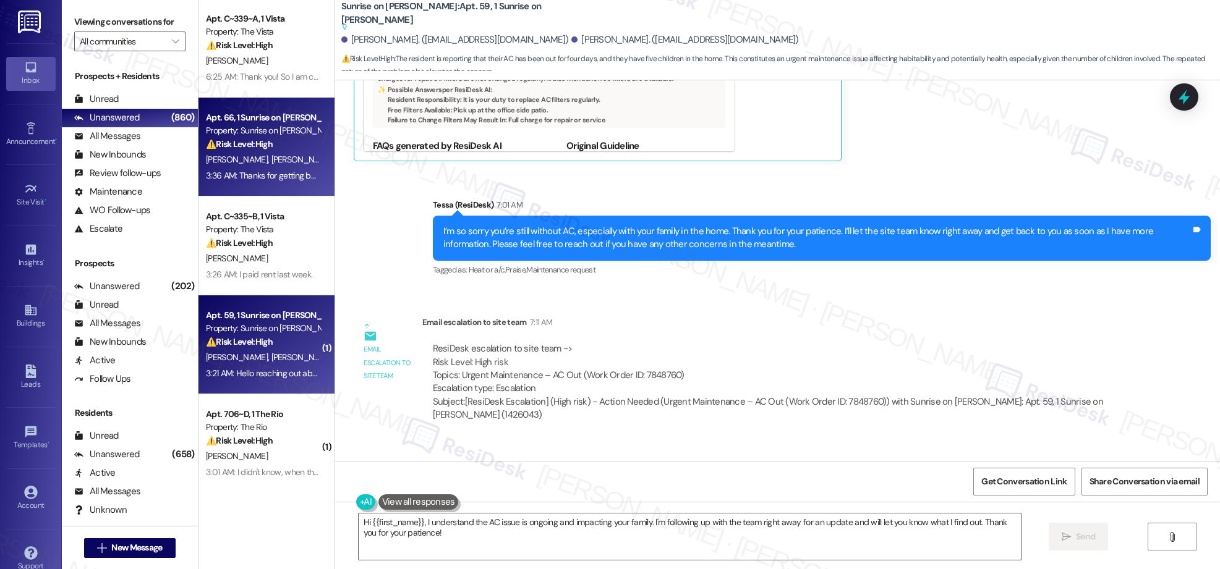
click at [229, 156] on span "[PERSON_NAME]" at bounding box center [239, 159] width 66 height 11
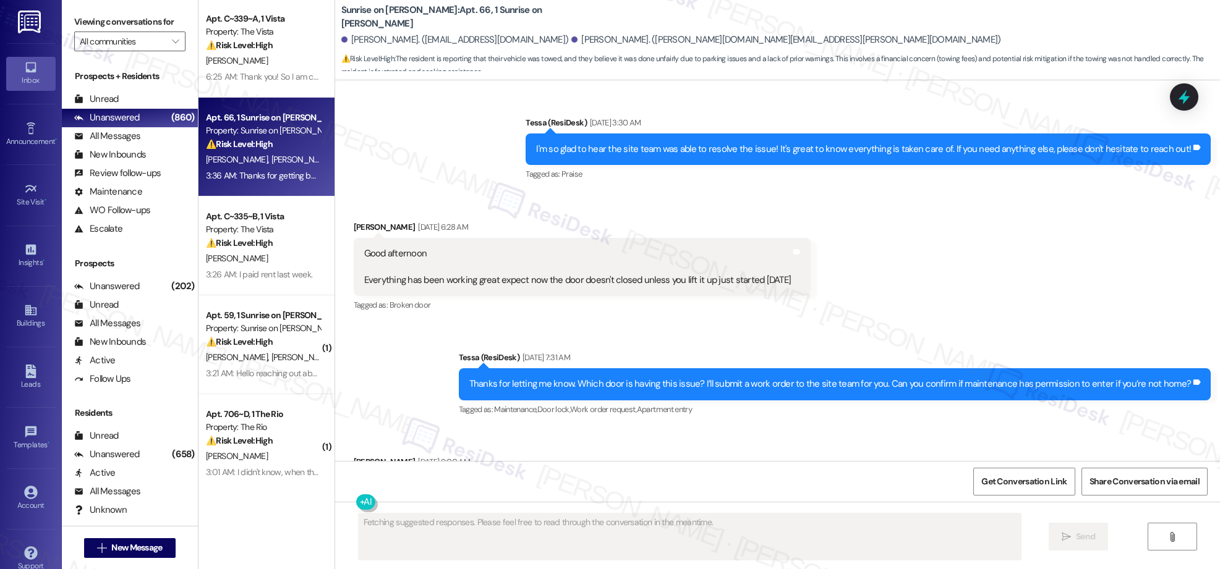
scroll to position [15677, 0]
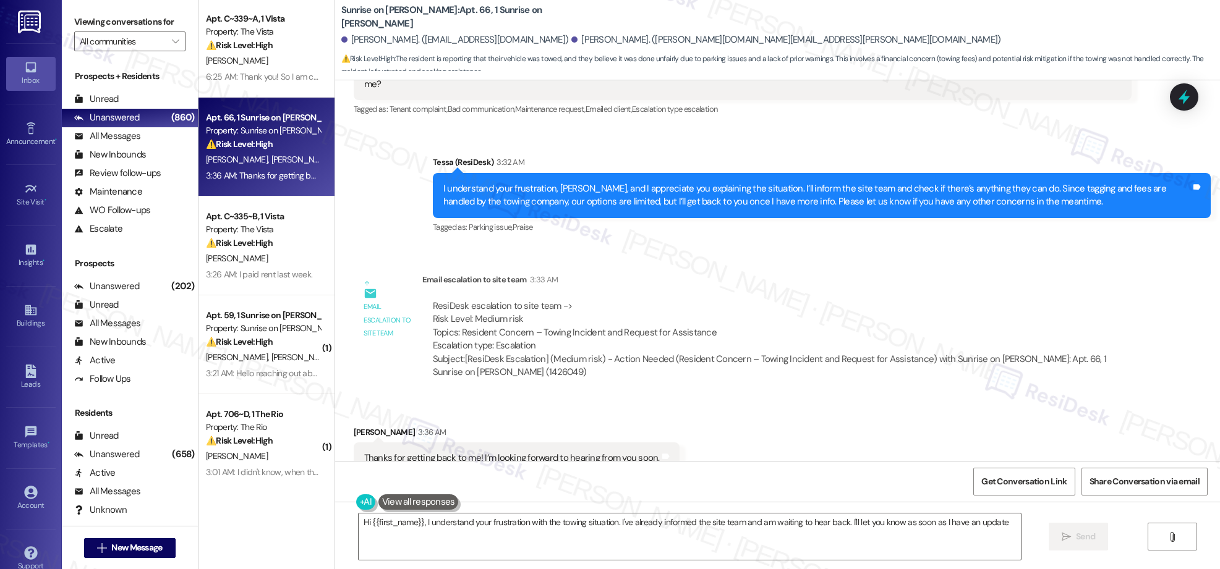
type textarea "Hi {{first_name}}, I understand your frustration with the towing situation. I'v…"
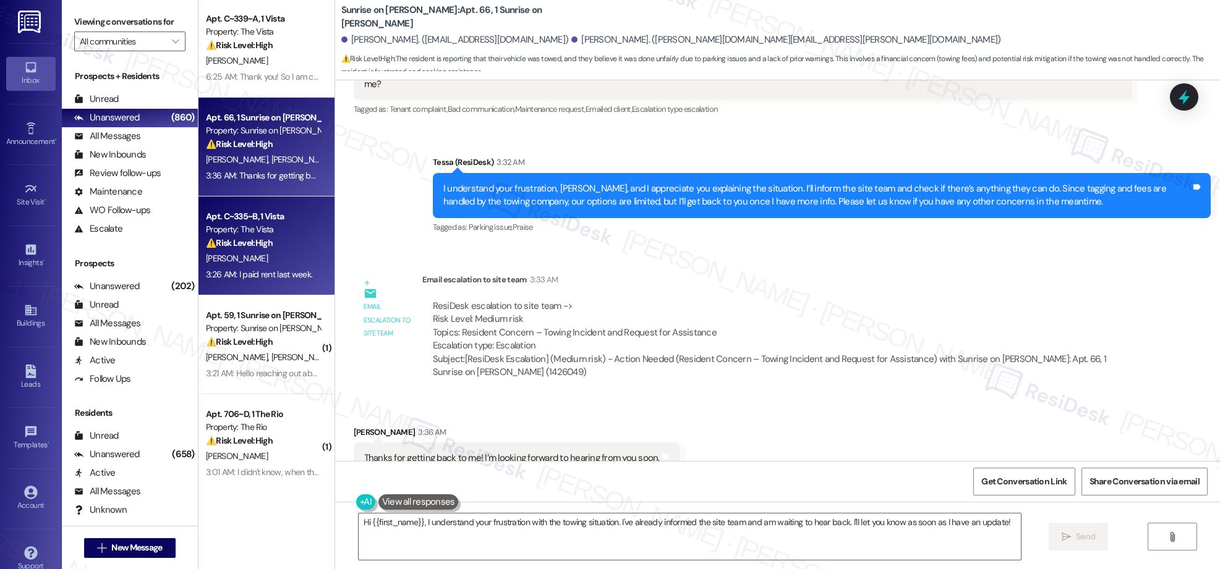
click at [274, 274] on div "3:26 AM: I paid rent last week. 3:26 AM: I paid rent last week." at bounding box center [259, 274] width 106 height 11
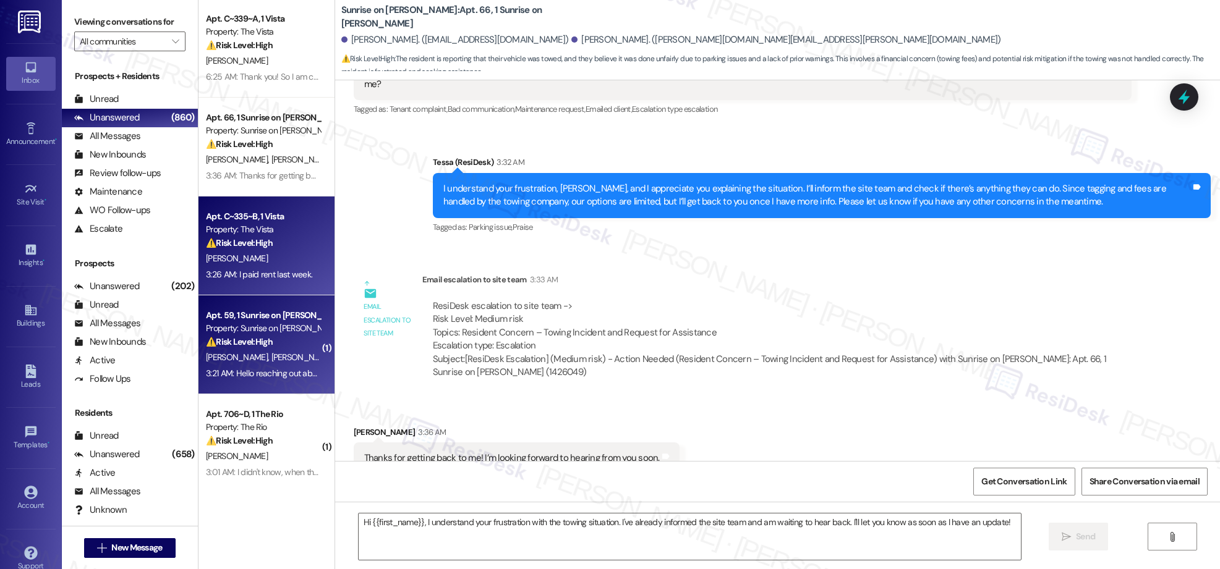
click at [257, 332] on div "Property: Sunrise on [PERSON_NAME]" at bounding box center [263, 328] width 114 height 13
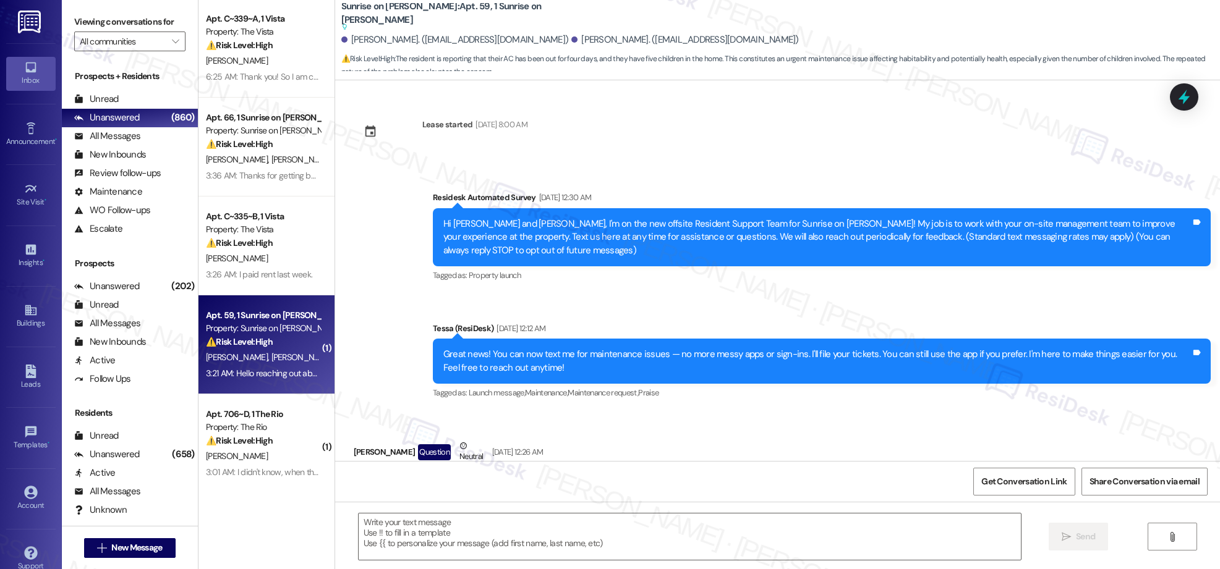
scroll to position [4408, 0]
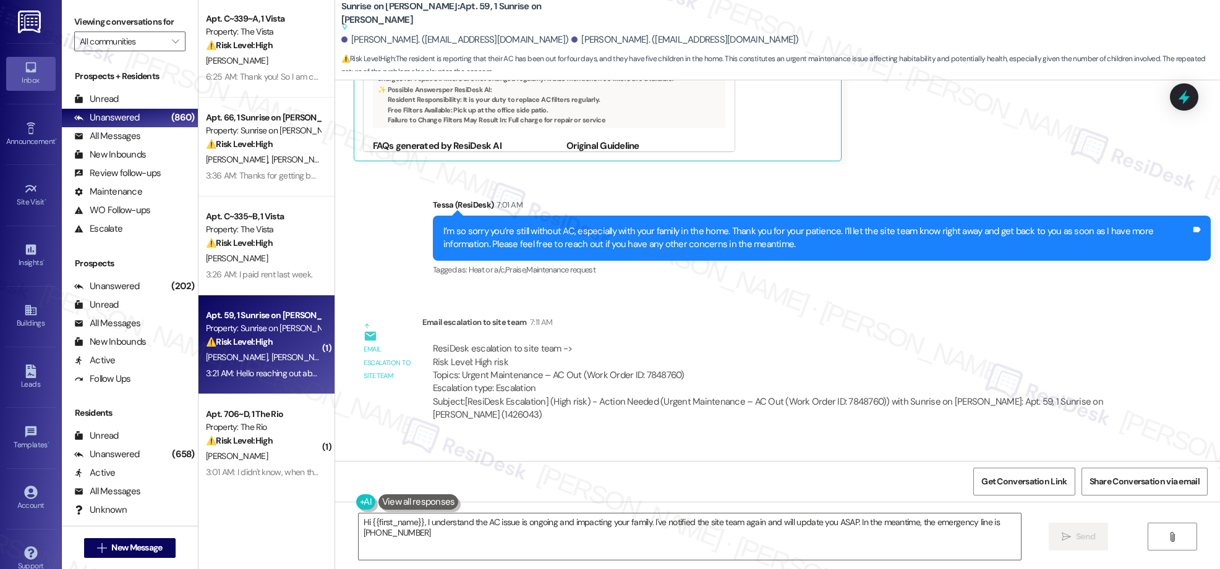
type textarea "Hi {{first_name}}, I understand the AC issue is ongoing and impacting your fami…"
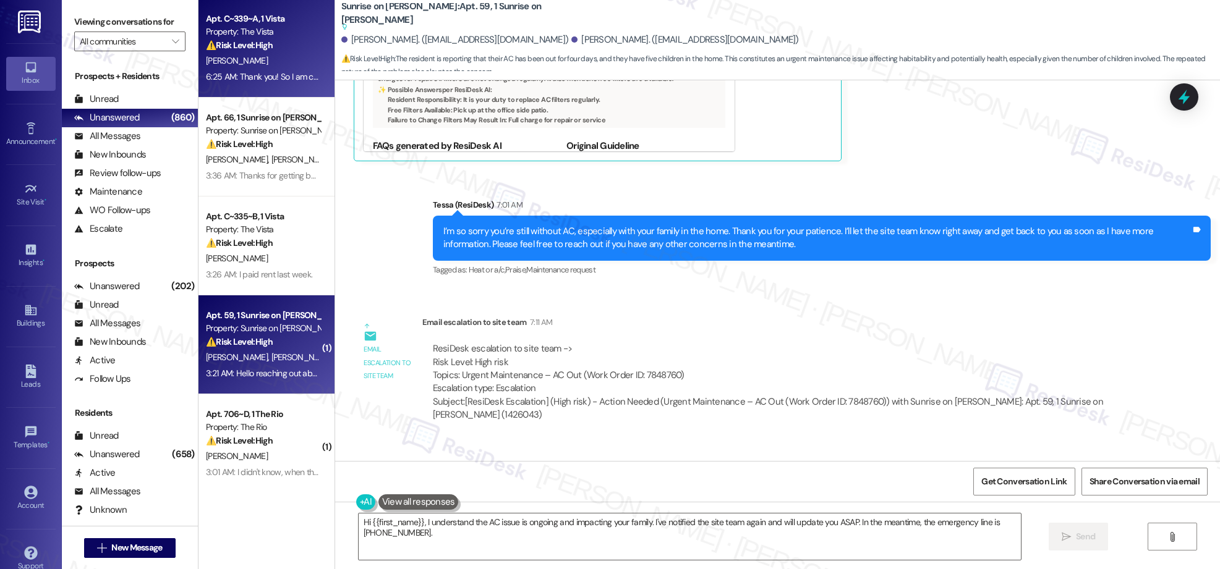
click at [242, 64] on div "[PERSON_NAME]" at bounding box center [263, 60] width 117 height 15
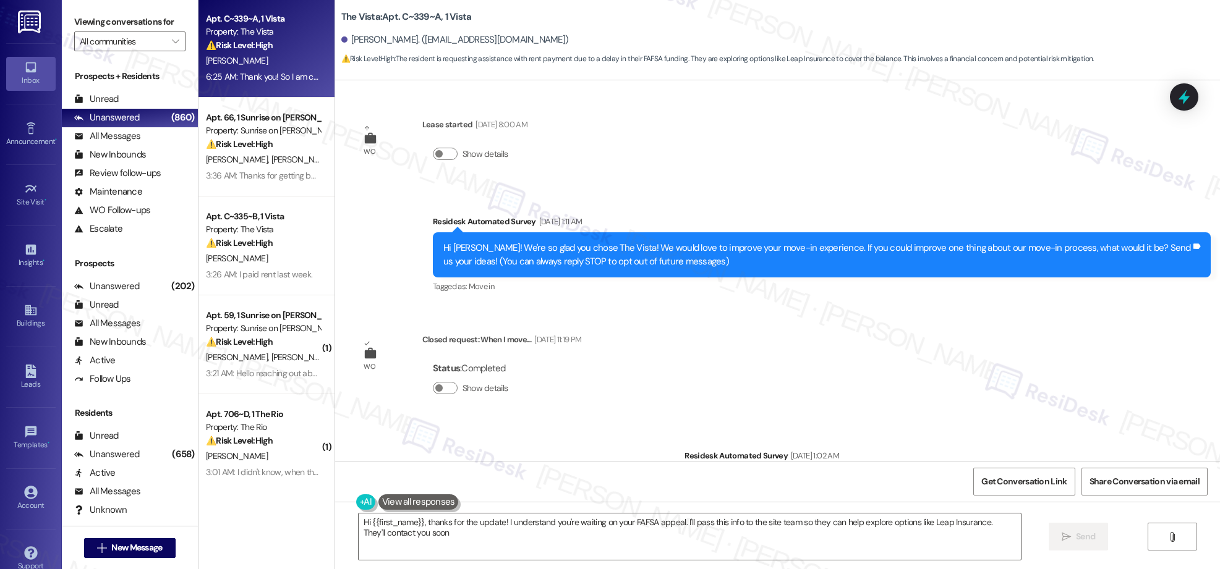
type textarea "Hi {{first_name}}, thanks for the update! I understand you're waiting on your F…"
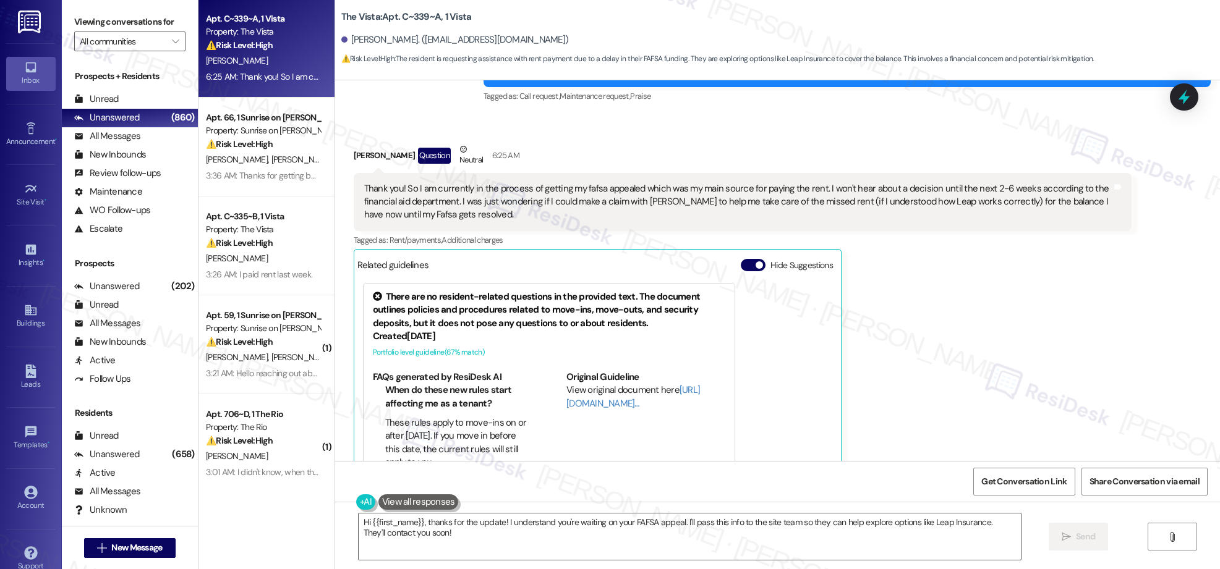
scroll to position [1060, 0]
